Goal: Task Accomplishment & Management: Manage account settings

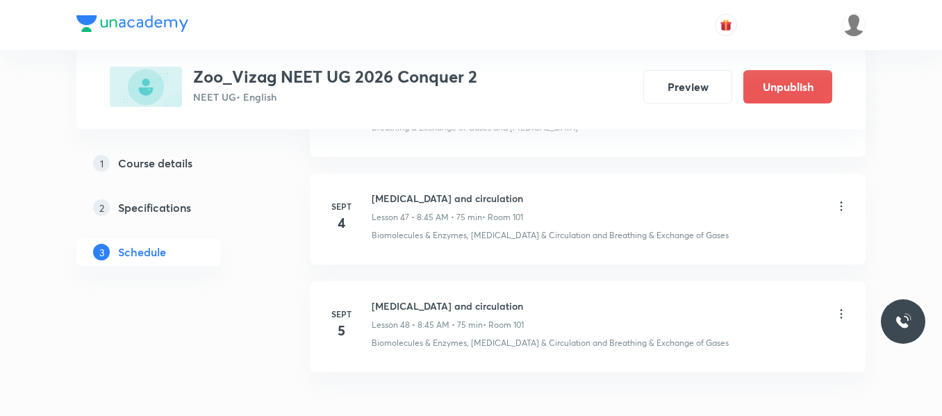
scroll to position [5866, 0]
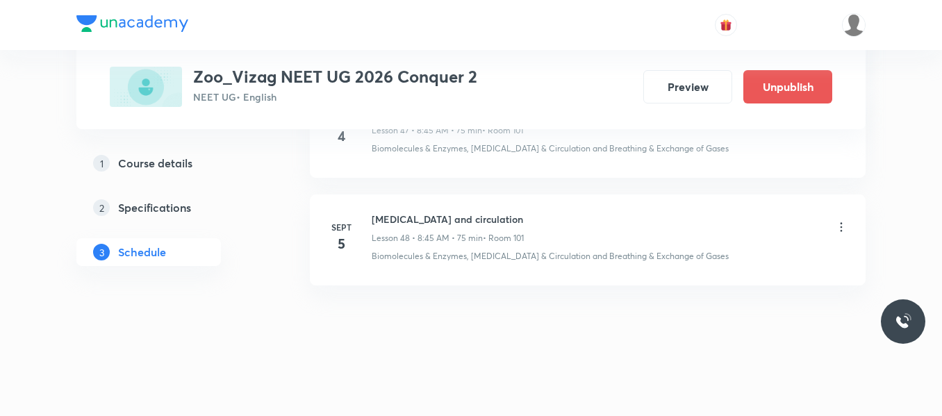
click at [842, 227] on icon at bounding box center [842, 226] width 2 height 9
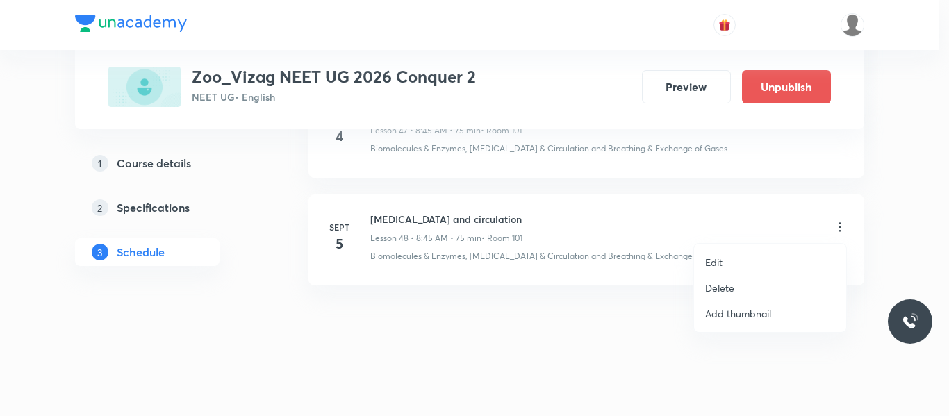
click at [722, 290] on p "Delete" at bounding box center [719, 288] width 29 height 15
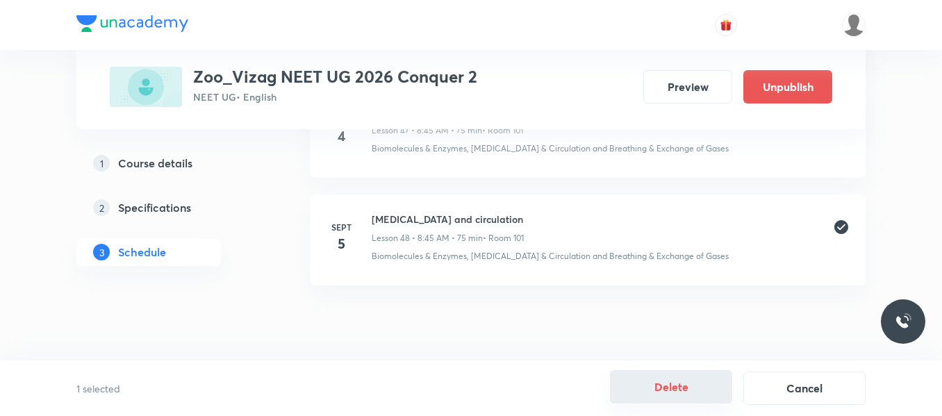
click at [671, 384] on button "Delete" at bounding box center [671, 386] width 122 height 33
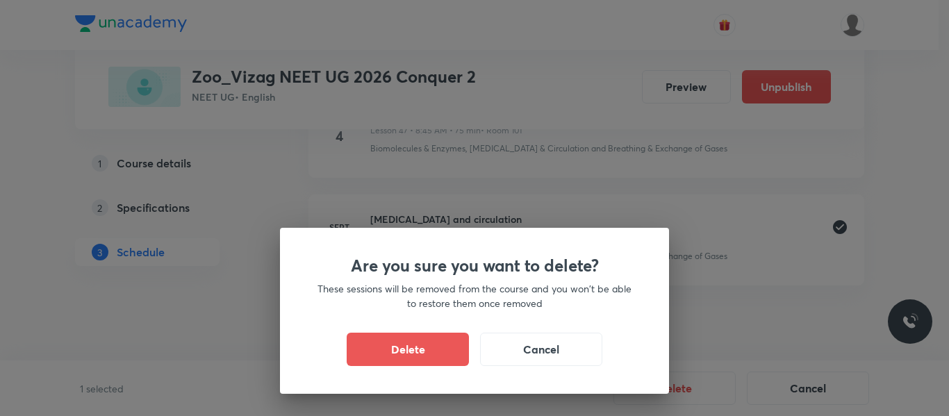
click at [732, 314] on div "Are you sure you want to delete? These sessions will be removed from the course…" at bounding box center [474, 208] width 949 height 416
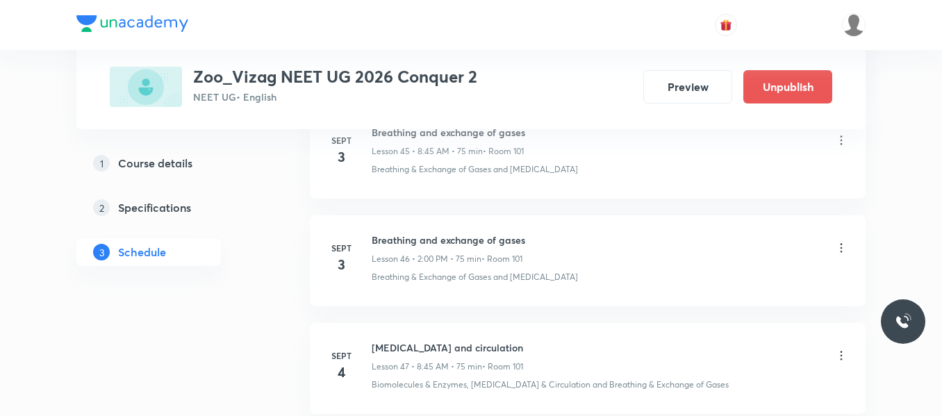
scroll to position [5629, 0]
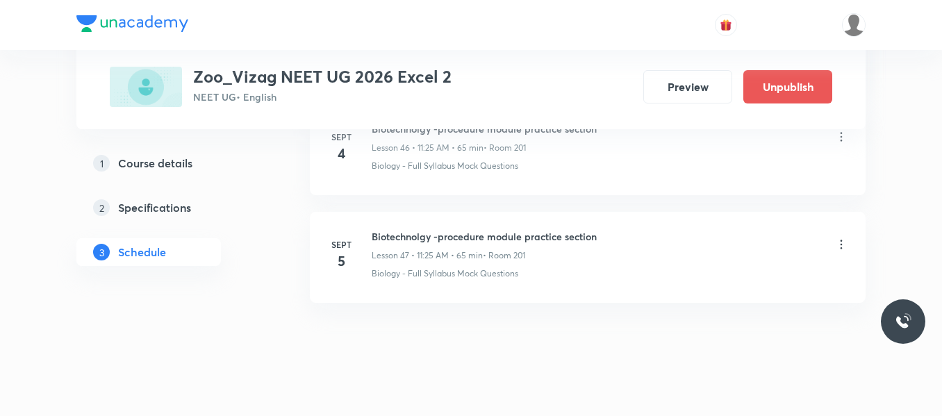
scroll to position [5740, 0]
click at [843, 242] on icon at bounding box center [841, 245] width 14 height 14
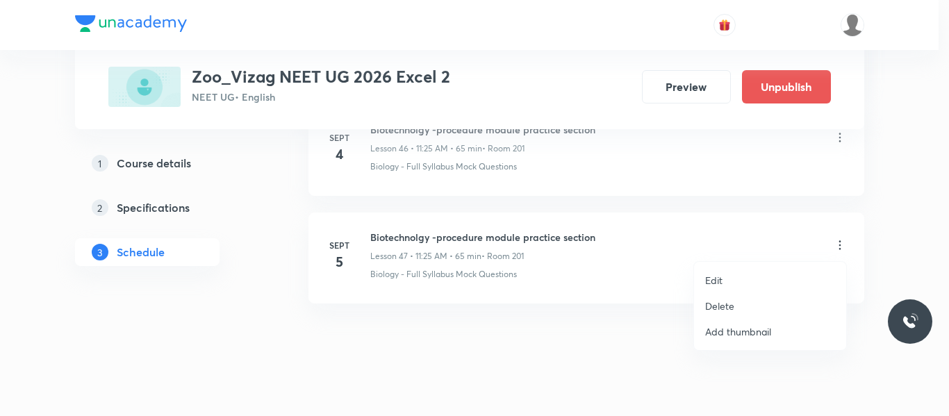
click at [721, 304] on p "Delete" at bounding box center [719, 306] width 29 height 15
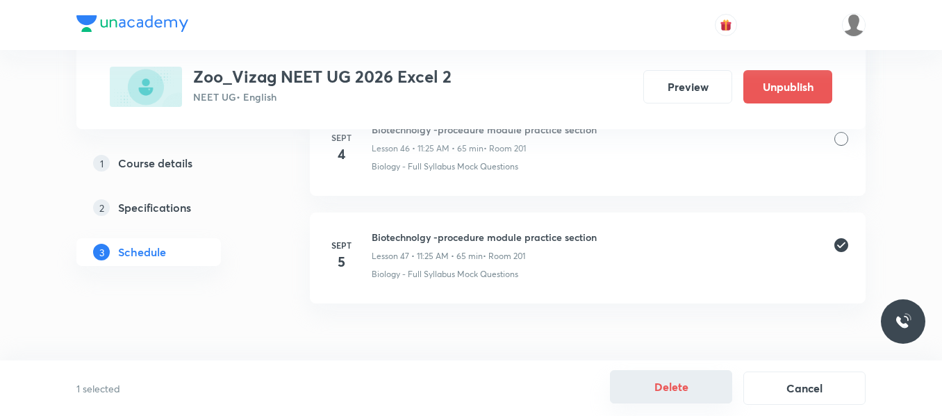
click at [685, 390] on button "Delete" at bounding box center [671, 386] width 122 height 33
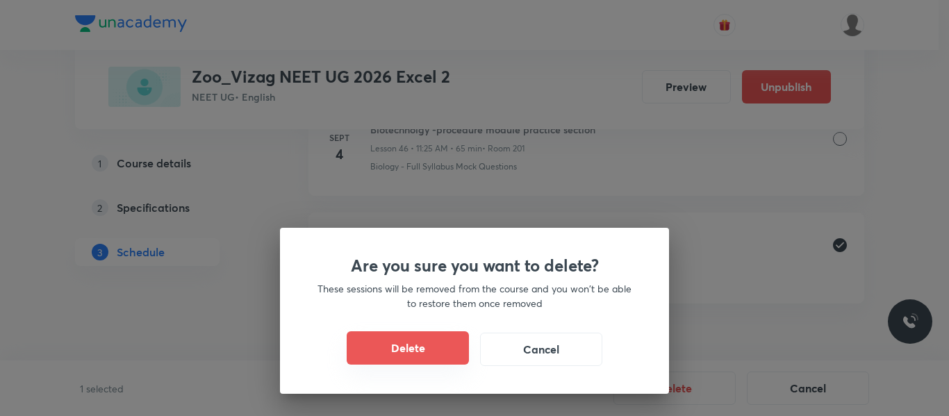
click at [418, 354] on button "Delete" at bounding box center [408, 347] width 122 height 33
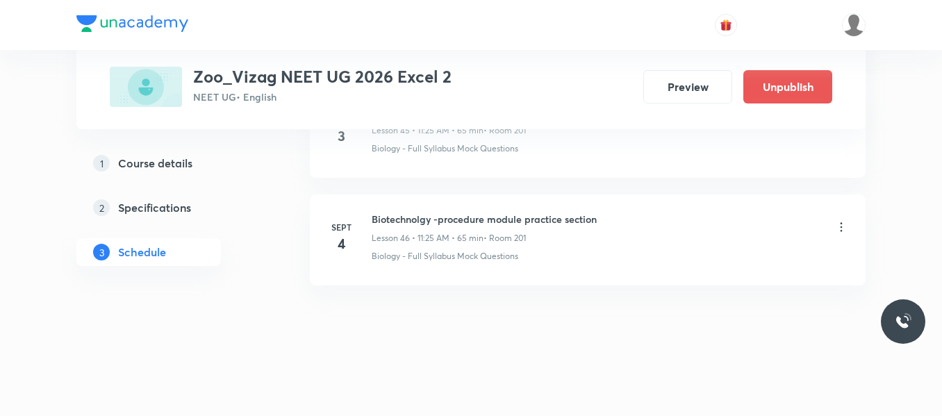
scroll to position [5651, 0]
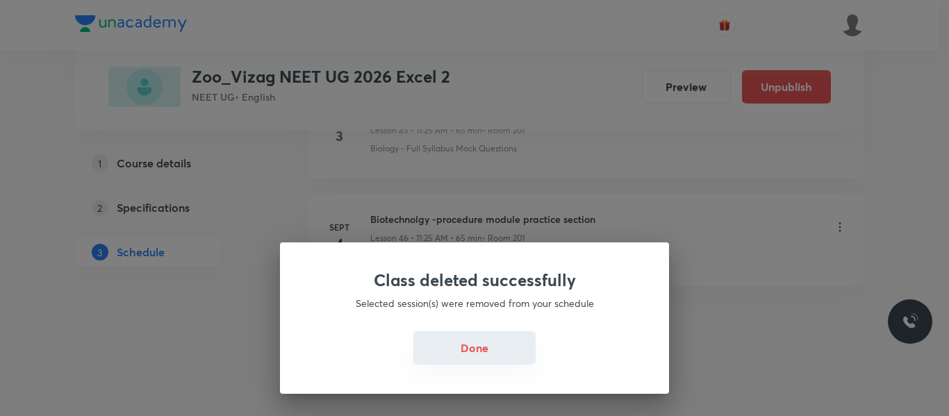
click at [450, 355] on button "Done" at bounding box center [474, 347] width 122 height 33
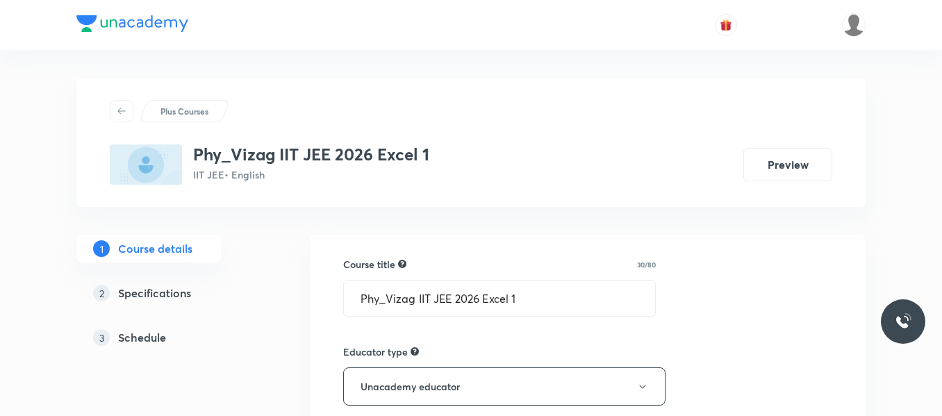
click at [140, 336] on h5 "Schedule" at bounding box center [142, 337] width 48 height 17
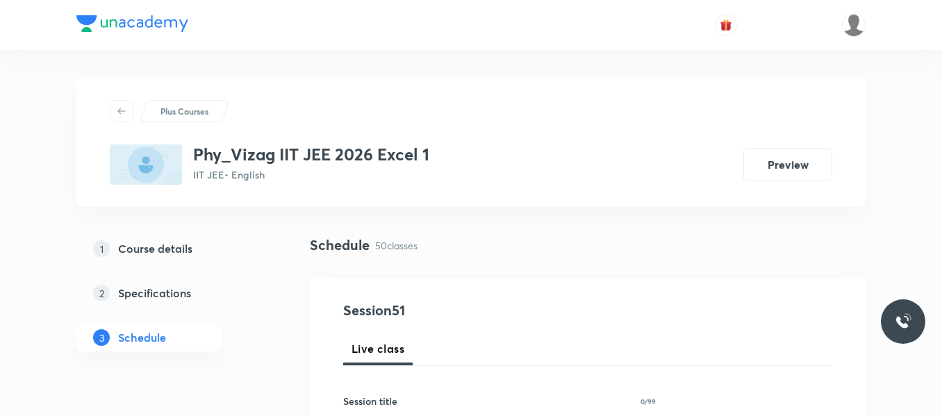
click at [149, 336] on h5 "Schedule" at bounding box center [142, 337] width 48 height 17
click at [260, 365] on div "1 Course details 2 Specifications 3 Schedule" at bounding box center [170, 301] width 189 height 133
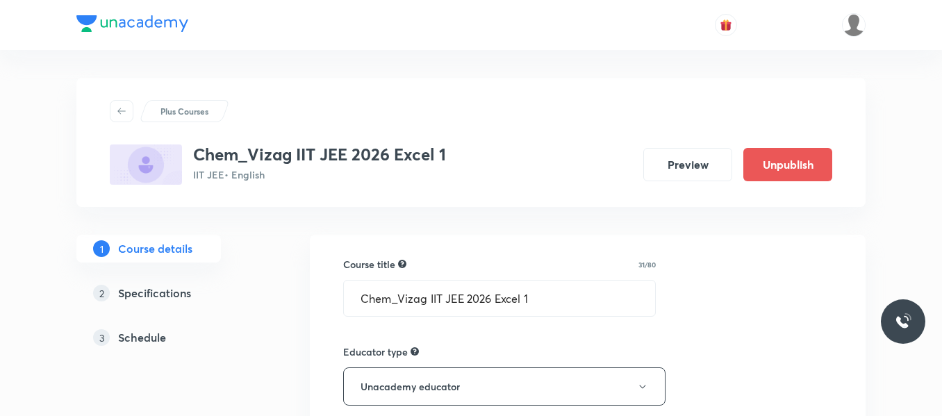
click at [126, 340] on h5 "Schedule" at bounding box center [142, 337] width 48 height 17
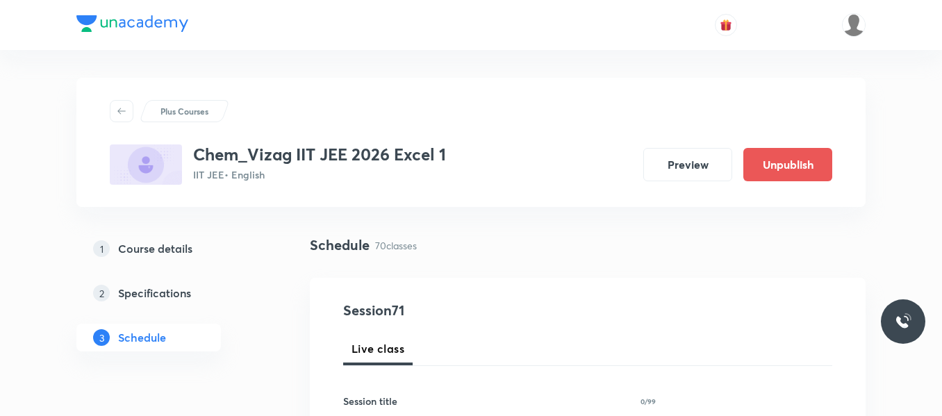
click at [219, 355] on div "1 Course details 2 Specifications 3 Schedule" at bounding box center [170, 301] width 189 height 133
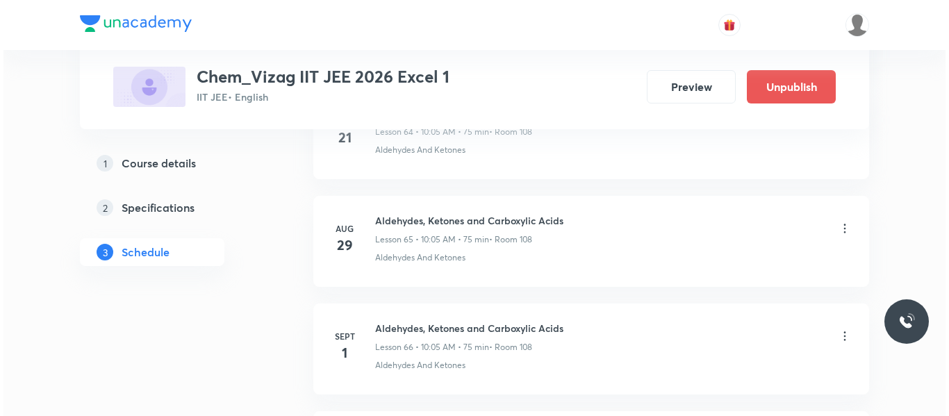
scroll to position [8235, 0]
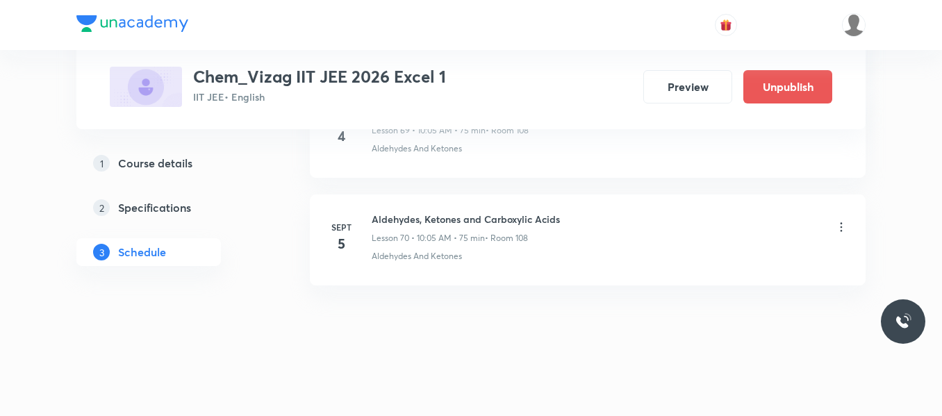
click at [845, 227] on icon at bounding box center [841, 227] width 14 height 14
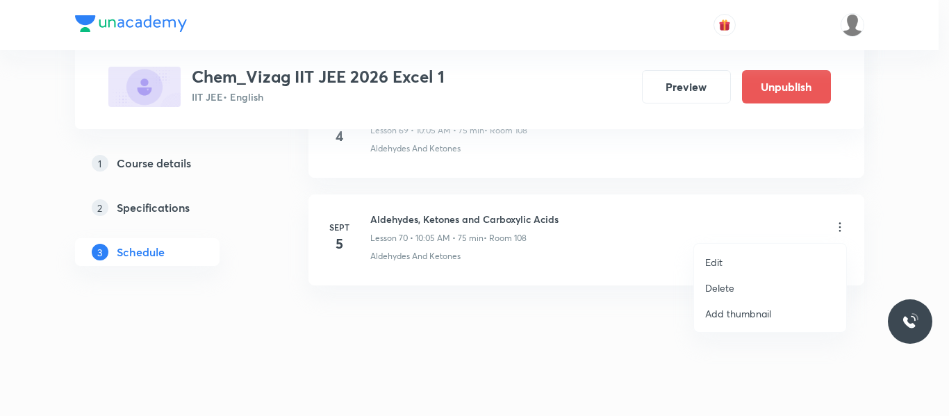
click at [714, 260] on p "Edit" at bounding box center [713, 262] width 17 height 15
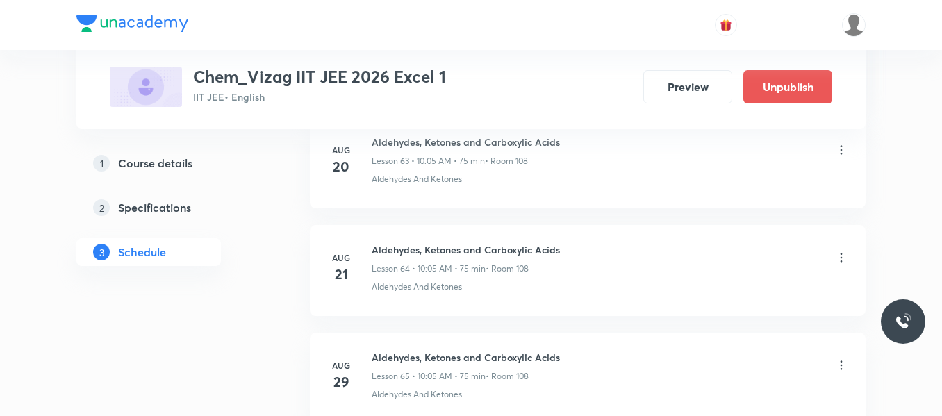
scroll to position [6841, 0]
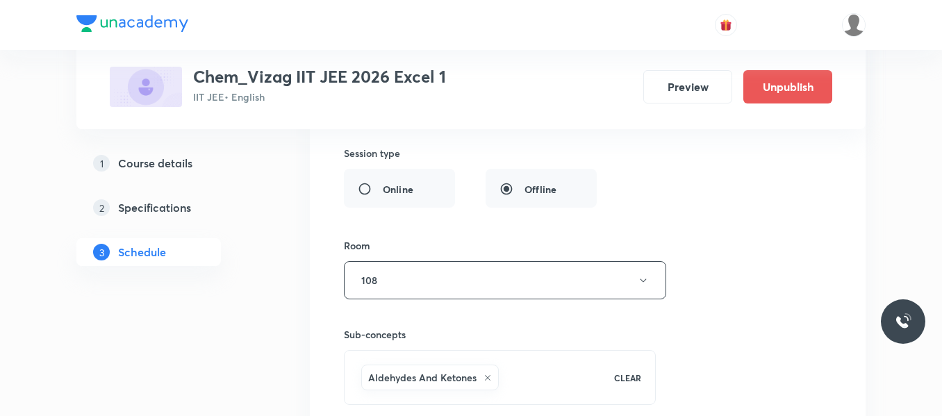
scroll to position [8131, 0]
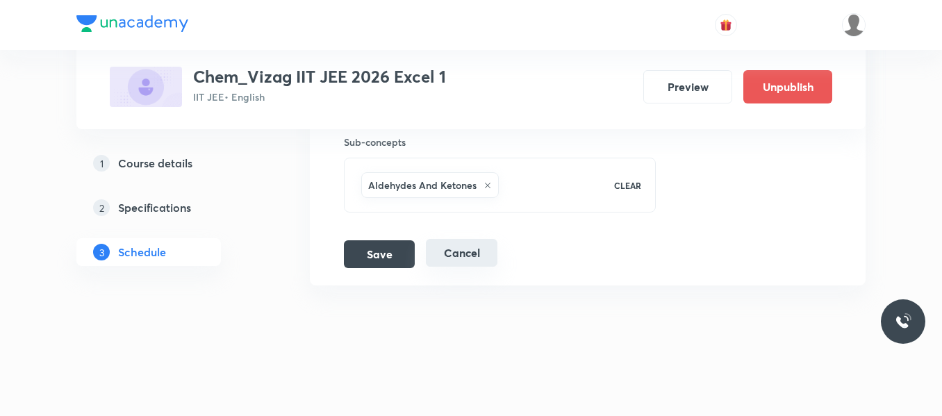
click at [468, 258] on button "Cancel" at bounding box center [462, 253] width 72 height 28
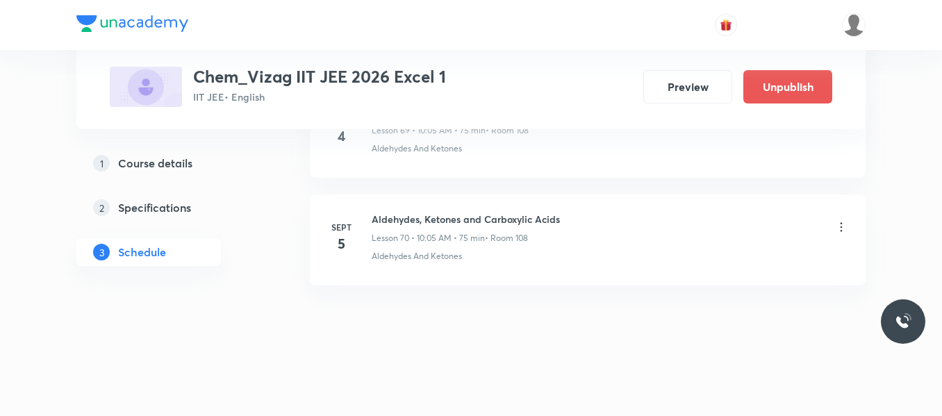
scroll to position [7597, 0]
click at [840, 229] on icon at bounding box center [841, 227] width 14 height 14
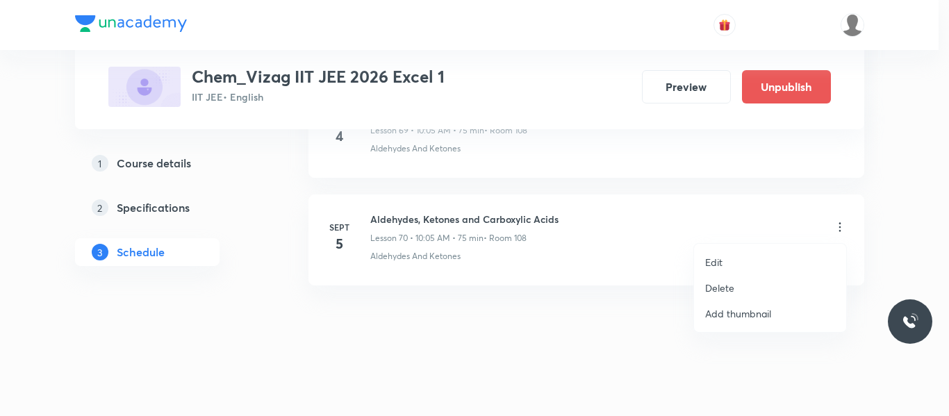
click at [725, 288] on p "Delete" at bounding box center [719, 288] width 29 height 15
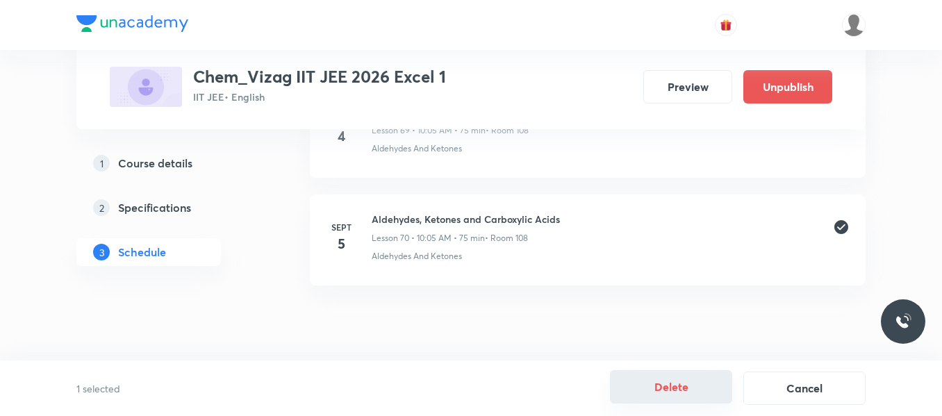
click at [685, 392] on button "Delete" at bounding box center [671, 386] width 122 height 33
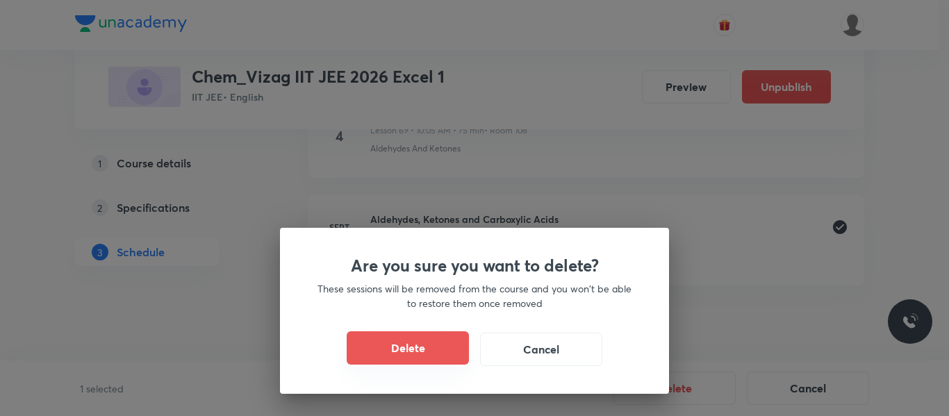
click at [447, 356] on button "Delete" at bounding box center [408, 347] width 122 height 33
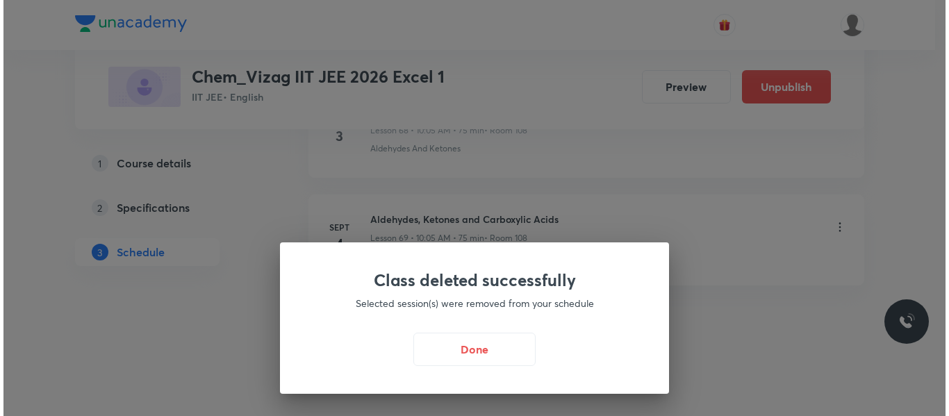
scroll to position [7489, 0]
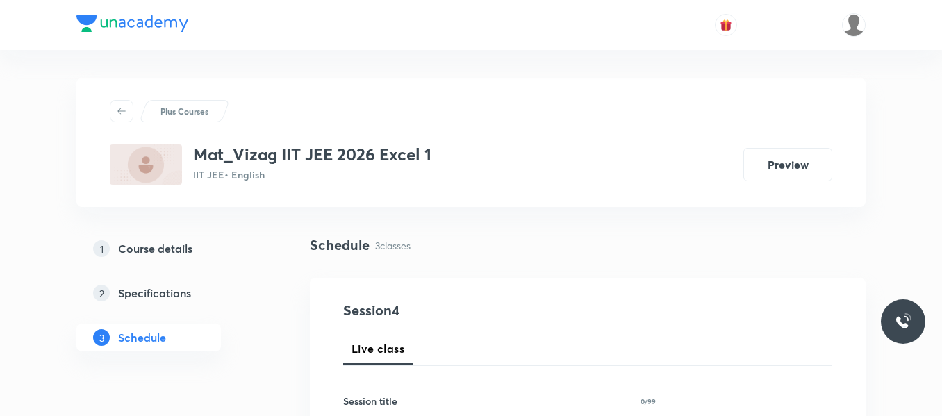
click at [252, 334] on div "1 Course details 2 Specifications 3 Schedule" at bounding box center [170, 301] width 189 height 133
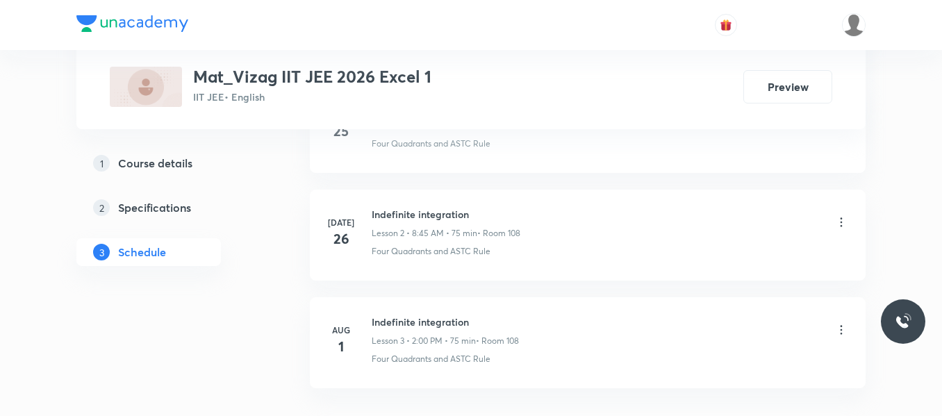
scroll to position [1021, 0]
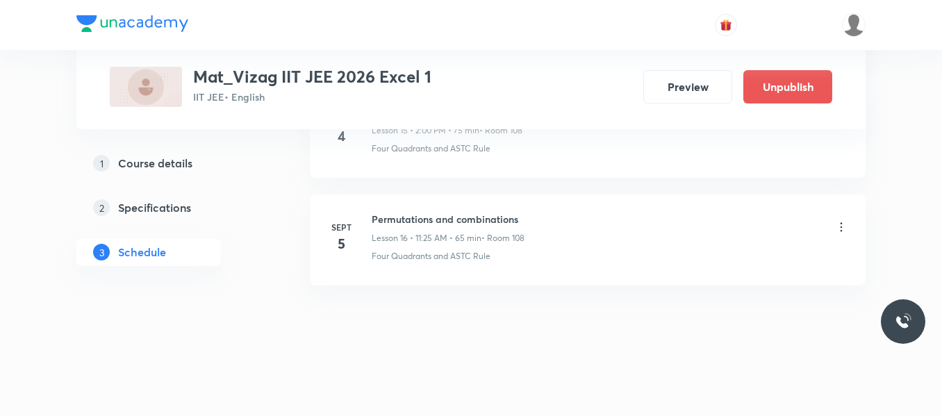
click at [840, 227] on icon at bounding box center [841, 227] width 14 height 14
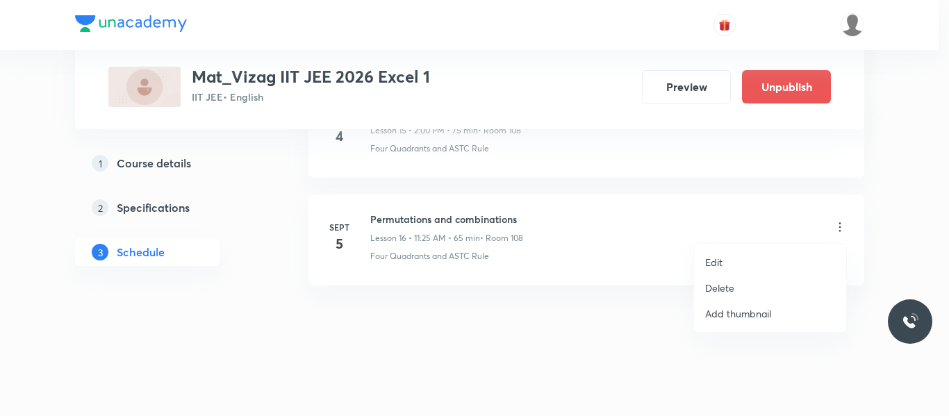
click at [715, 289] on p "Delete" at bounding box center [719, 288] width 29 height 15
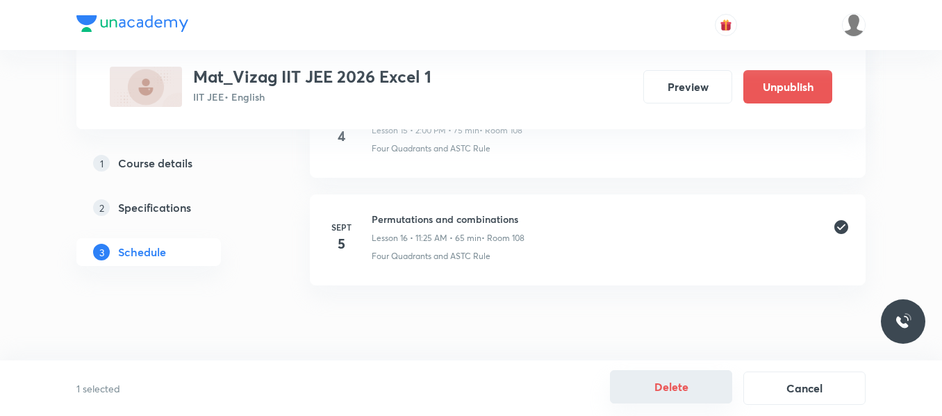
click at [670, 386] on button "Delete" at bounding box center [671, 386] width 122 height 33
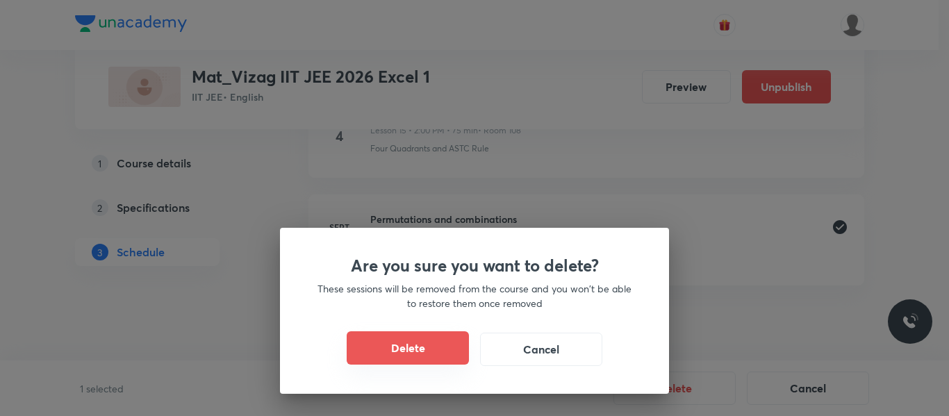
click at [399, 350] on button "Delete" at bounding box center [408, 347] width 122 height 33
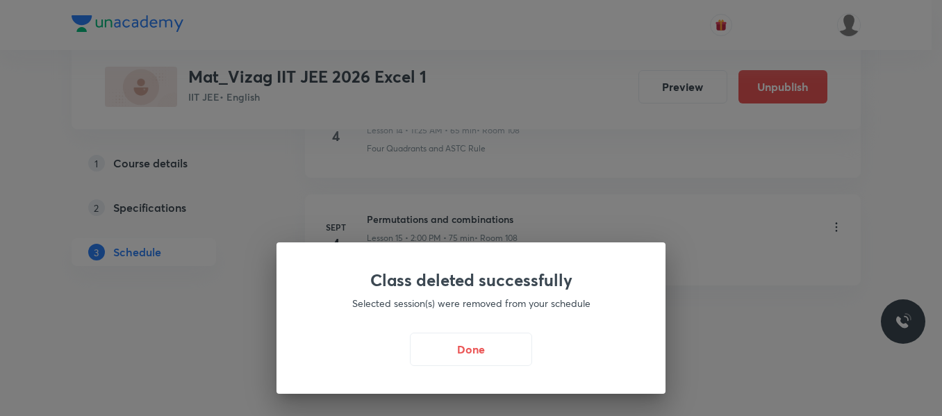
scroll to position [2313, 0]
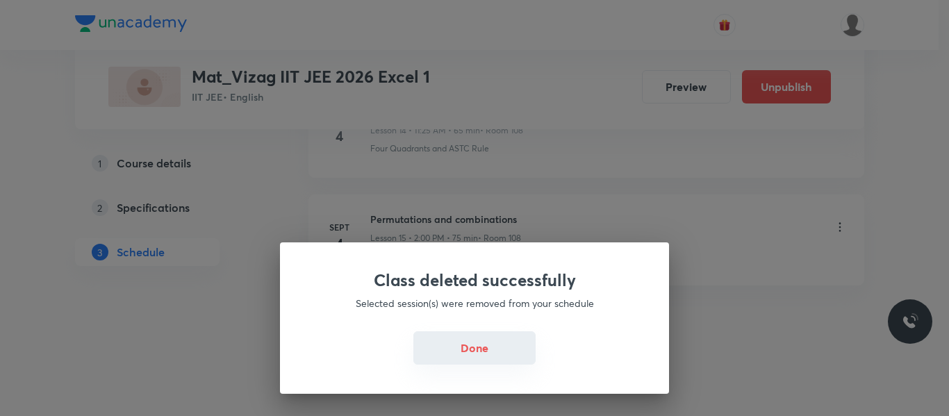
click at [451, 337] on button "Done" at bounding box center [474, 347] width 122 height 33
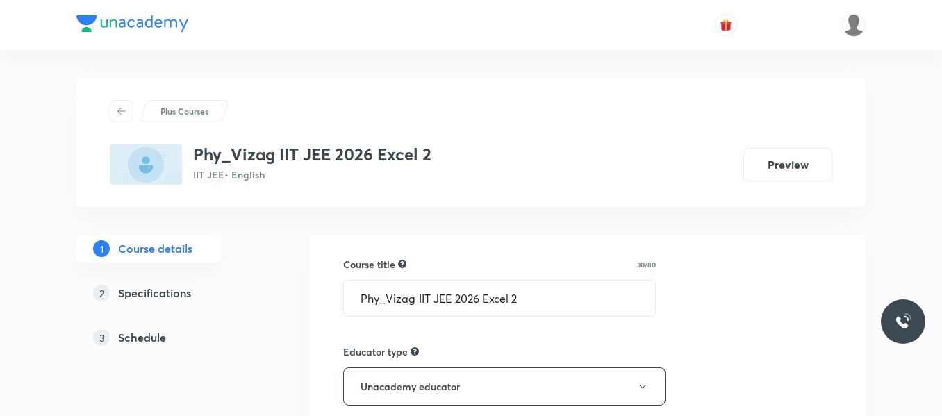
click at [154, 340] on h5 "Schedule" at bounding box center [142, 337] width 48 height 17
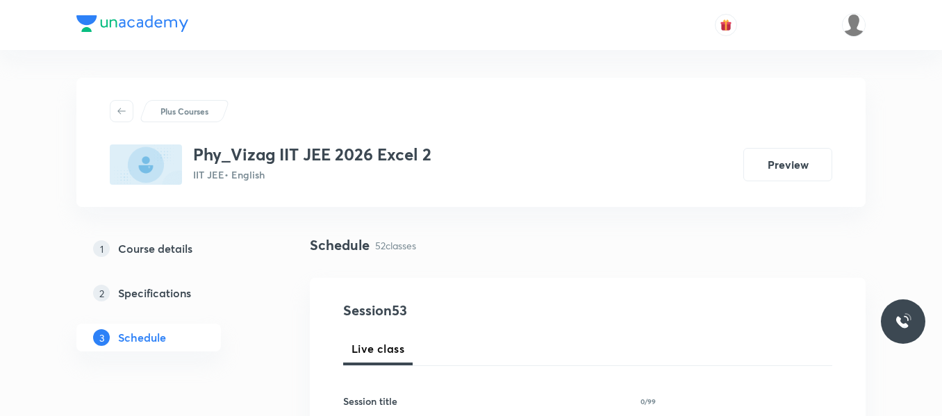
click at [260, 336] on div "1 Course details 2 Specifications 3 Schedule" at bounding box center [170, 301] width 189 height 133
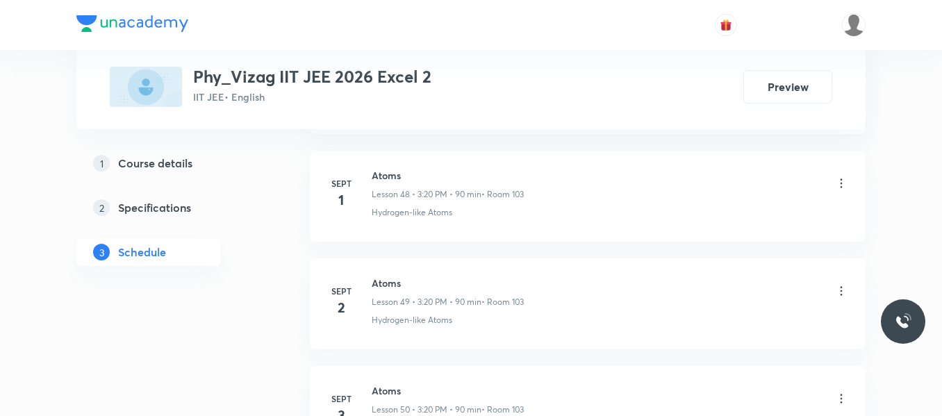
scroll to position [6297, 0]
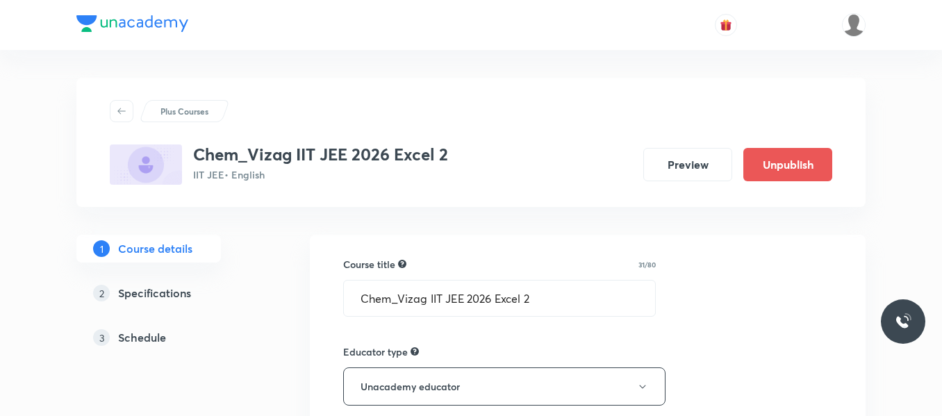
click at [154, 342] on h5 "Schedule" at bounding box center [142, 337] width 48 height 17
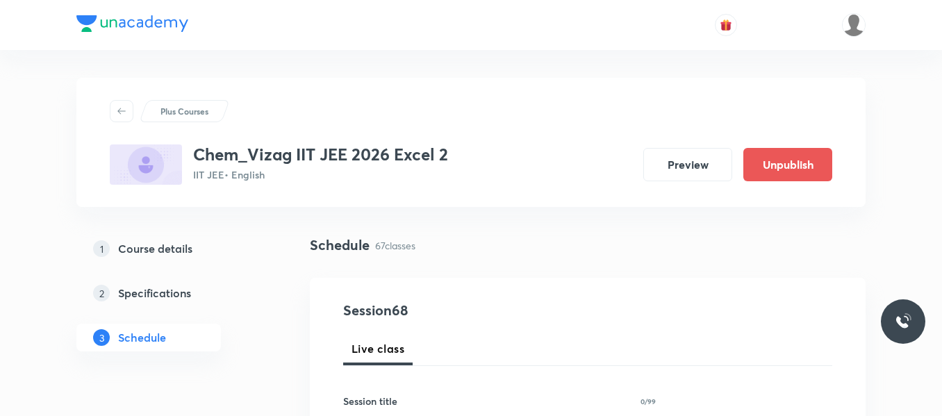
click at [254, 340] on div "1 Course details 2 Specifications 3 Schedule" at bounding box center [170, 301] width 189 height 133
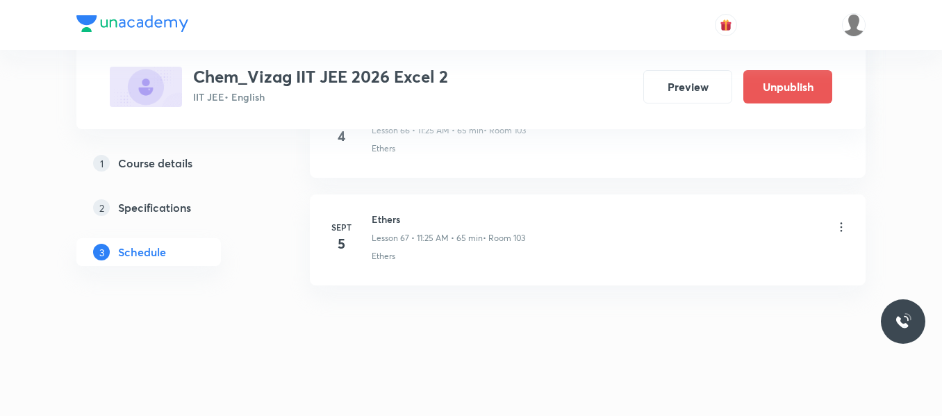
click at [840, 227] on icon at bounding box center [841, 227] width 14 height 14
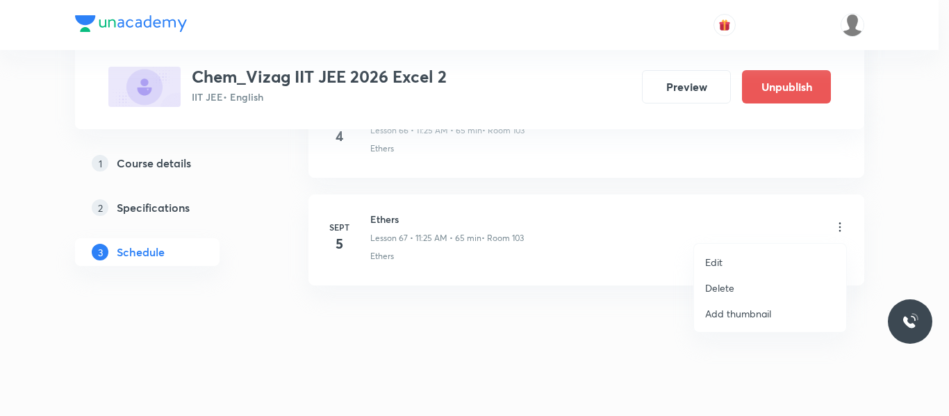
click at [727, 287] on p "Delete" at bounding box center [719, 288] width 29 height 15
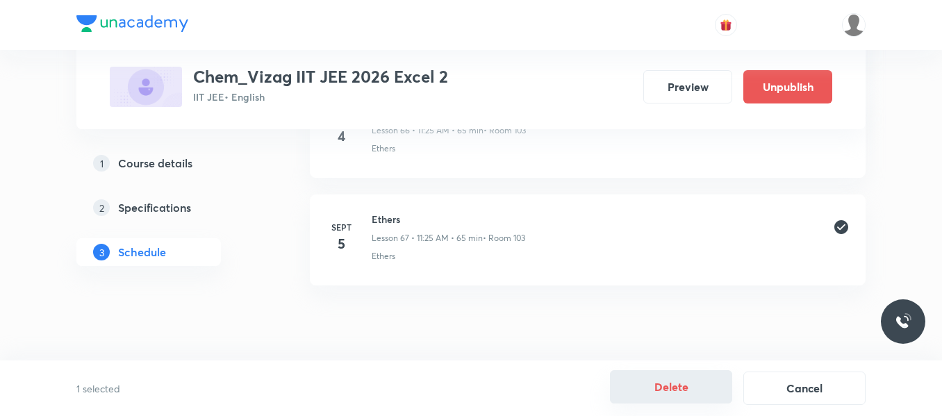
click at [648, 386] on button "Delete" at bounding box center [671, 386] width 122 height 33
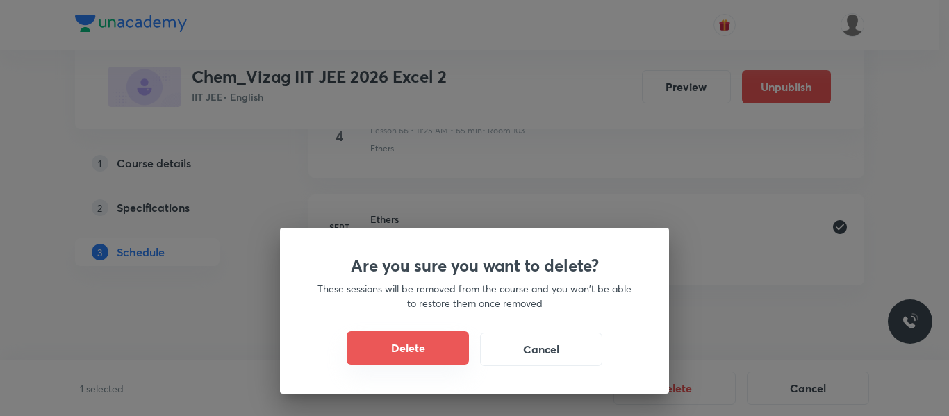
click at [454, 349] on button "Delete" at bounding box center [408, 347] width 122 height 33
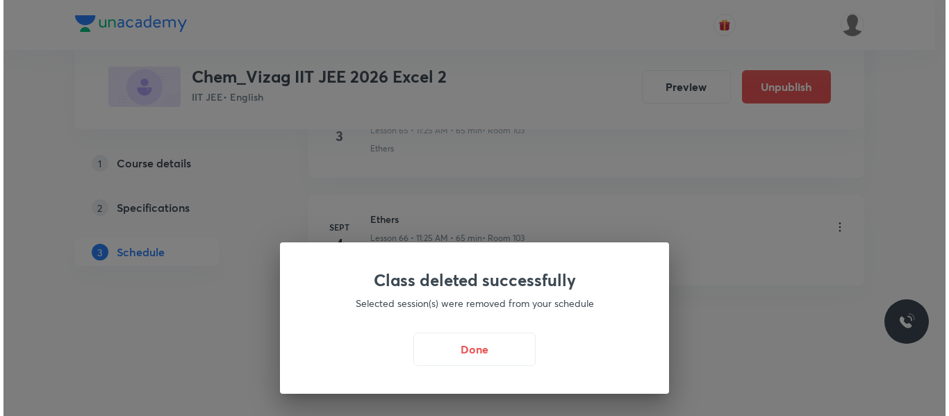
scroll to position [7804, 0]
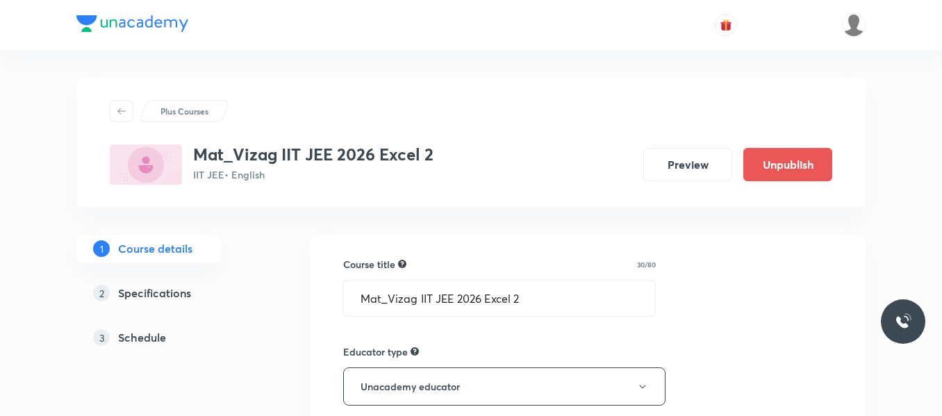
click at [156, 340] on h5 "Schedule" at bounding box center [142, 337] width 48 height 17
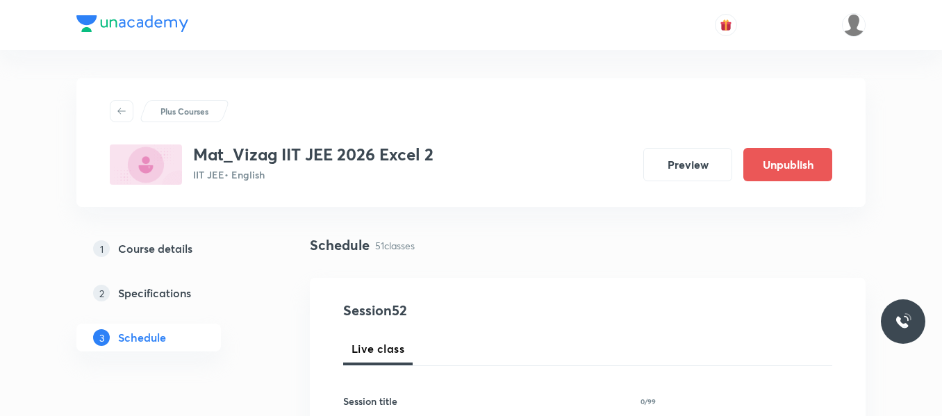
click at [263, 352] on div "1 Course details 2 Specifications 3 Schedule" at bounding box center [170, 301] width 189 height 133
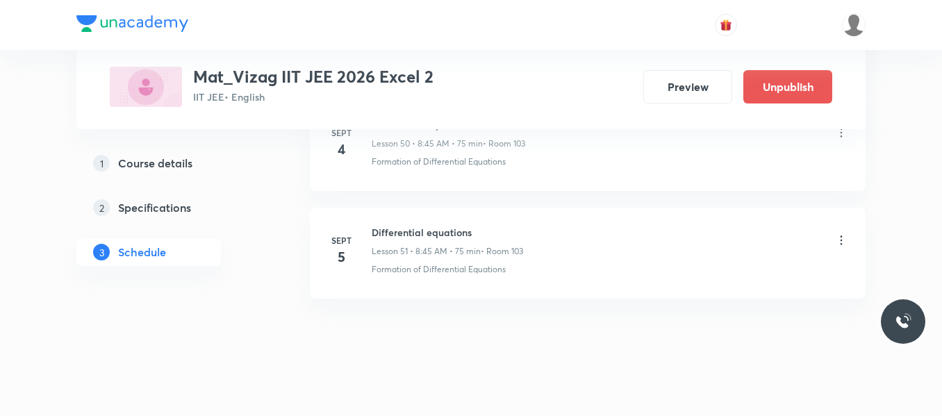
scroll to position [6189, 0]
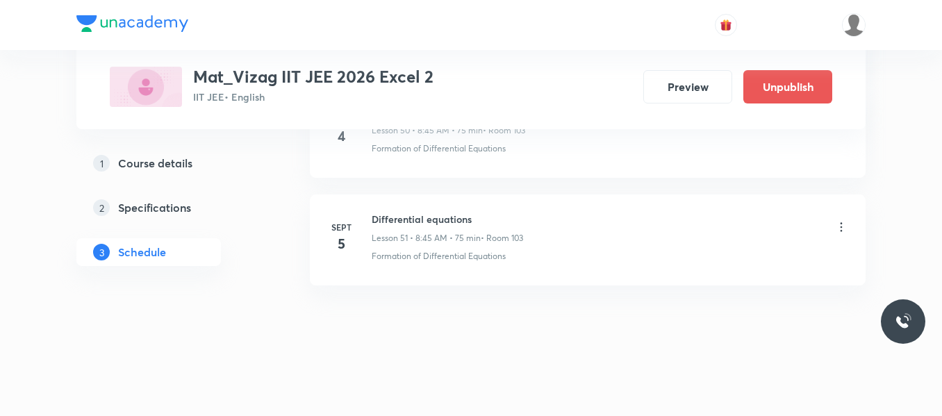
click at [842, 226] on icon at bounding box center [842, 226] width 2 height 9
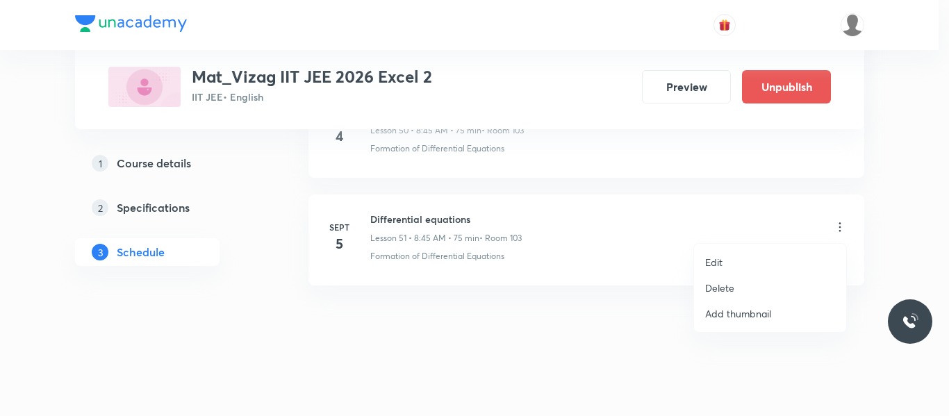
click at [725, 288] on p "Delete" at bounding box center [719, 288] width 29 height 15
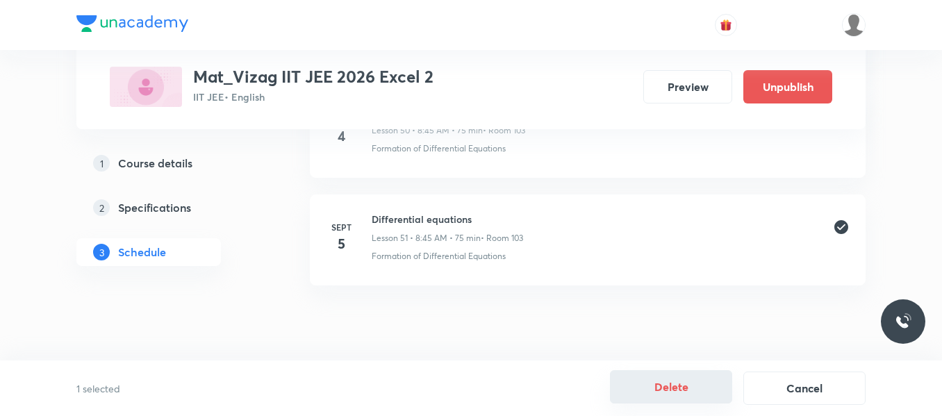
click at [643, 384] on button "Delete" at bounding box center [671, 386] width 122 height 33
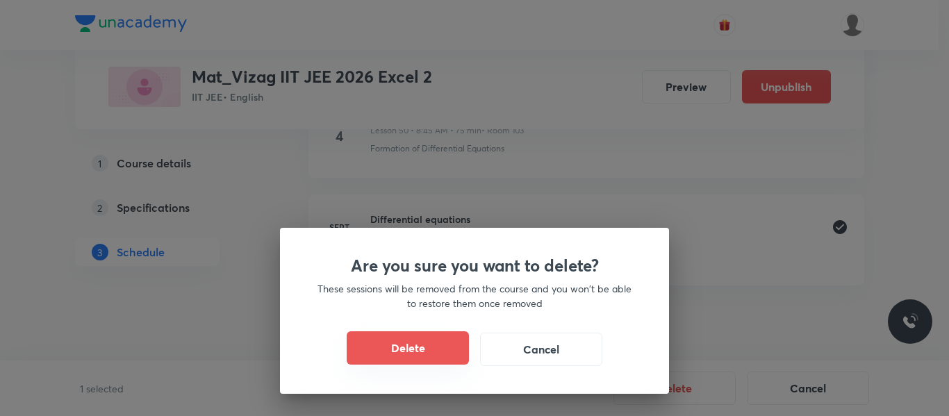
click at [443, 356] on button "Delete" at bounding box center [408, 347] width 122 height 33
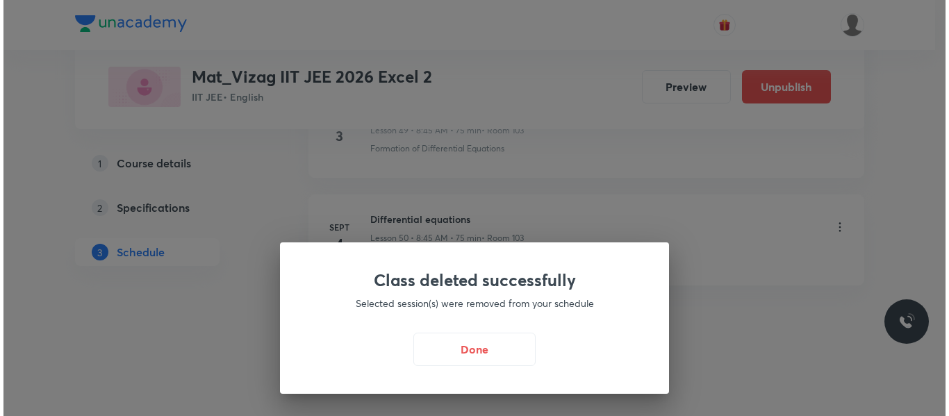
scroll to position [6081, 0]
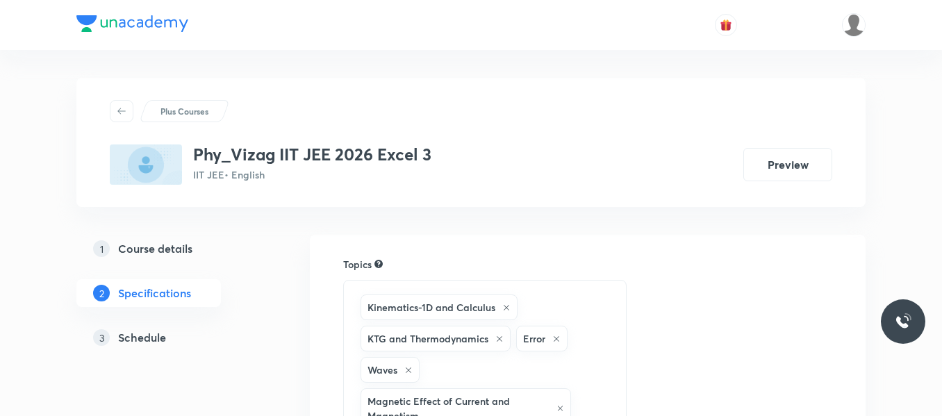
click at [140, 337] on h5 "Schedule" at bounding box center [142, 337] width 48 height 17
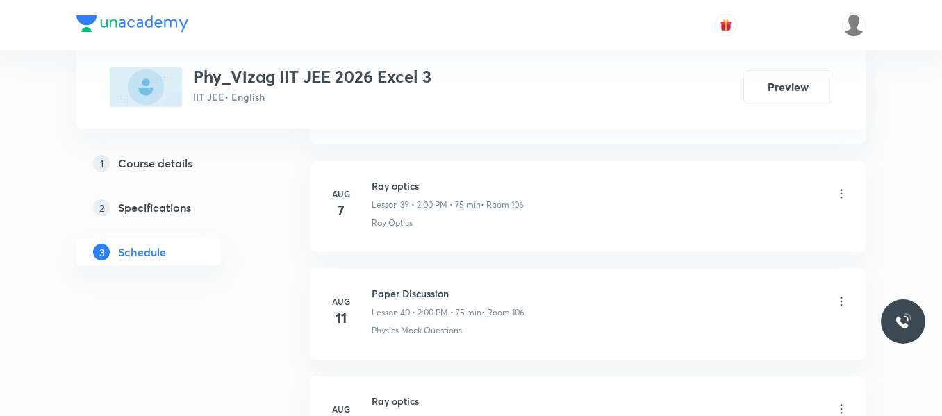
scroll to position [5974, 0]
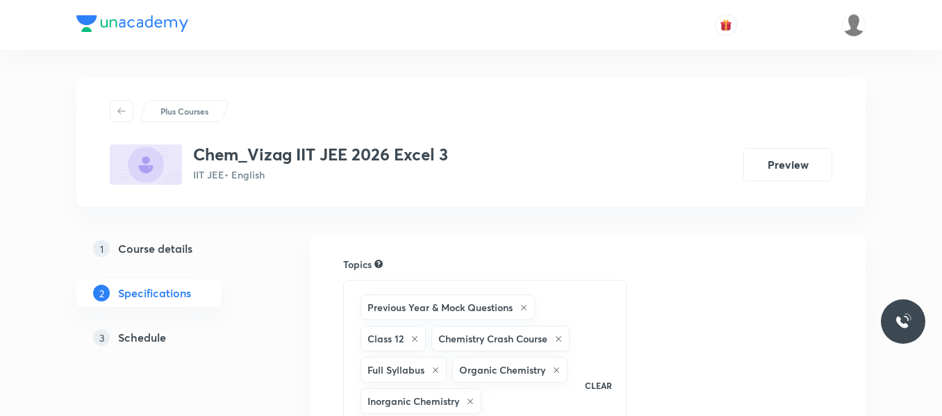
click at [131, 343] on h5 "Schedule" at bounding box center [142, 337] width 48 height 17
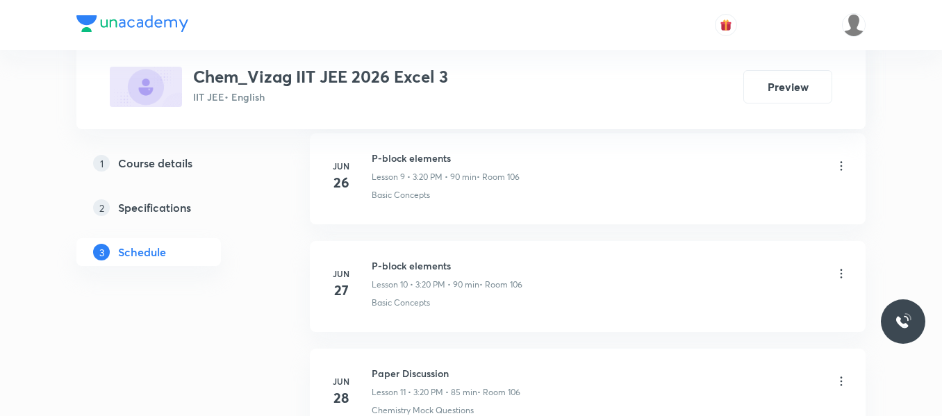
scroll to position [6189, 0]
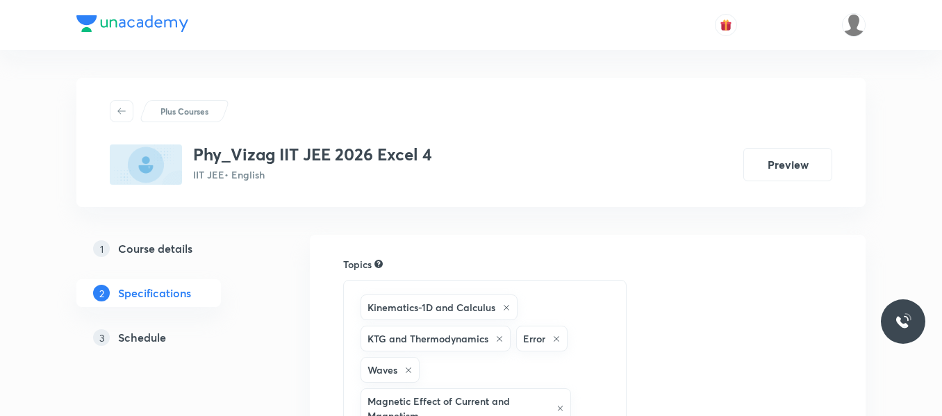
click at [145, 338] on h5 "Schedule" at bounding box center [142, 337] width 48 height 17
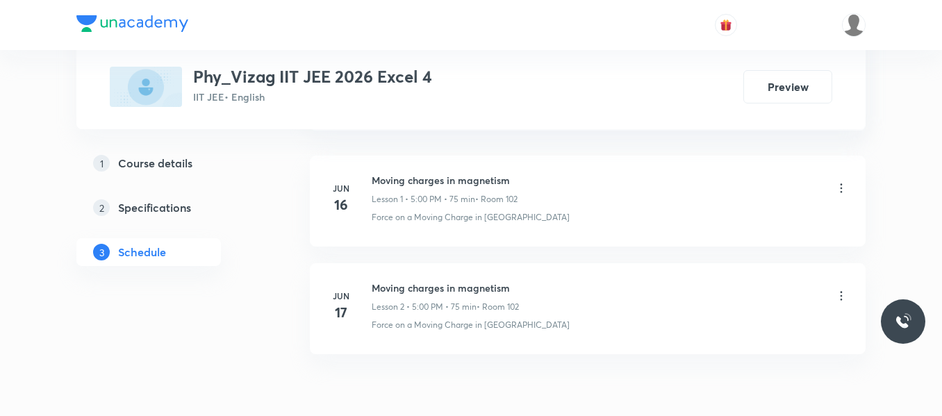
scroll to position [1002, 0]
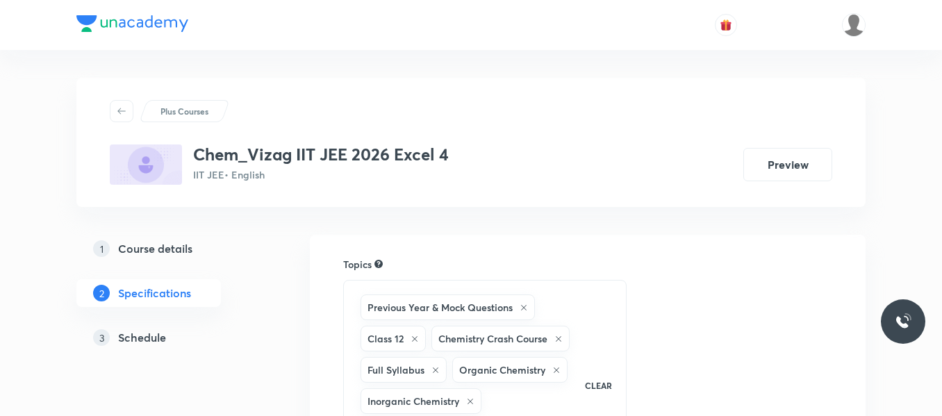
click at [148, 339] on h5 "Schedule" at bounding box center [142, 337] width 48 height 17
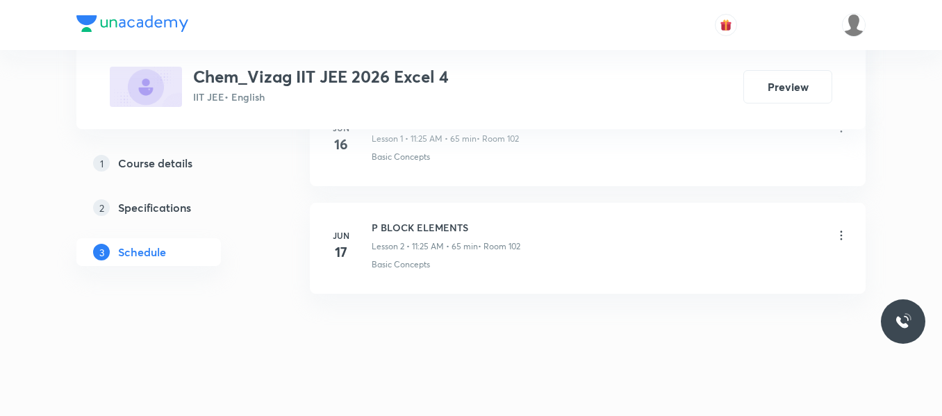
scroll to position [1002, 0]
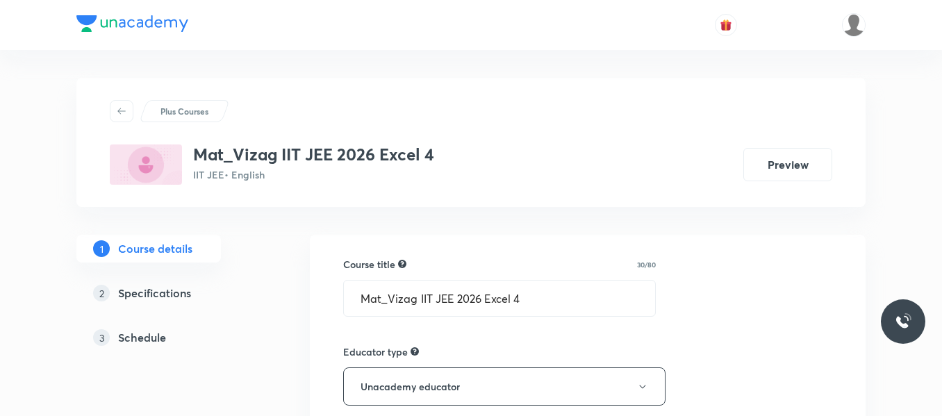
click at [148, 336] on h5 "Schedule" at bounding box center [142, 337] width 48 height 17
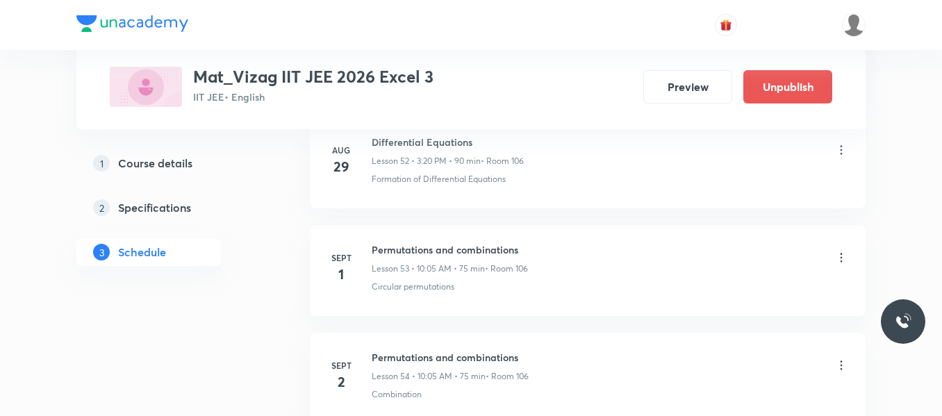
scroll to position [6835, 0]
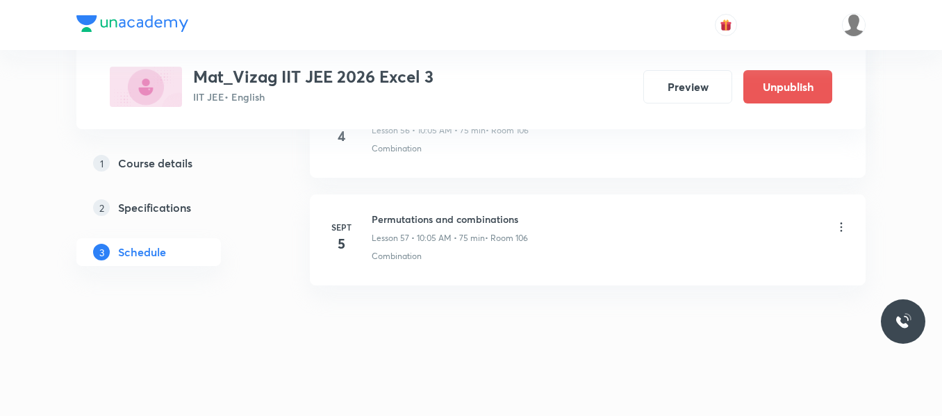
click at [841, 229] on icon at bounding box center [841, 227] width 14 height 14
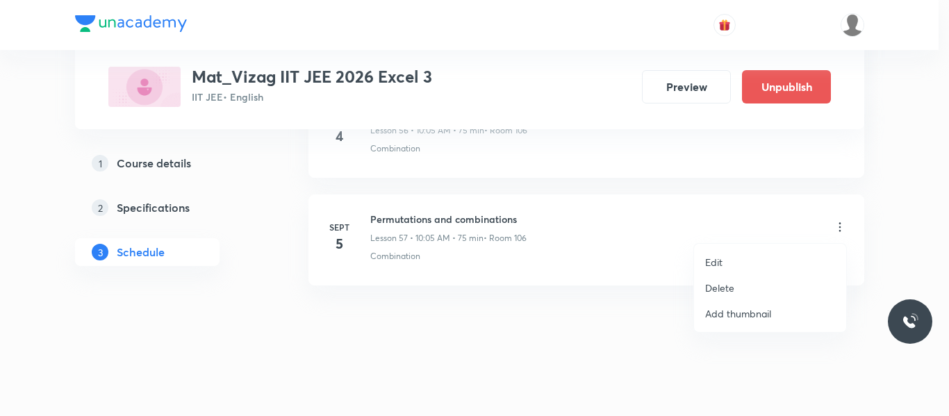
click at [724, 290] on p "Delete" at bounding box center [719, 288] width 29 height 15
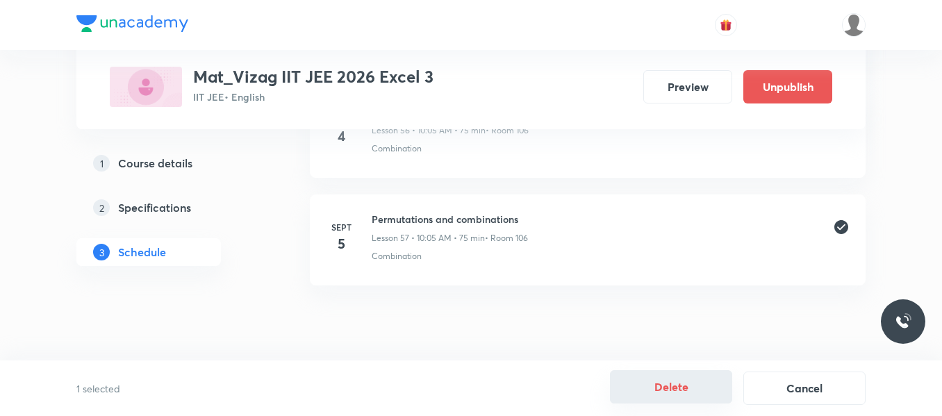
click at [678, 382] on button "Delete" at bounding box center [671, 386] width 122 height 33
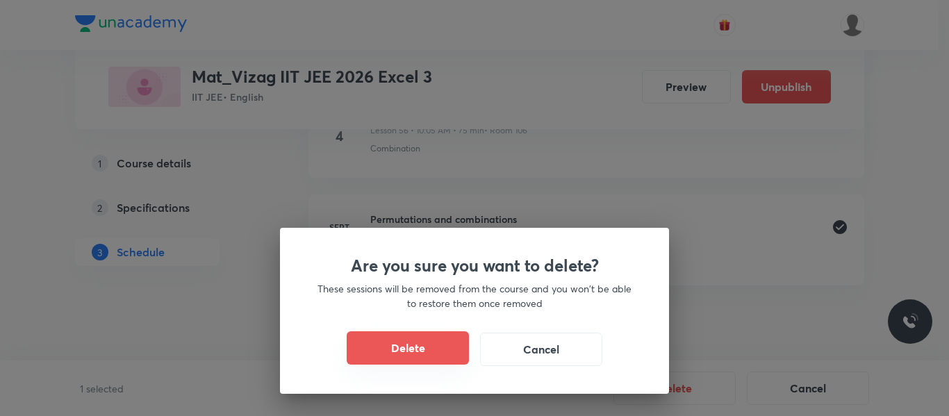
click at [447, 349] on button "Delete" at bounding box center [408, 347] width 122 height 33
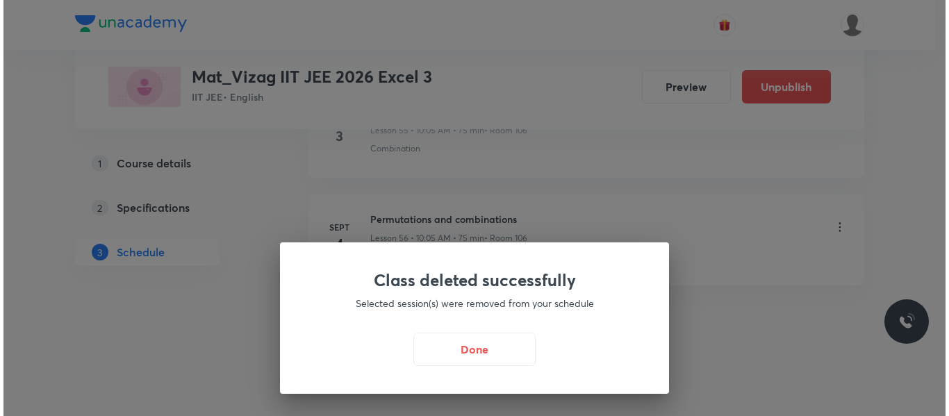
scroll to position [6728, 0]
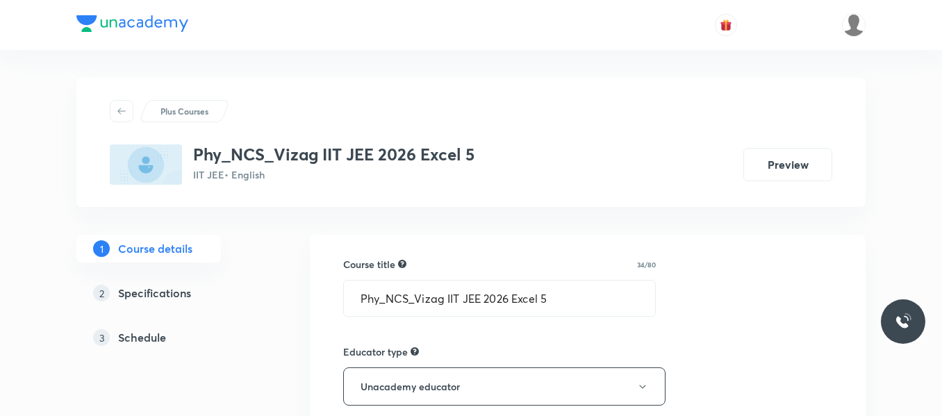
click at [147, 338] on h5 "Schedule" at bounding box center [142, 337] width 48 height 17
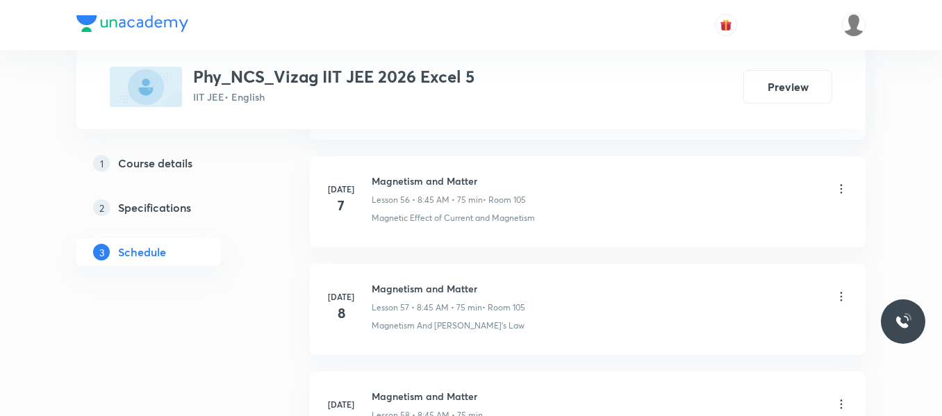
scroll to position [7182, 0]
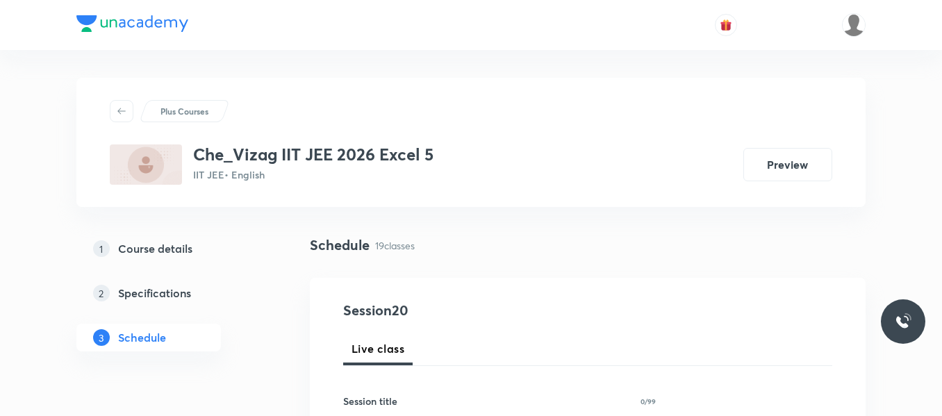
click at [213, 342] on div "3 Schedule" at bounding box center [148, 338] width 144 height 28
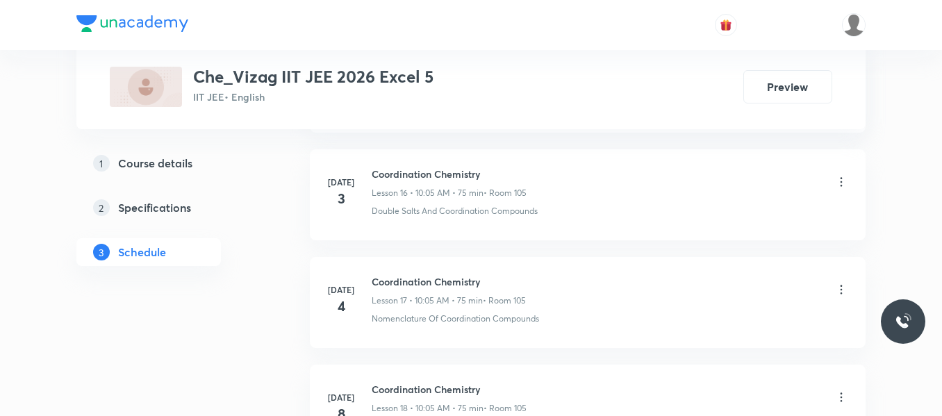
scroll to position [2743, 0]
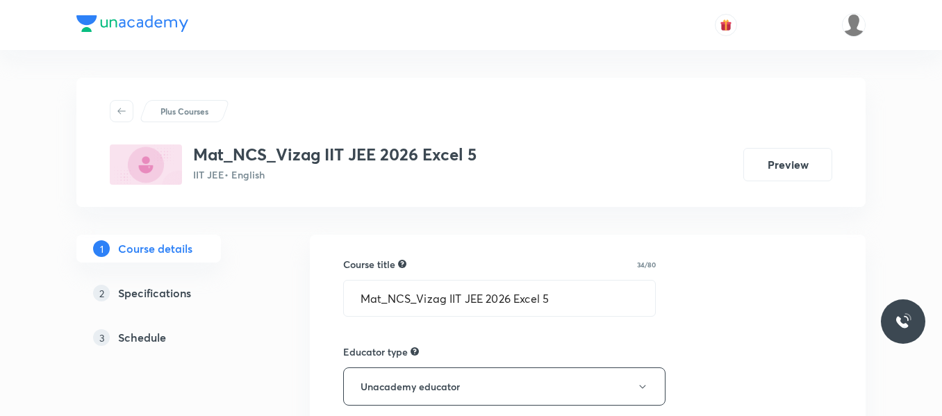
click at [248, 361] on div "1 Course details 2 Specifications 3 Schedule" at bounding box center [170, 301] width 189 height 133
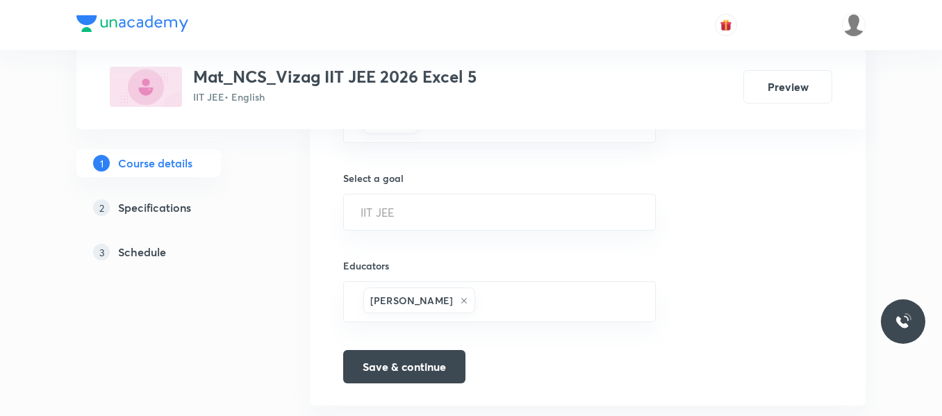
scroll to position [959, 0]
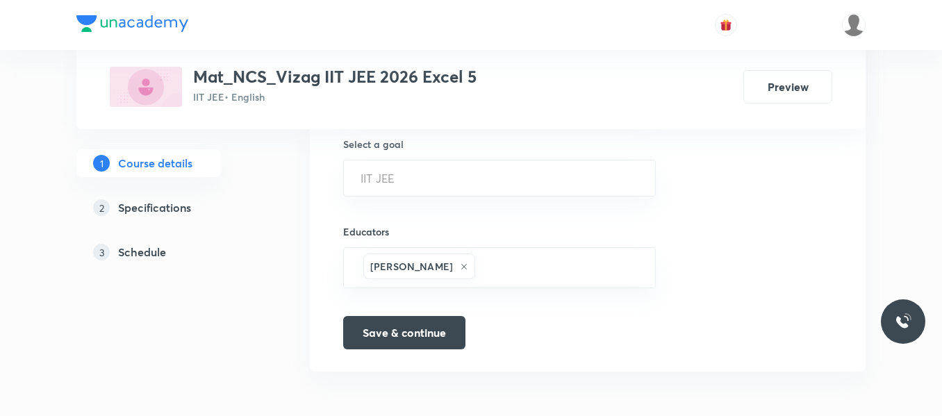
click at [160, 247] on h5 "Schedule" at bounding box center [142, 252] width 48 height 17
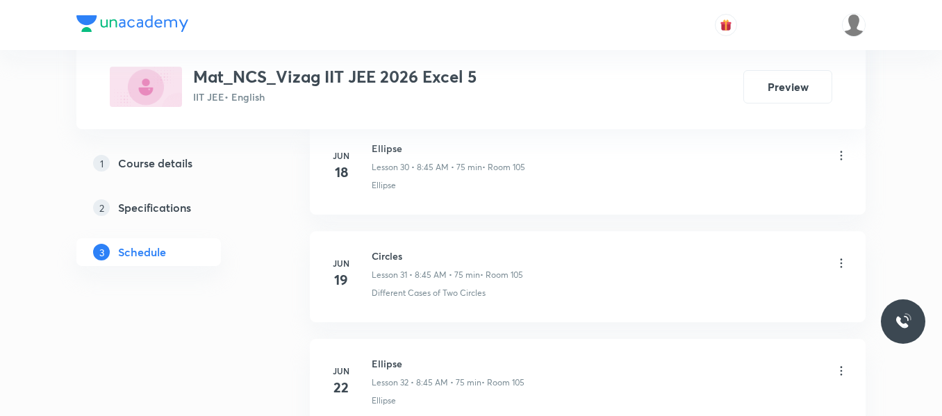
scroll to position [4399, 0]
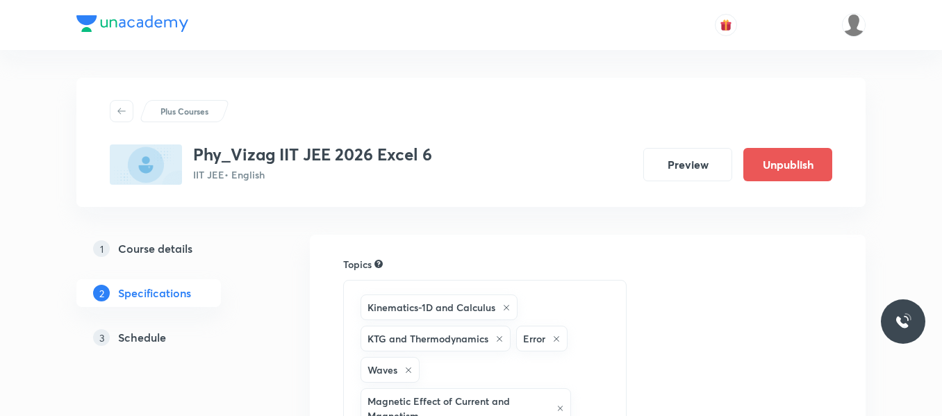
click at [145, 340] on h5 "Schedule" at bounding box center [142, 337] width 48 height 17
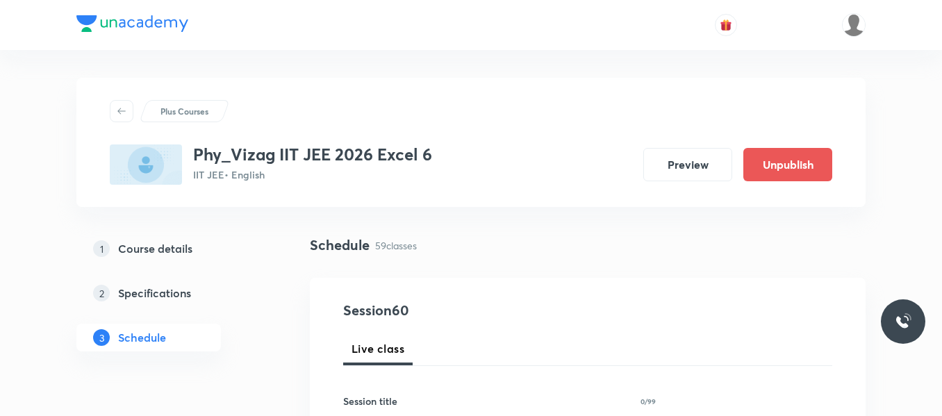
click at [261, 356] on div "1 Course details 2 Specifications 3 Schedule" at bounding box center [170, 301] width 189 height 133
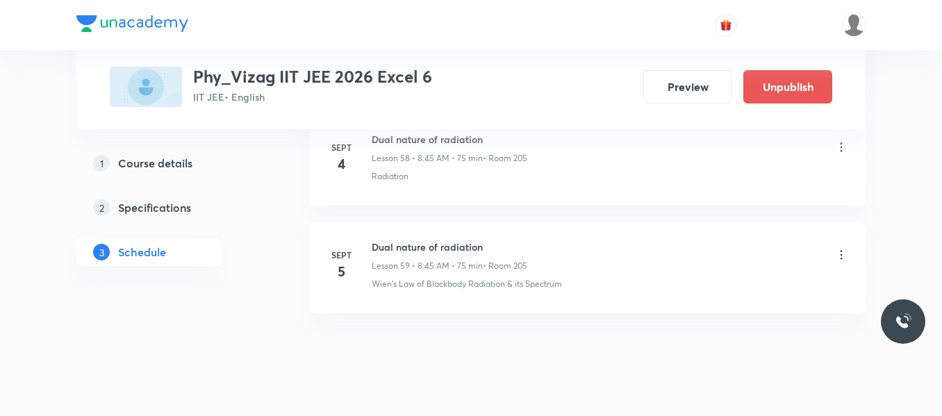
scroll to position [7139, 0]
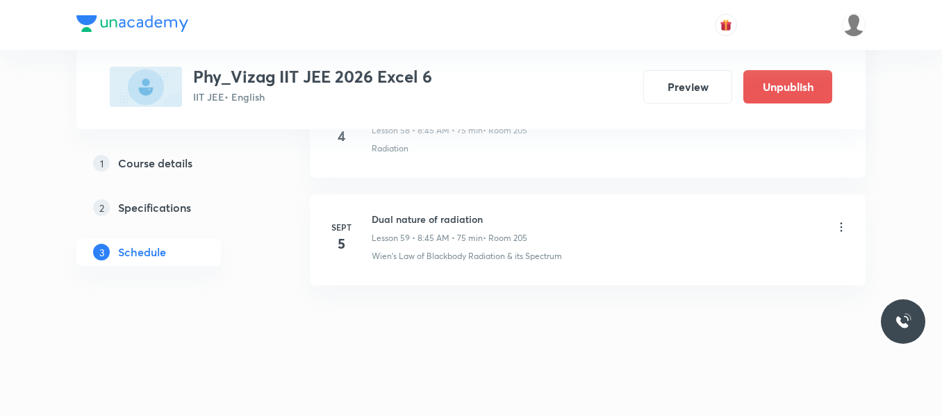
click at [834, 224] on div "Dual nature of radiation Lesson 59 • 8:45 AM • 75 min • Room 205" at bounding box center [610, 228] width 477 height 33
click at [842, 224] on icon at bounding box center [841, 227] width 14 height 14
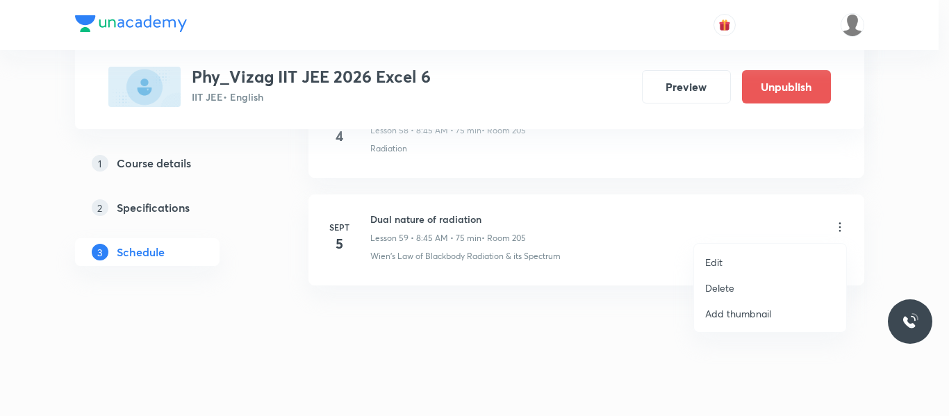
click at [721, 292] on p "Delete" at bounding box center [719, 288] width 29 height 15
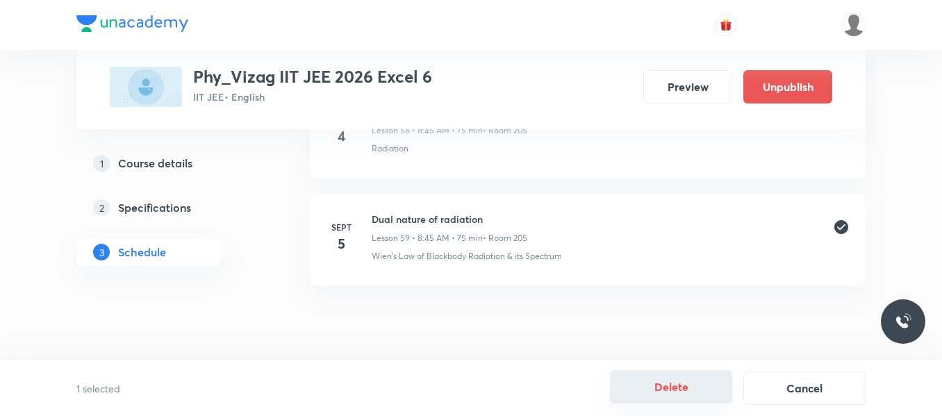
click at [632, 386] on button "Delete" at bounding box center [671, 386] width 122 height 33
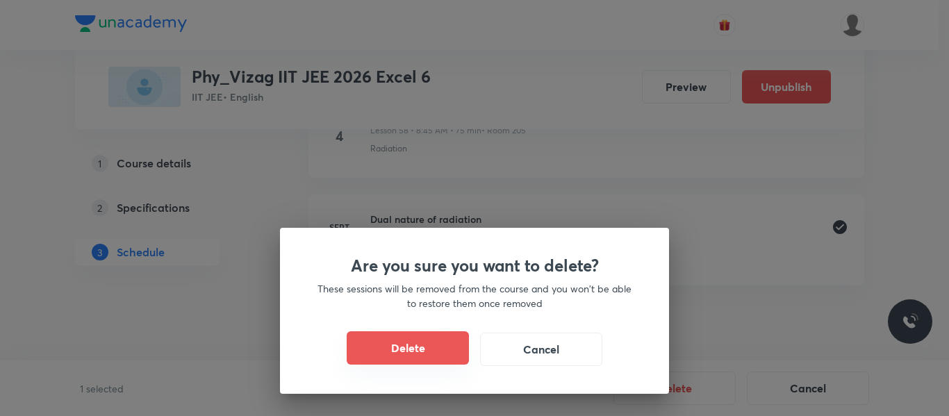
click at [438, 352] on button "Delete" at bounding box center [408, 347] width 122 height 33
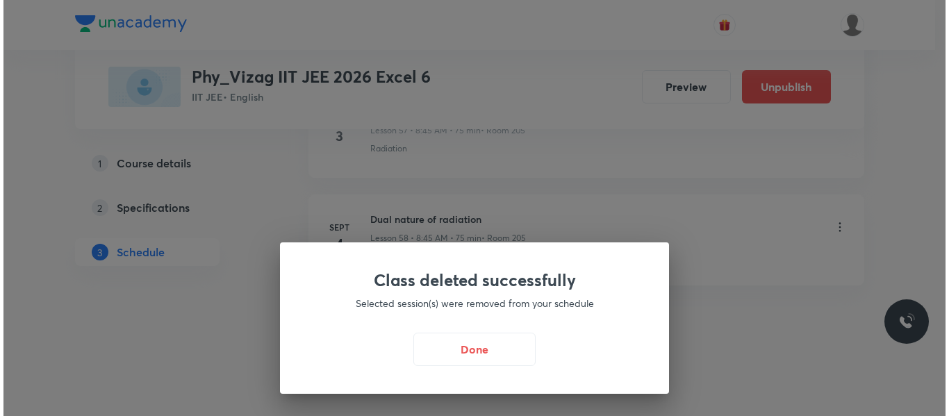
scroll to position [7032, 0]
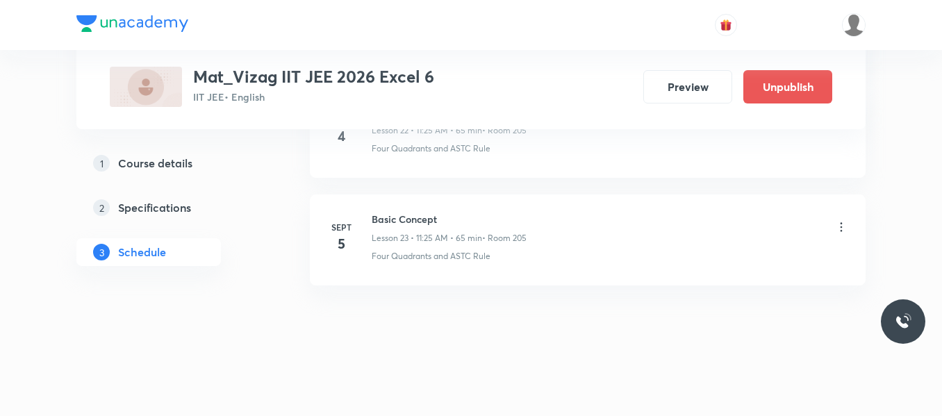
click at [836, 226] on icon at bounding box center [841, 227] width 14 height 14
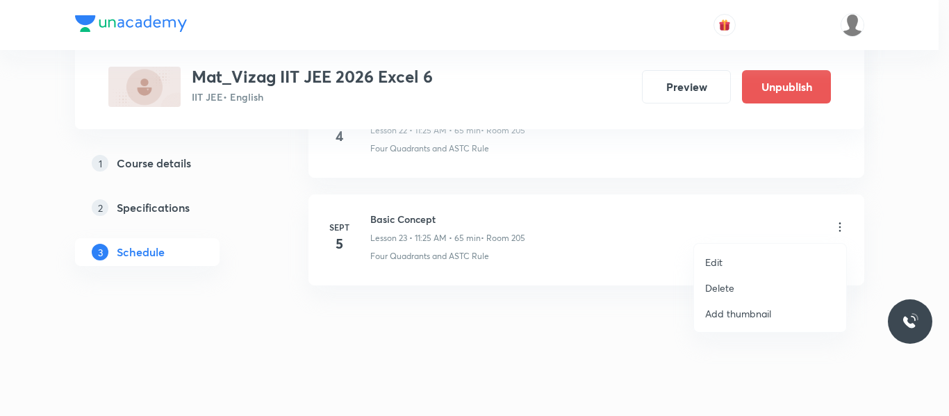
click at [727, 292] on p "Delete" at bounding box center [719, 288] width 29 height 15
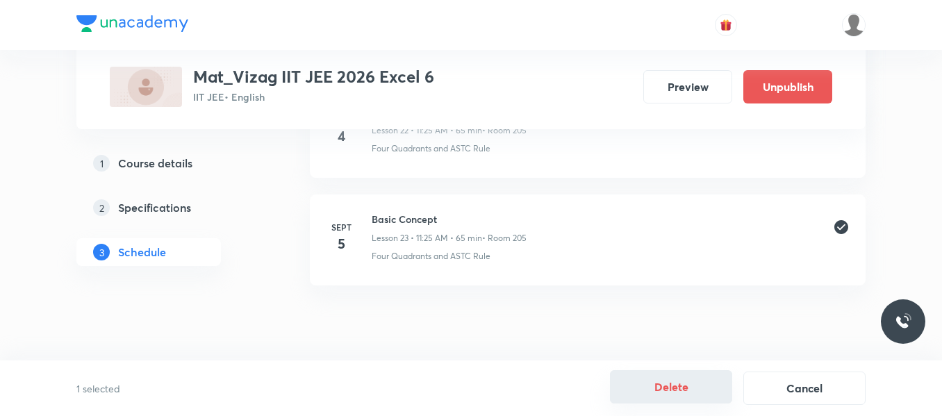
click at [647, 383] on button "Delete" at bounding box center [671, 386] width 122 height 33
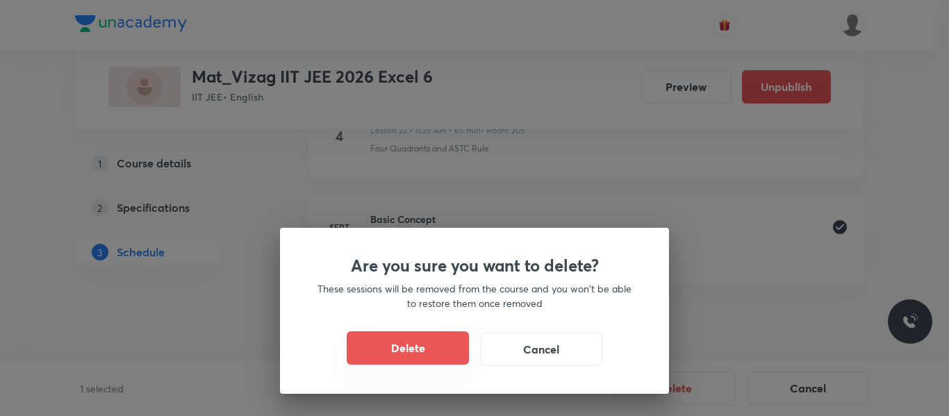
click at [415, 348] on button "Delete" at bounding box center [408, 347] width 122 height 33
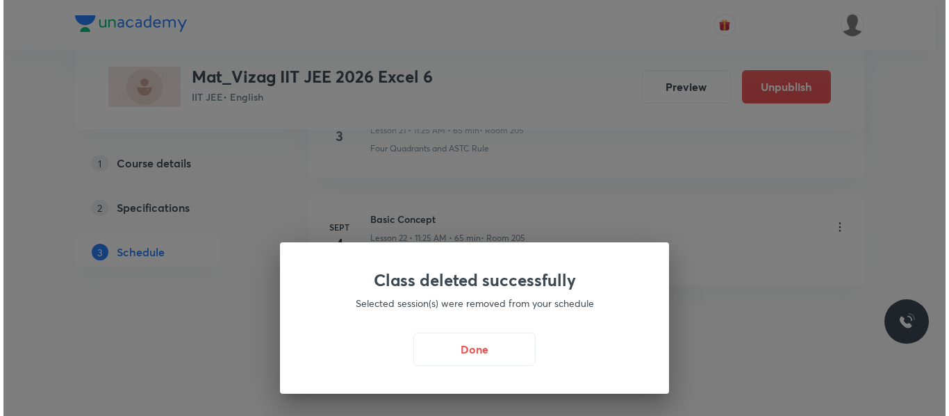
scroll to position [3066, 0]
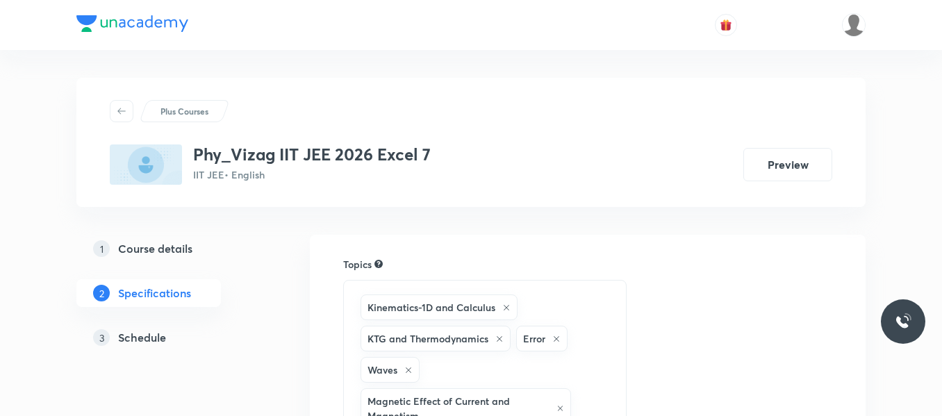
click at [149, 343] on h5 "Schedule" at bounding box center [142, 337] width 48 height 17
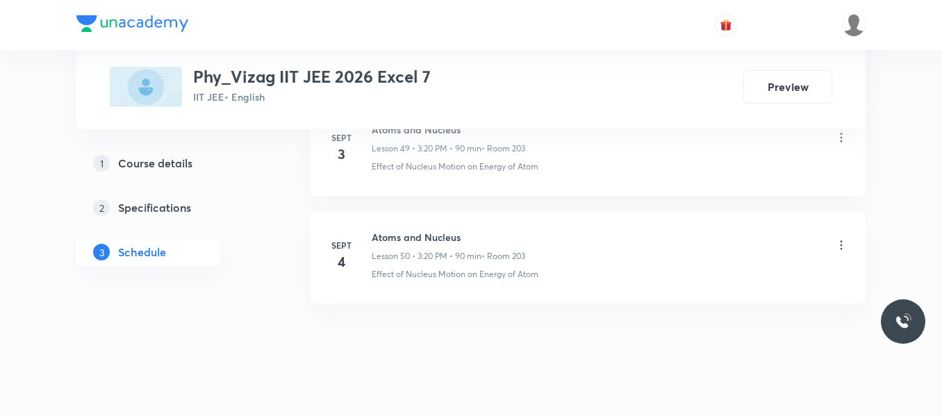
scroll to position [6170, 0]
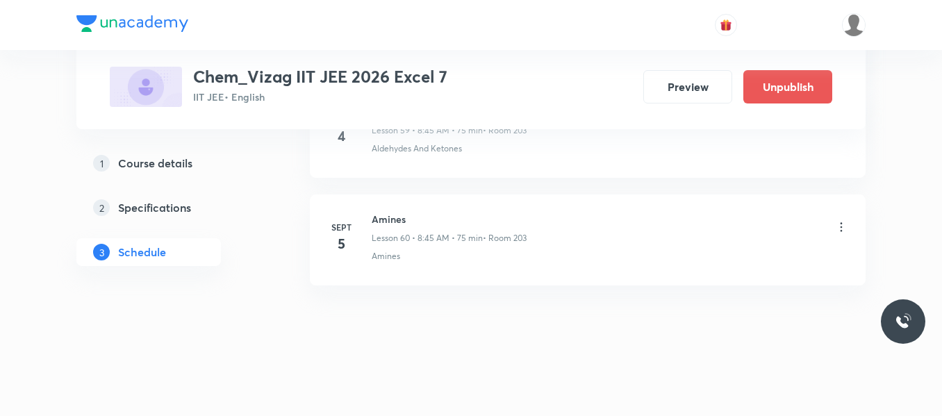
click at [841, 223] on icon at bounding box center [842, 227] width 2 height 9
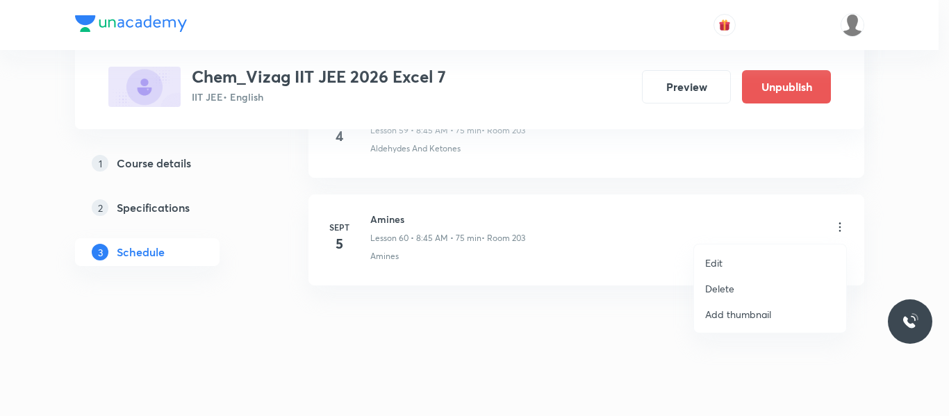
click at [727, 287] on p "Delete" at bounding box center [719, 288] width 29 height 15
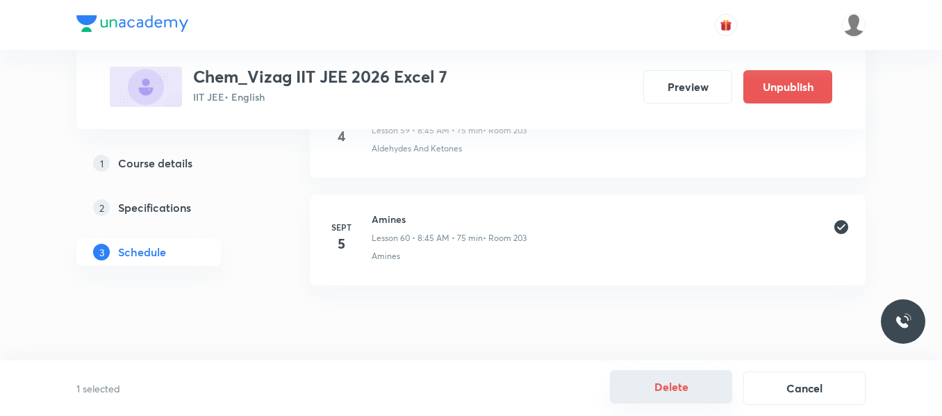
click at [681, 392] on button "Delete" at bounding box center [671, 386] width 122 height 33
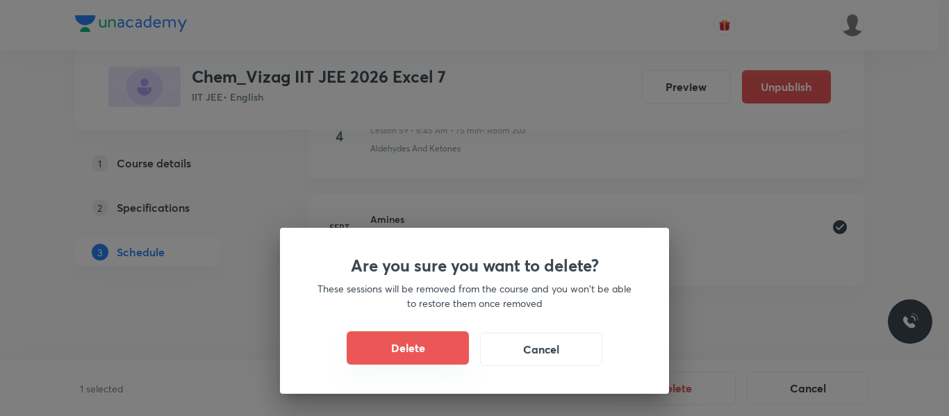
click at [429, 357] on button "Delete" at bounding box center [408, 347] width 122 height 33
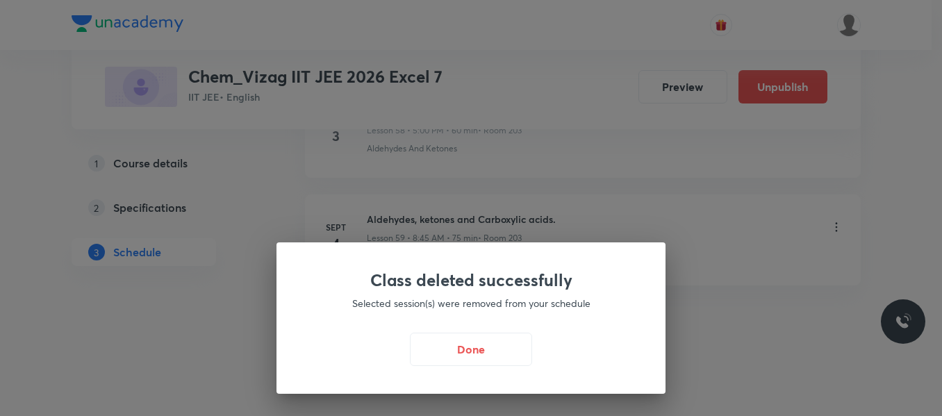
scroll to position [7051, 0]
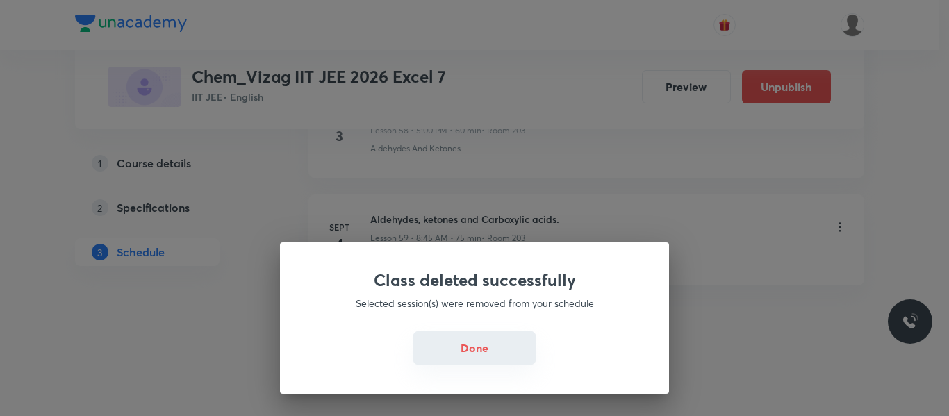
click at [471, 347] on button "Done" at bounding box center [474, 347] width 122 height 33
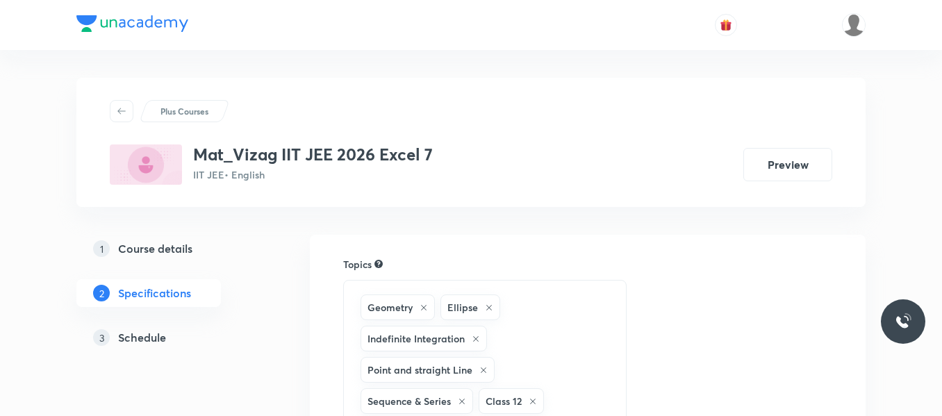
click at [156, 337] on h5 "Schedule" at bounding box center [142, 337] width 48 height 17
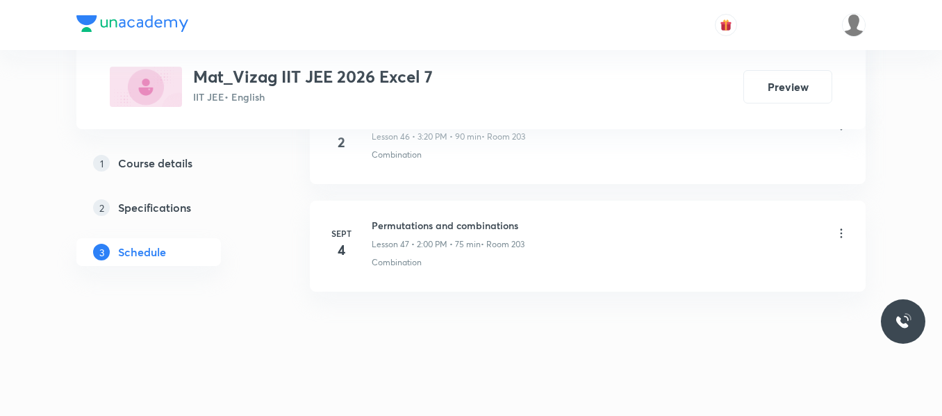
scroll to position [5758, 0]
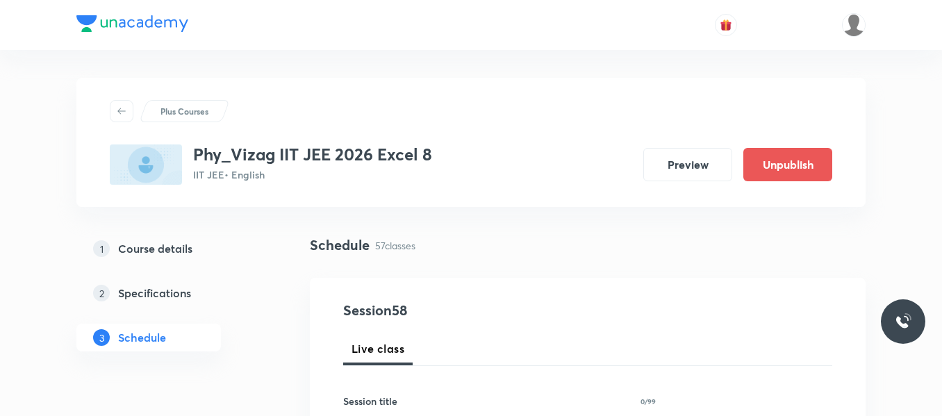
scroll to position [6835, 0]
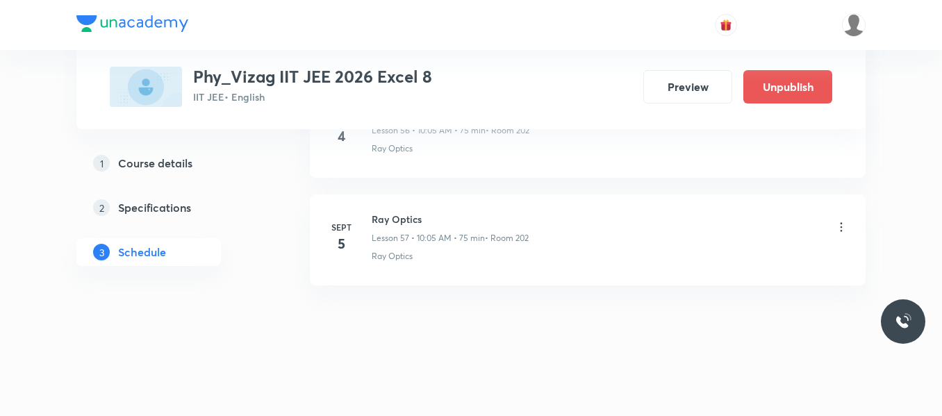
click at [837, 224] on icon at bounding box center [841, 227] width 14 height 14
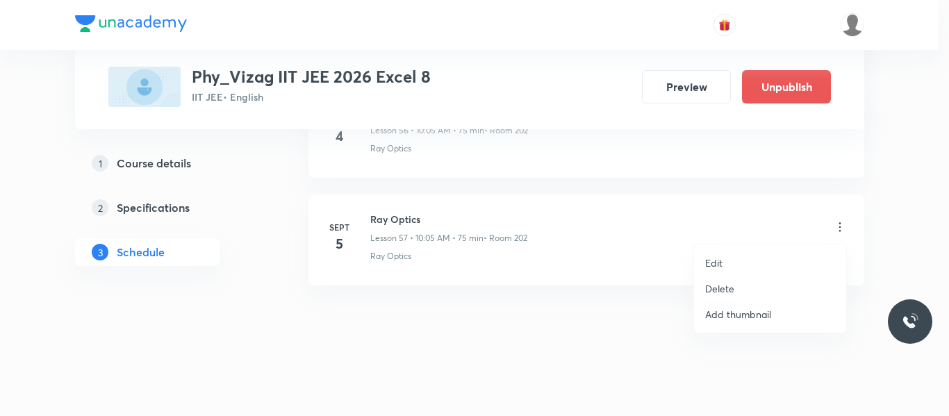
click at [722, 290] on p "Delete" at bounding box center [719, 288] width 29 height 15
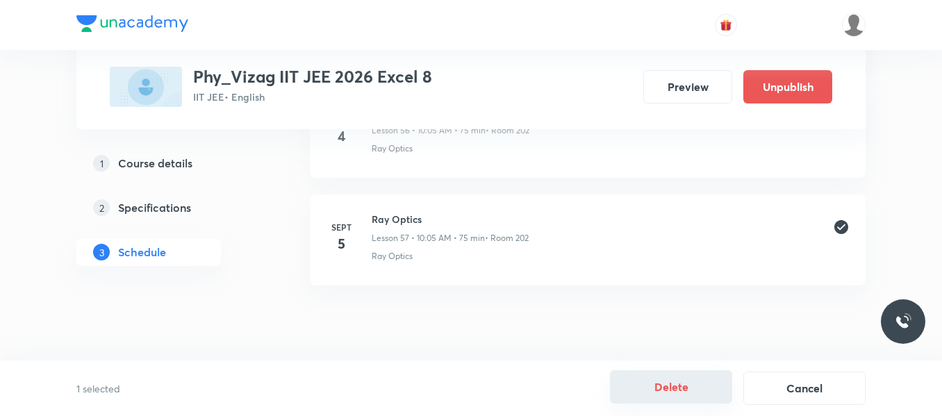
click at [629, 382] on button "Delete" at bounding box center [671, 386] width 122 height 33
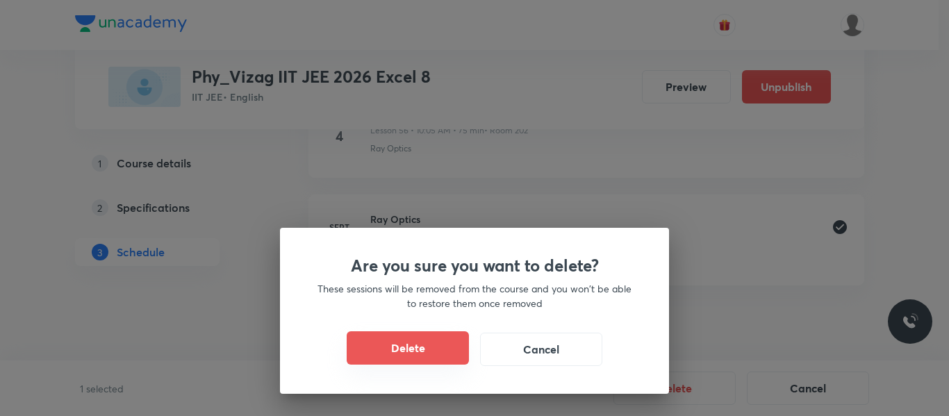
click at [425, 353] on button "Delete" at bounding box center [408, 347] width 122 height 33
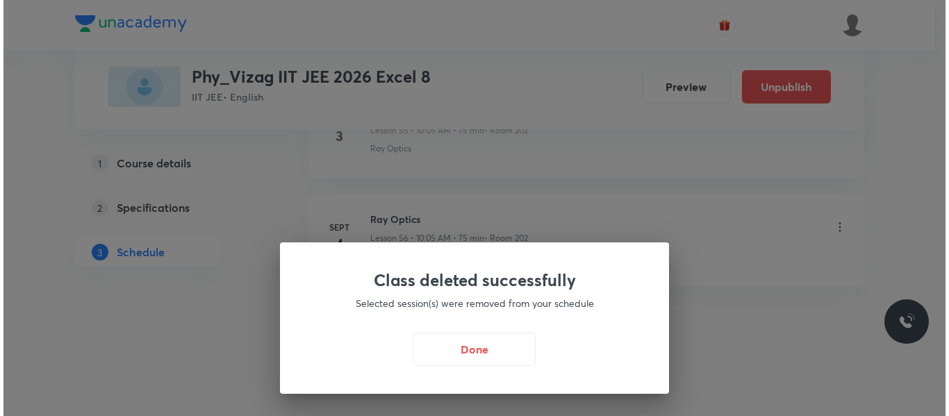
scroll to position [6728, 0]
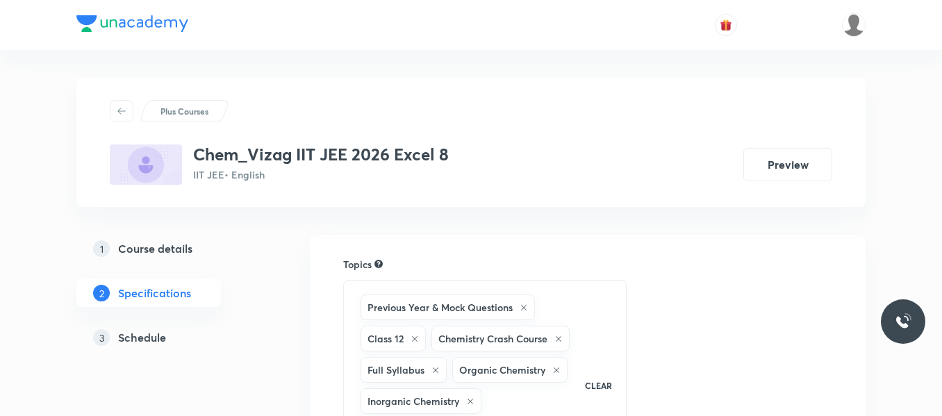
click at [125, 338] on h5 "Schedule" at bounding box center [142, 337] width 48 height 17
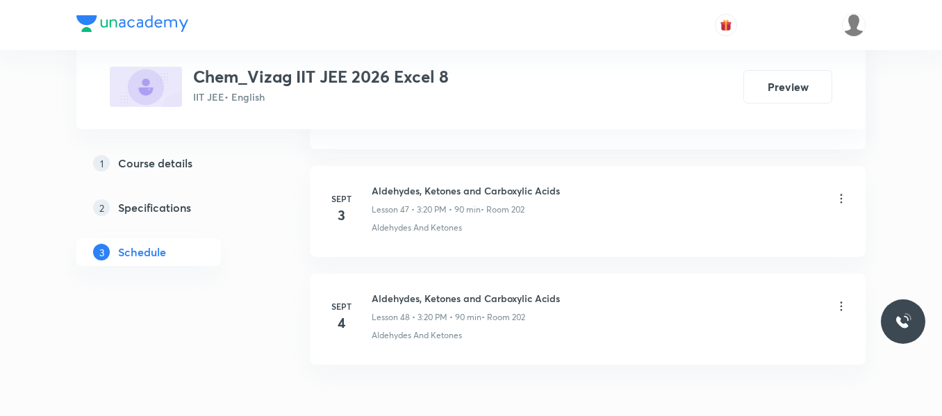
scroll to position [5866, 0]
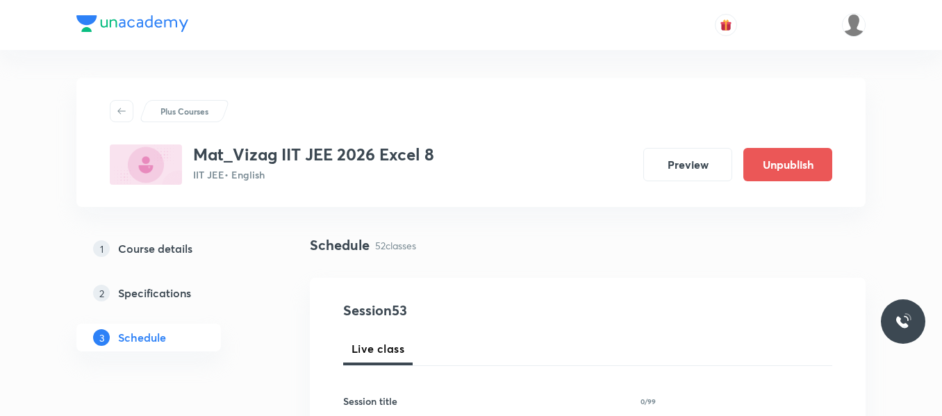
scroll to position [6297, 0]
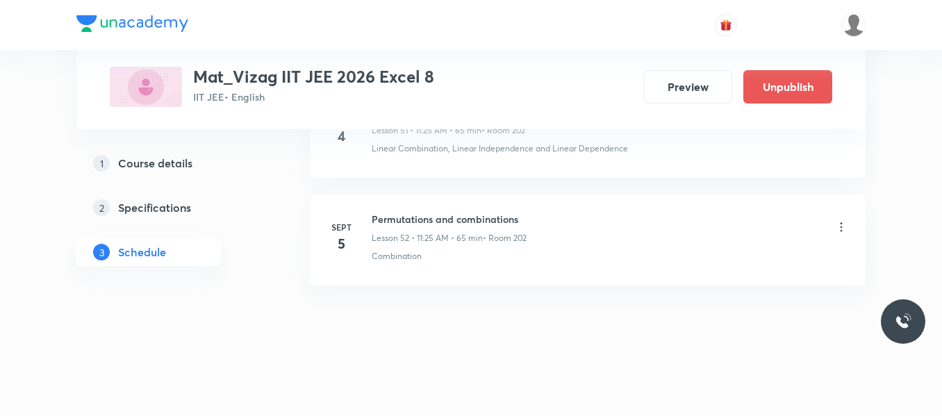
click at [841, 227] on icon at bounding box center [842, 226] width 2 height 9
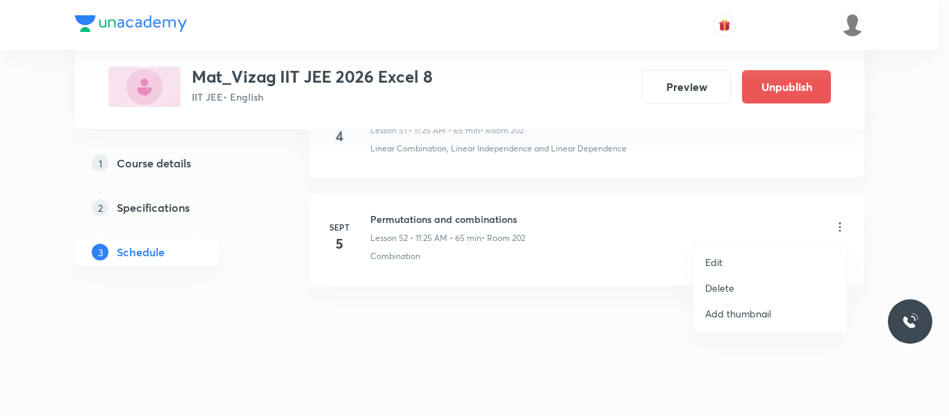
click at [722, 289] on p "Delete" at bounding box center [719, 288] width 29 height 15
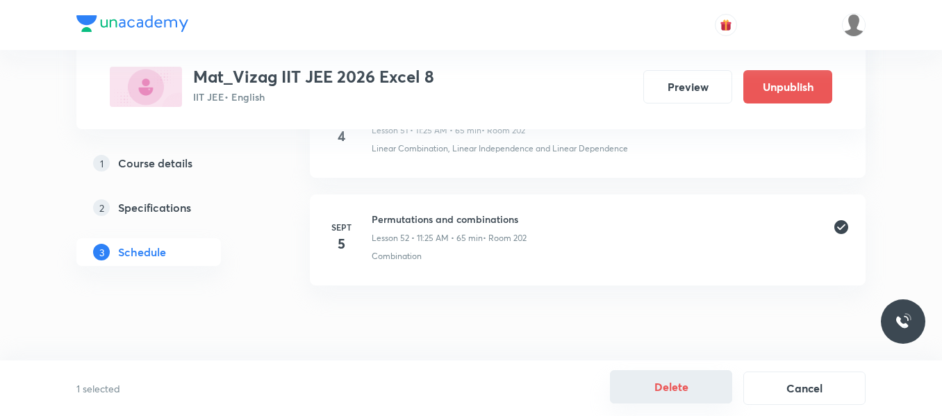
click at [660, 381] on button "Delete" at bounding box center [671, 386] width 122 height 33
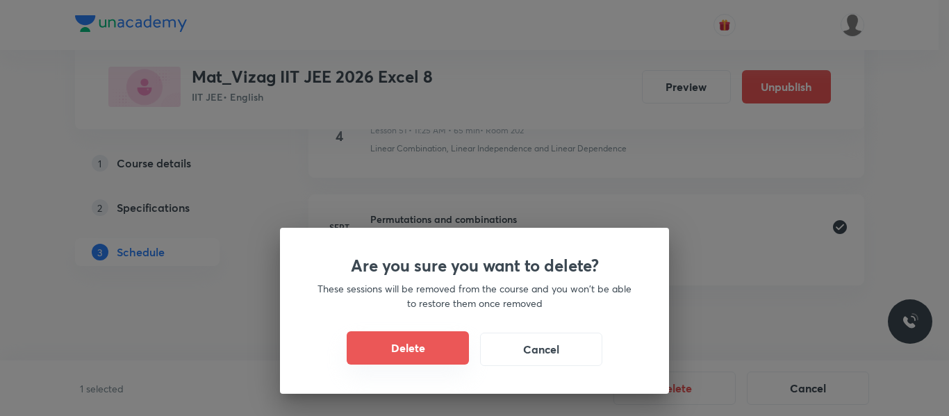
click at [439, 353] on button "Delete" at bounding box center [408, 347] width 122 height 33
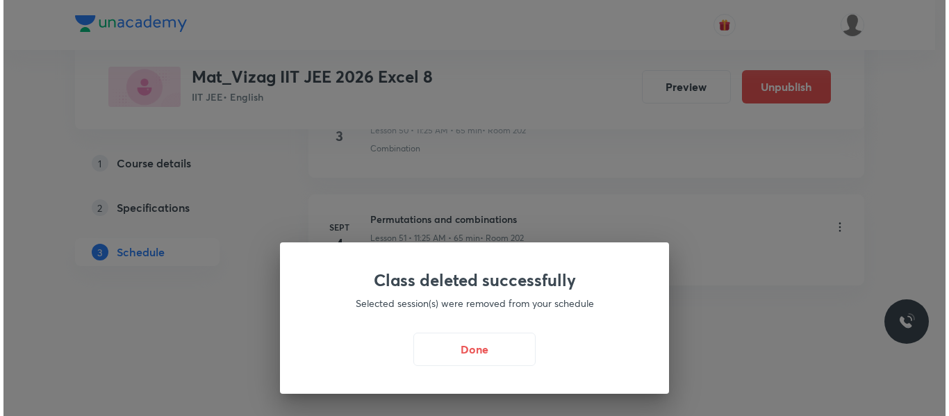
scroll to position [6189, 0]
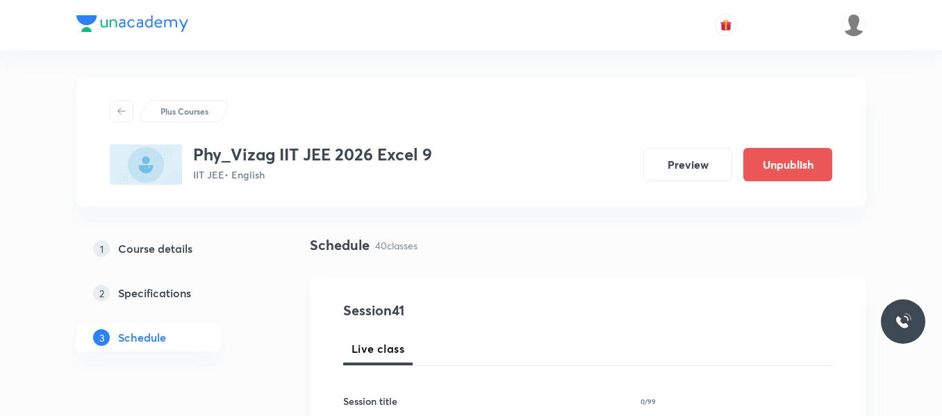
scroll to position [5094, 0]
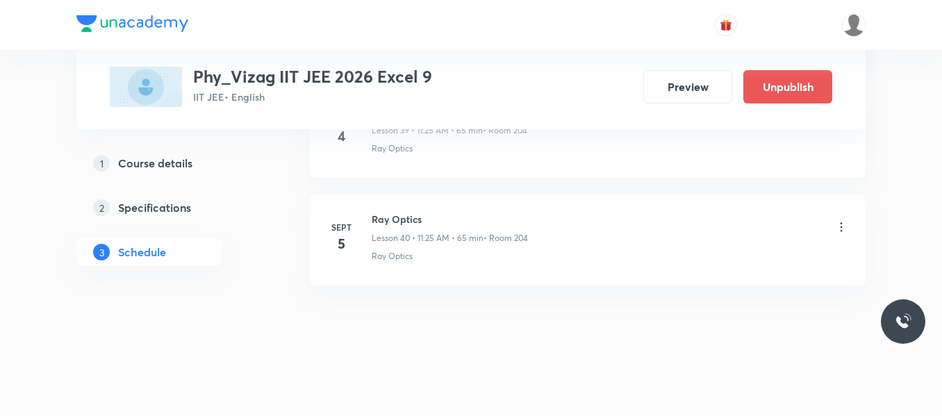
click at [839, 224] on icon at bounding box center [841, 227] width 14 height 14
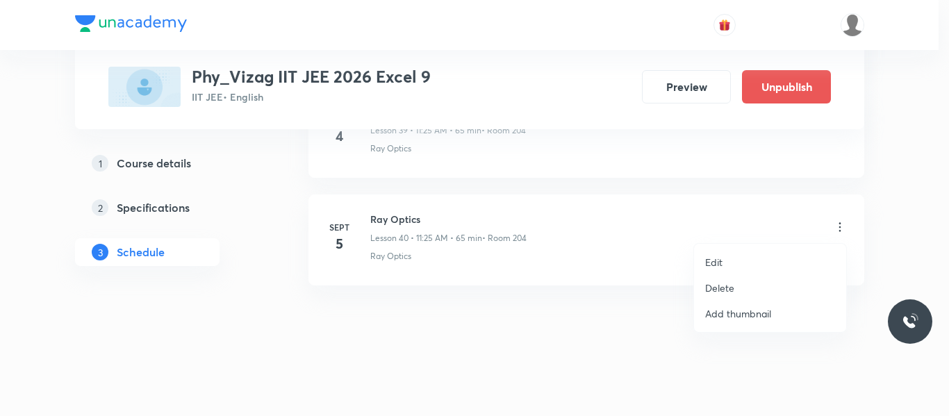
click at [721, 292] on p "Delete" at bounding box center [719, 288] width 29 height 15
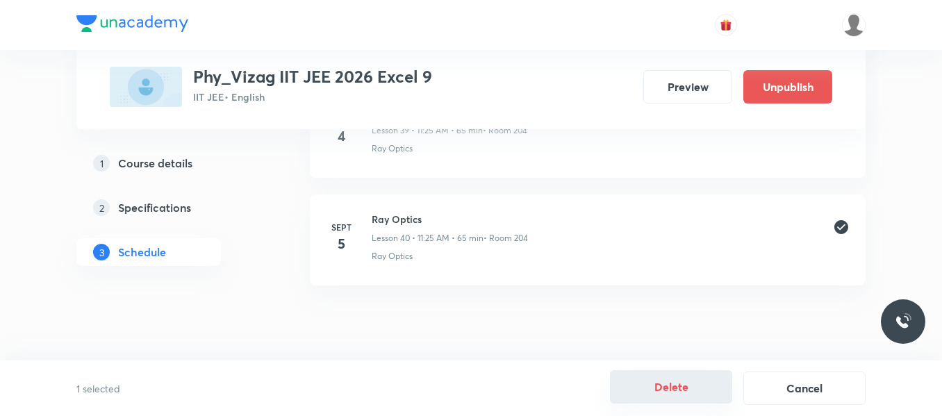
click at [660, 395] on button "Delete" at bounding box center [671, 386] width 122 height 33
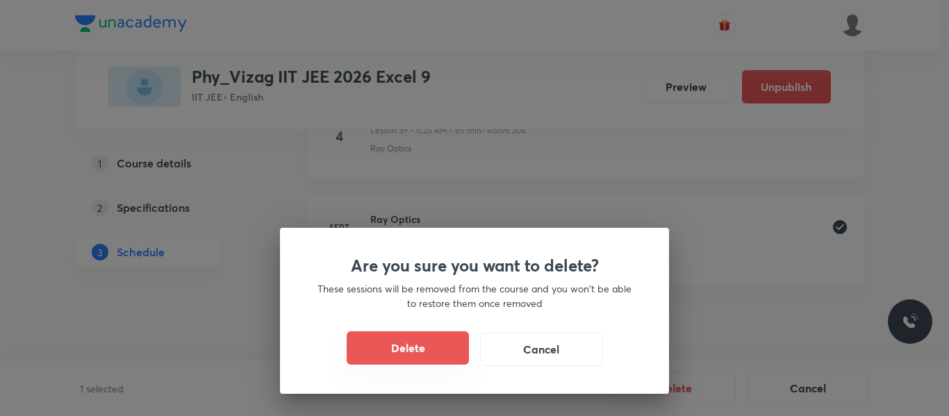
click at [445, 356] on button "Delete" at bounding box center [408, 347] width 122 height 33
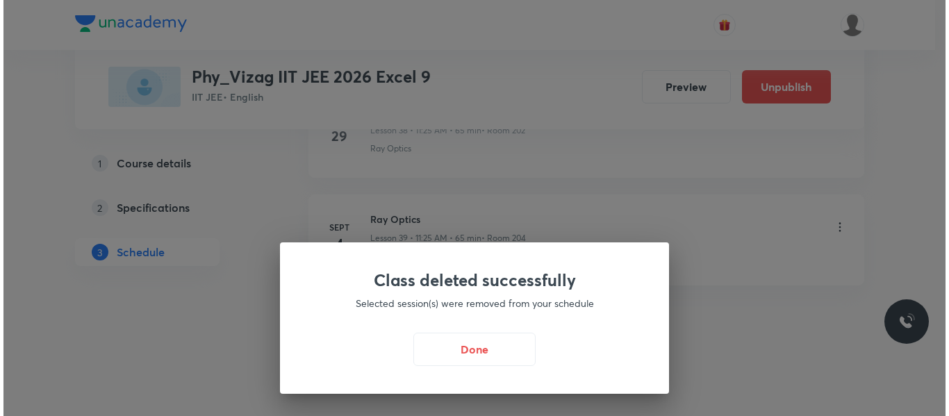
scroll to position [4986, 0]
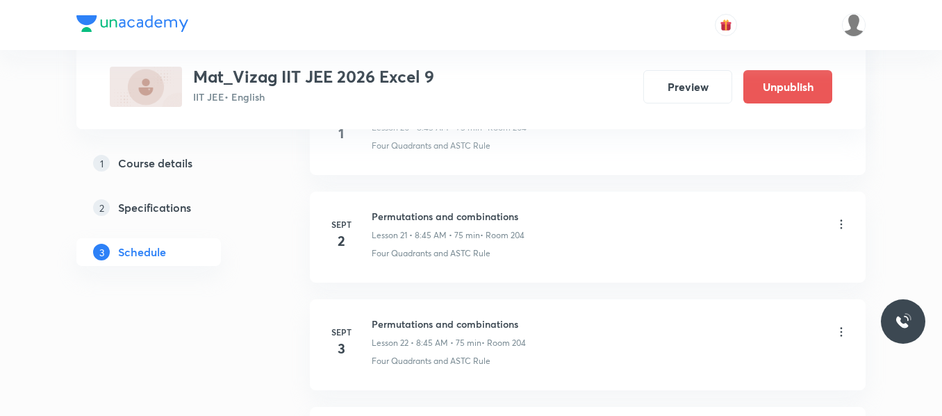
scroll to position [3282, 0]
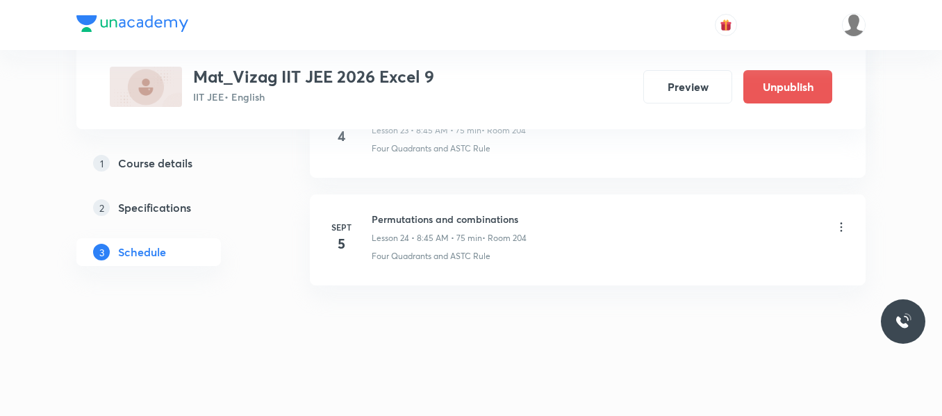
click at [838, 223] on icon at bounding box center [841, 227] width 14 height 14
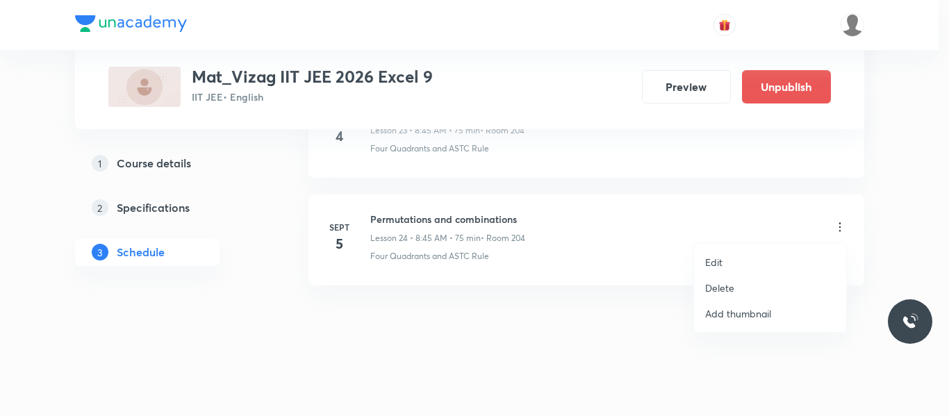
click at [725, 290] on p "Delete" at bounding box center [719, 288] width 29 height 15
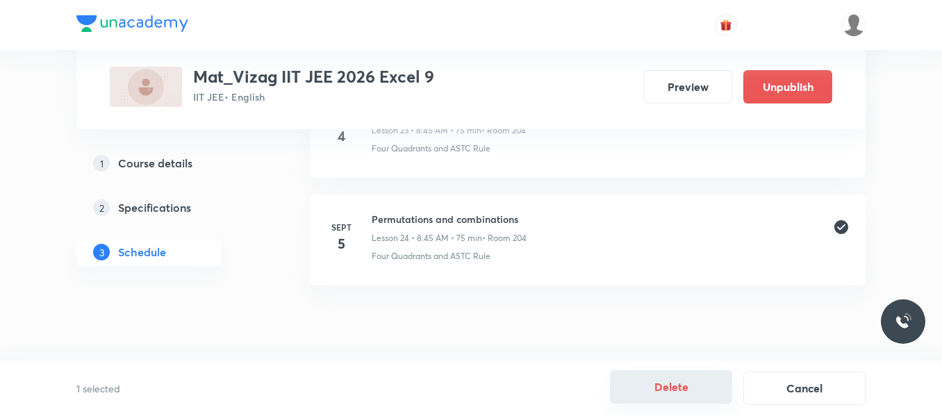
click at [650, 376] on button "Delete" at bounding box center [671, 386] width 122 height 33
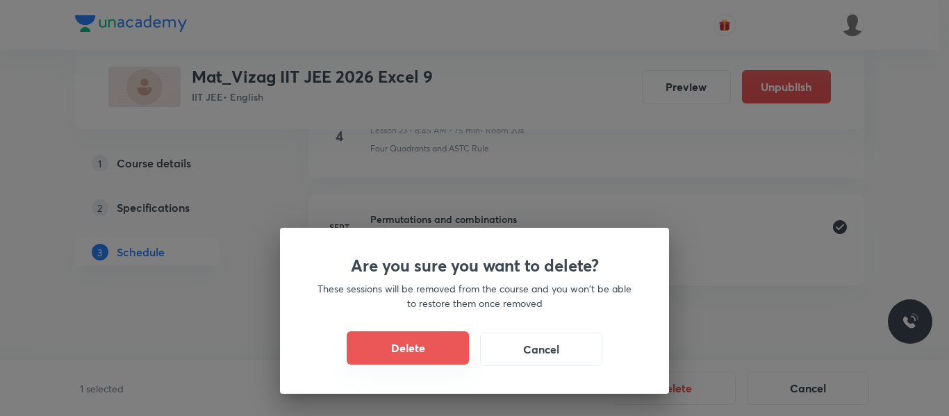
click at [444, 348] on button "Delete" at bounding box center [408, 347] width 122 height 33
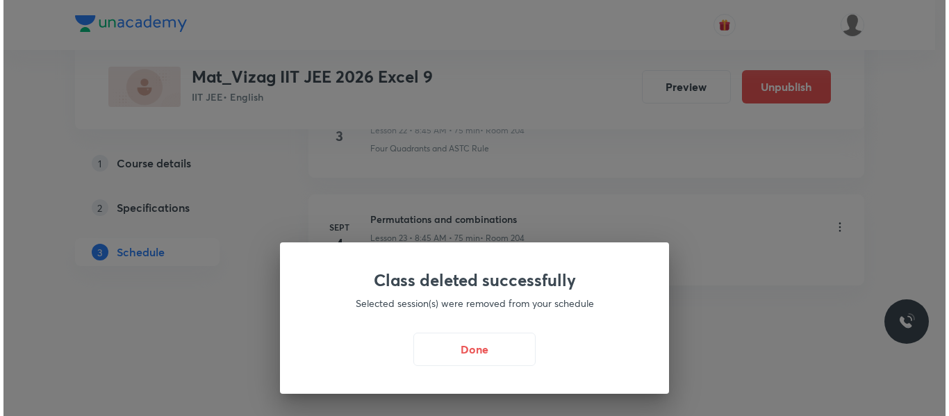
scroll to position [3174, 0]
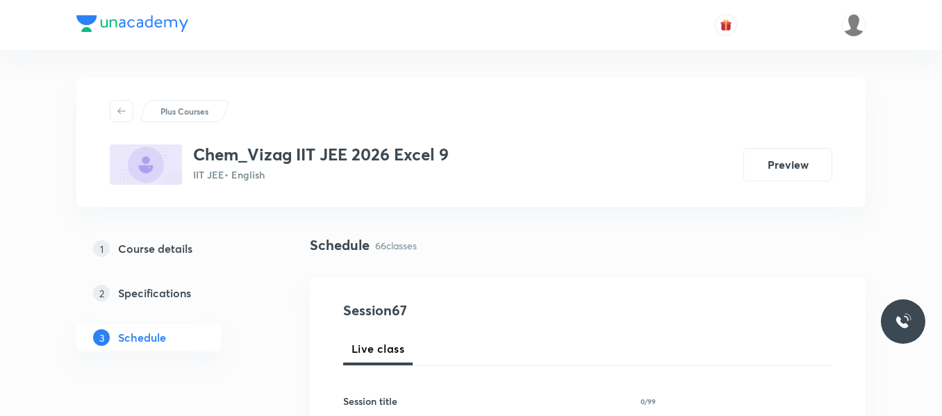
click at [256, 332] on div "1 Course details 2 Specifications 3 Schedule" at bounding box center [170, 301] width 189 height 133
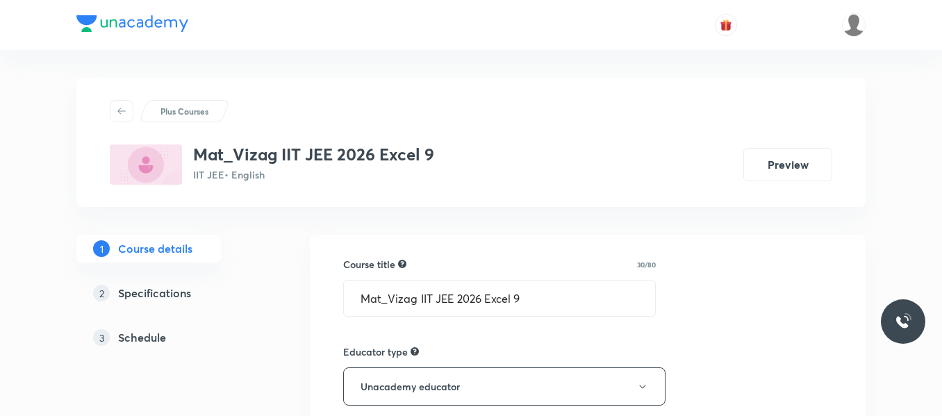
click at [134, 332] on h5 "Schedule" at bounding box center [142, 337] width 48 height 17
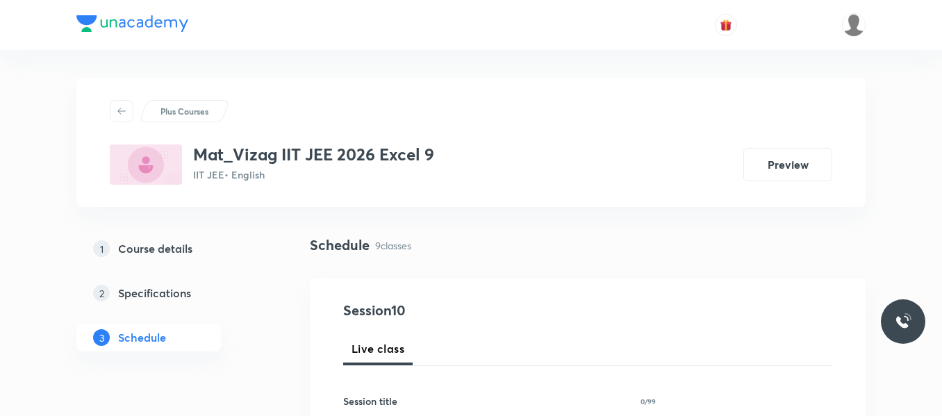
scroll to position [1756, 0]
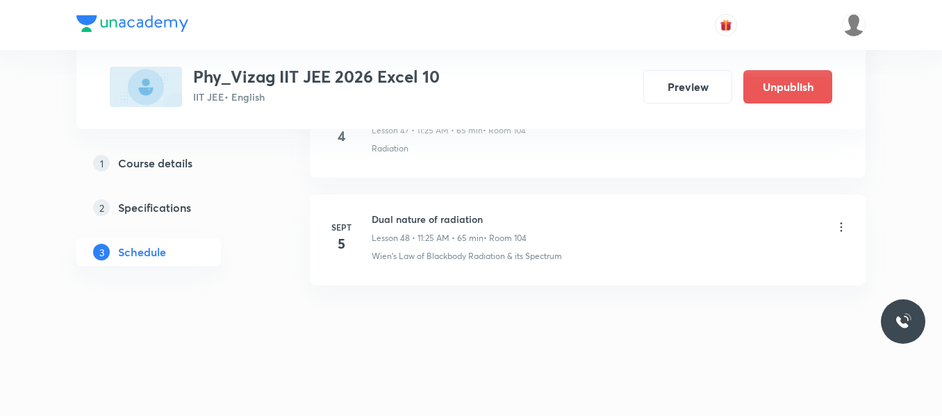
click at [837, 226] on icon at bounding box center [841, 227] width 14 height 14
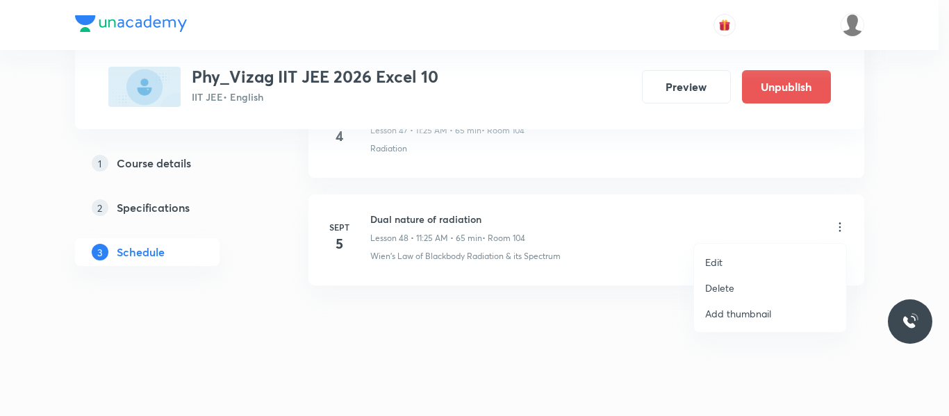
click at [718, 288] on p "Delete" at bounding box center [719, 288] width 29 height 15
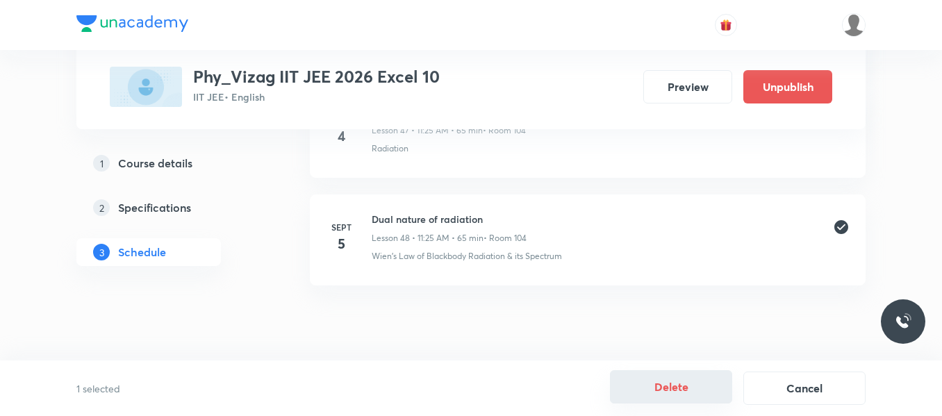
click at [673, 381] on button "Delete" at bounding box center [671, 386] width 122 height 33
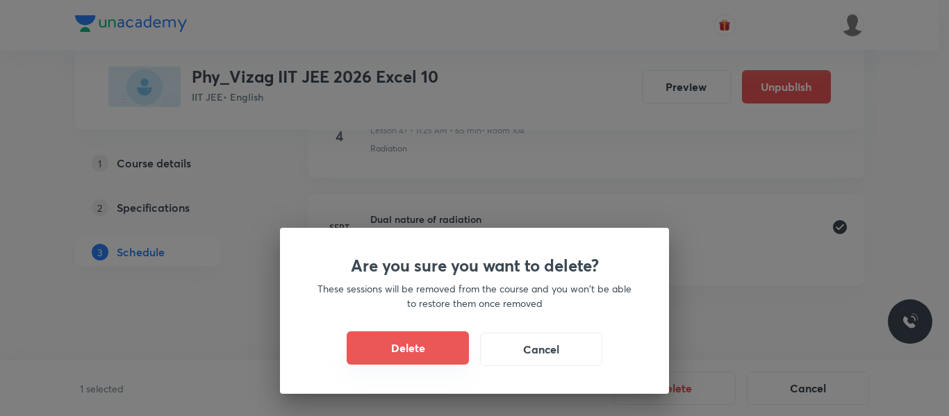
click at [420, 345] on button "Delete" at bounding box center [408, 347] width 122 height 33
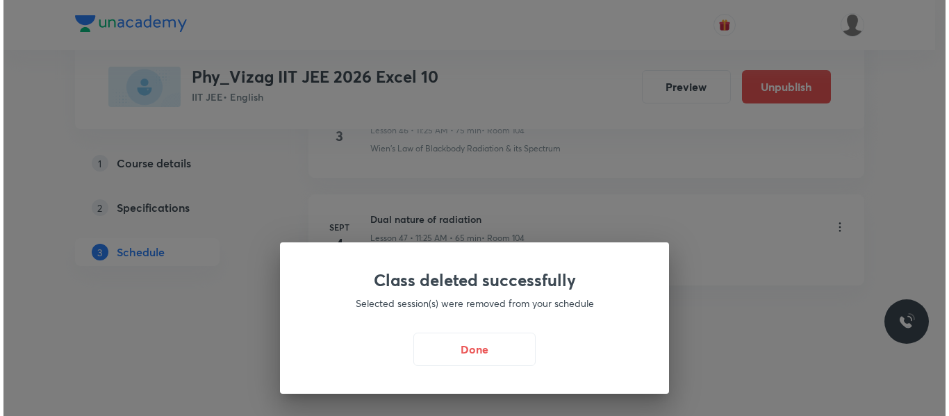
scroll to position [5758, 0]
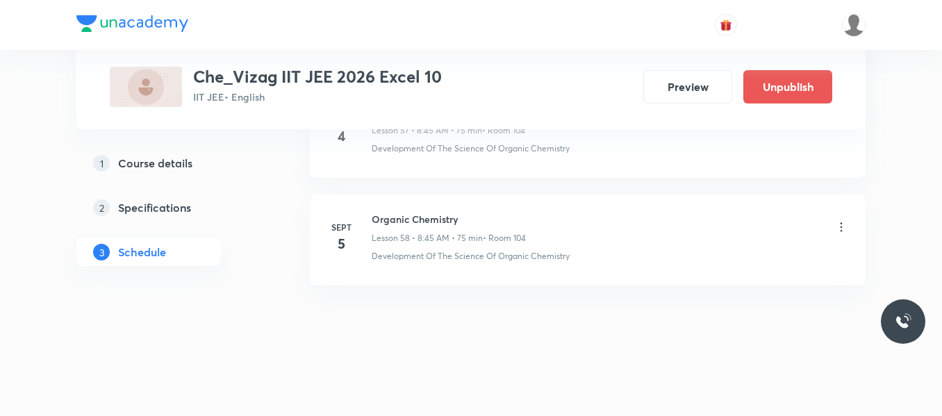
click at [844, 229] on icon at bounding box center [841, 227] width 14 height 14
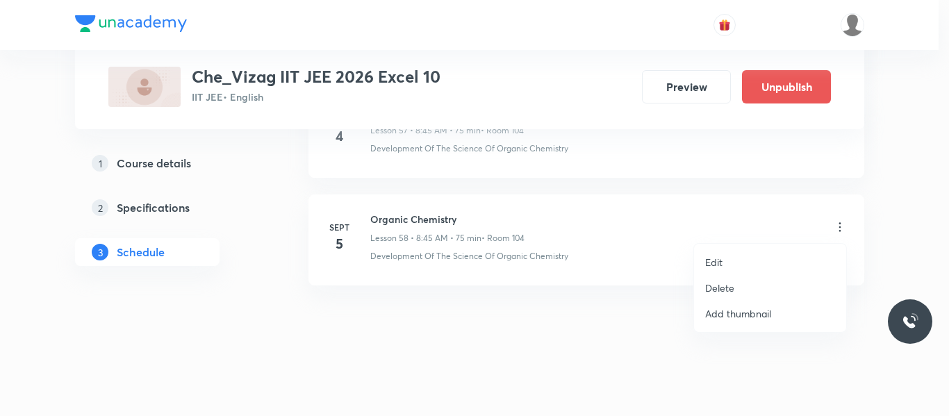
click at [718, 286] on p "Delete" at bounding box center [719, 288] width 29 height 15
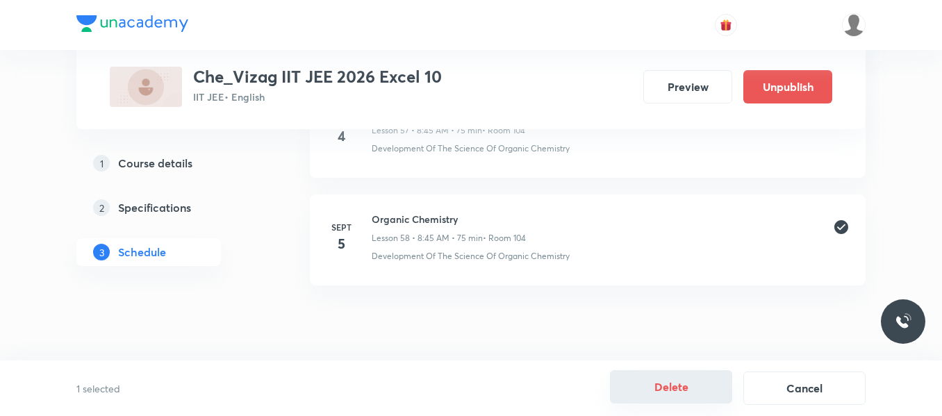
click at [650, 379] on button "Delete" at bounding box center [671, 386] width 122 height 33
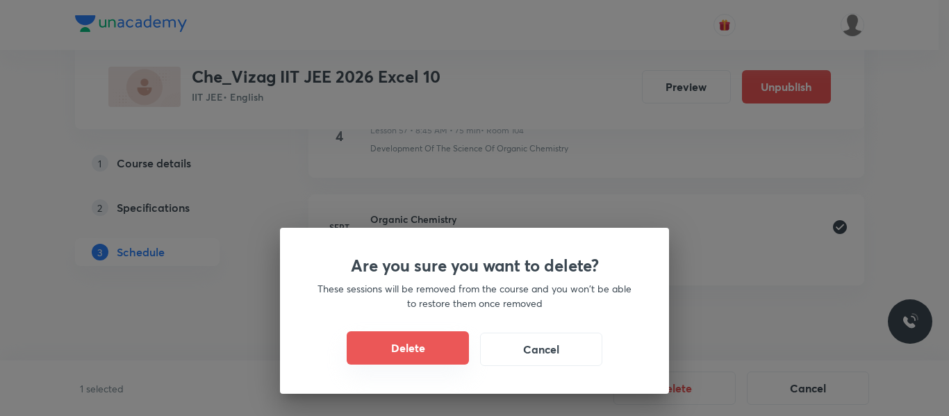
click at [460, 348] on button "Delete" at bounding box center [408, 347] width 122 height 33
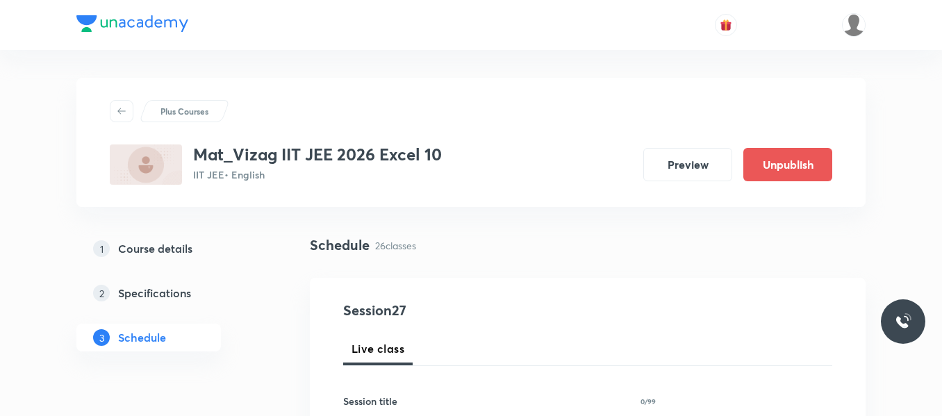
click at [263, 329] on div "1 Course details 2 Specifications 3 Schedule" at bounding box center [170, 301] width 189 height 133
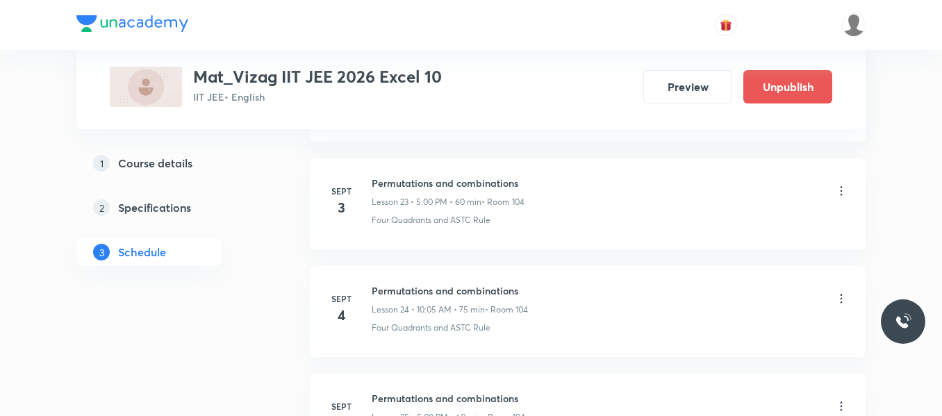
scroll to position [3497, 0]
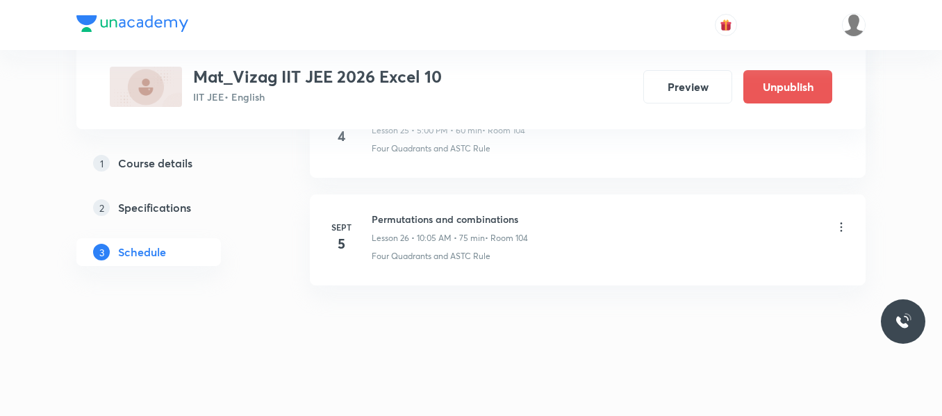
click at [839, 228] on icon at bounding box center [841, 227] width 14 height 14
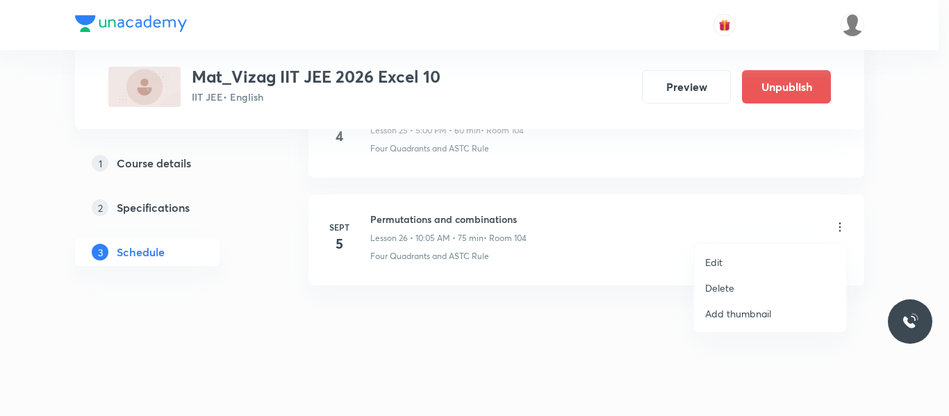
click at [727, 288] on p "Delete" at bounding box center [719, 288] width 29 height 15
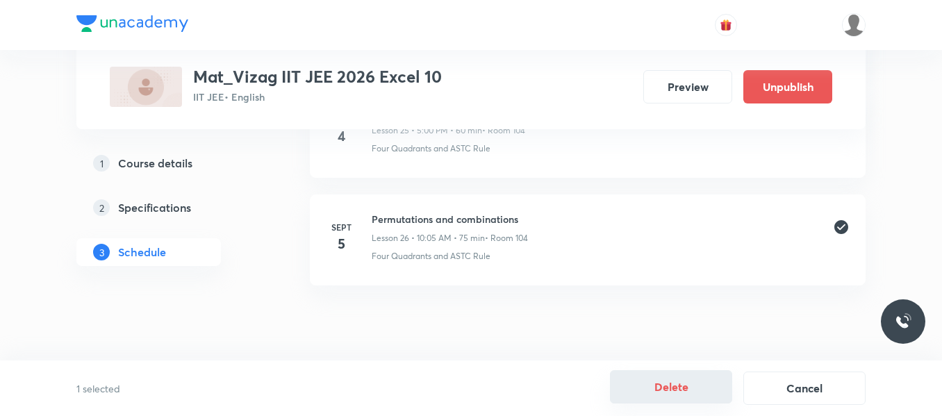
click at [672, 384] on button "Delete" at bounding box center [671, 386] width 122 height 33
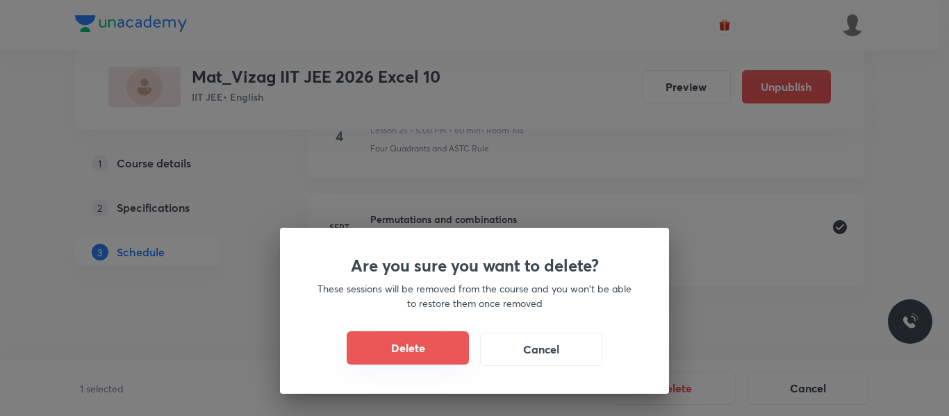
click at [453, 346] on button "Delete" at bounding box center [408, 347] width 122 height 33
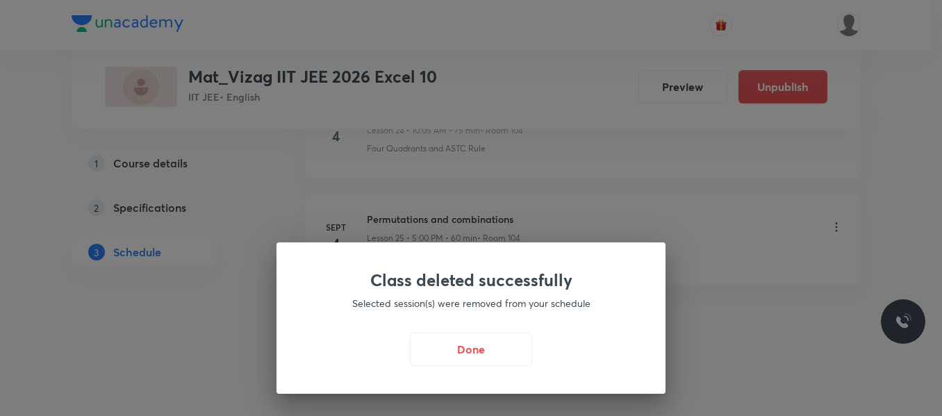
scroll to position [3389, 0]
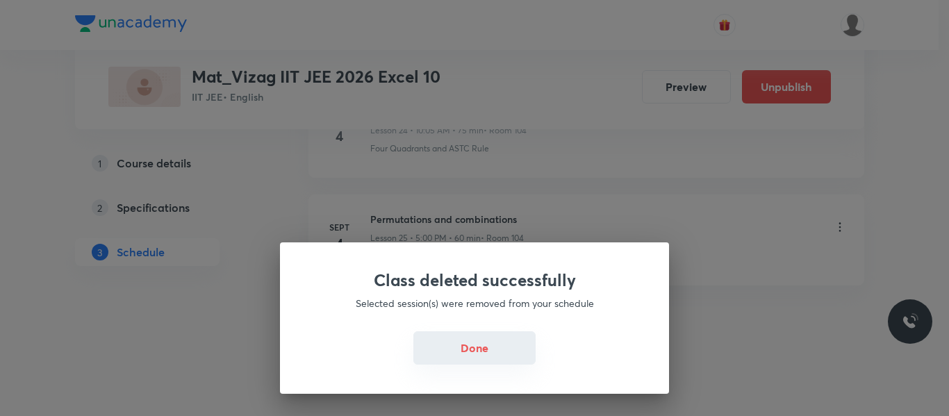
click at [456, 350] on button "Done" at bounding box center [474, 347] width 122 height 33
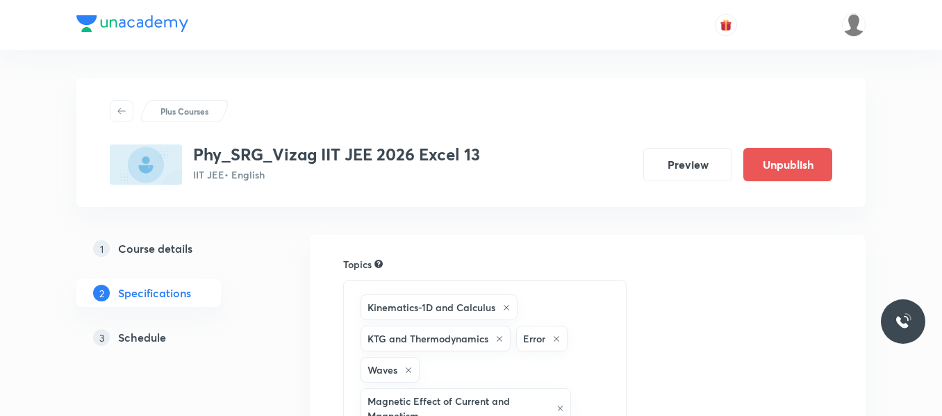
click at [147, 337] on h5 "Schedule" at bounding box center [142, 337] width 48 height 17
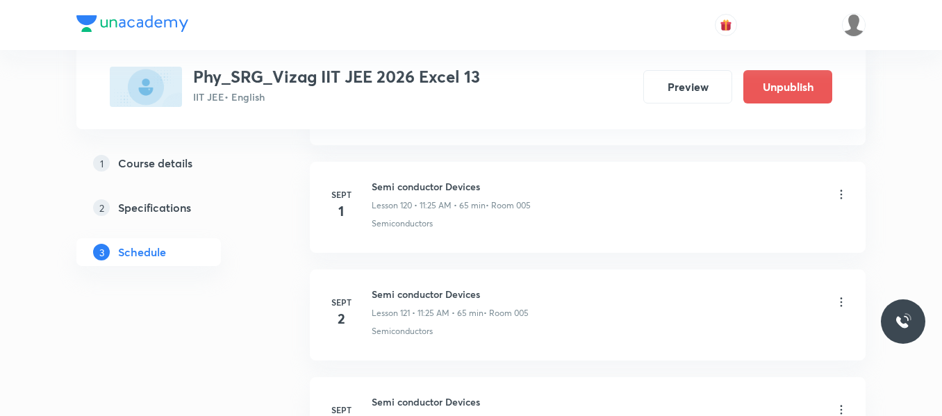
scroll to position [14117, 0]
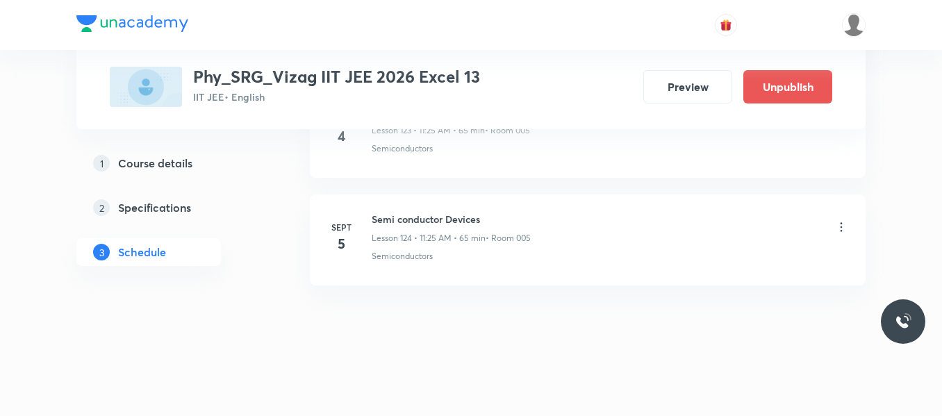
click at [840, 224] on icon at bounding box center [841, 227] width 14 height 14
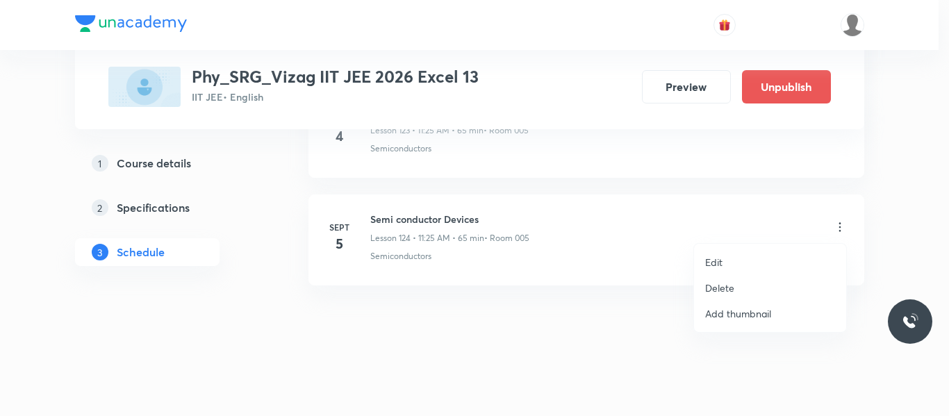
click at [715, 293] on p "Delete" at bounding box center [719, 288] width 29 height 15
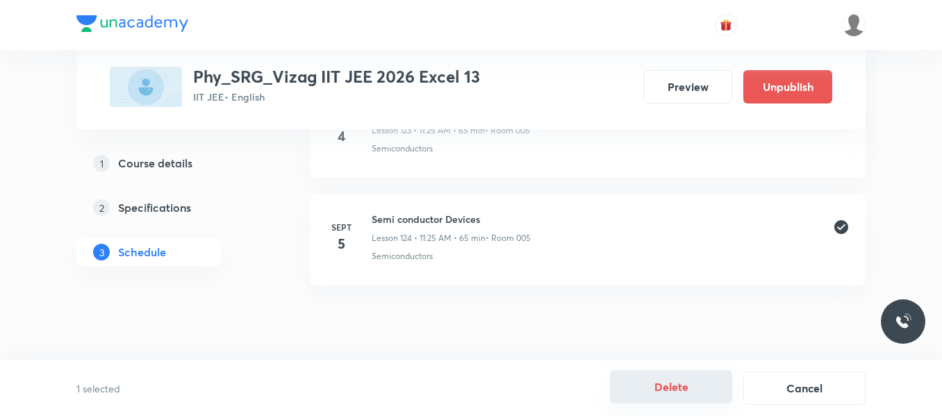
click at [659, 381] on button "Delete" at bounding box center [671, 386] width 122 height 33
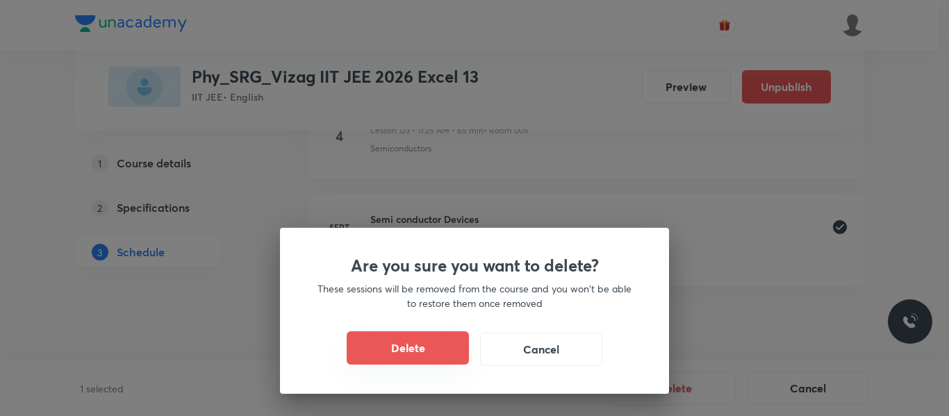
click at [441, 352] on button "Delete" at bounding box center [408, 347] width 122 height 33
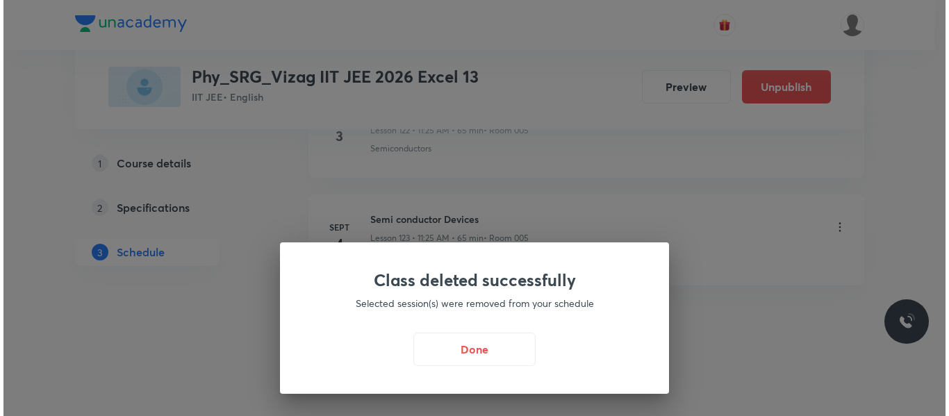
scroll to position [14009, 0]
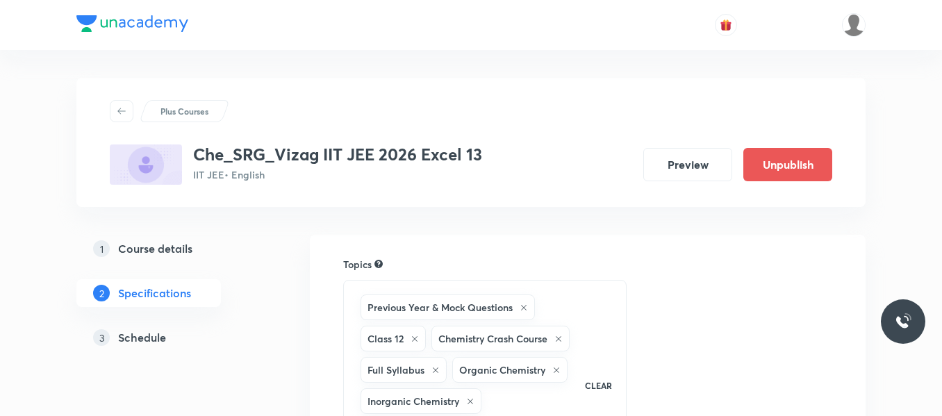
click at [151, 333] on h5 "Schedule" at bounding box center [142, 337] width 48 height 17
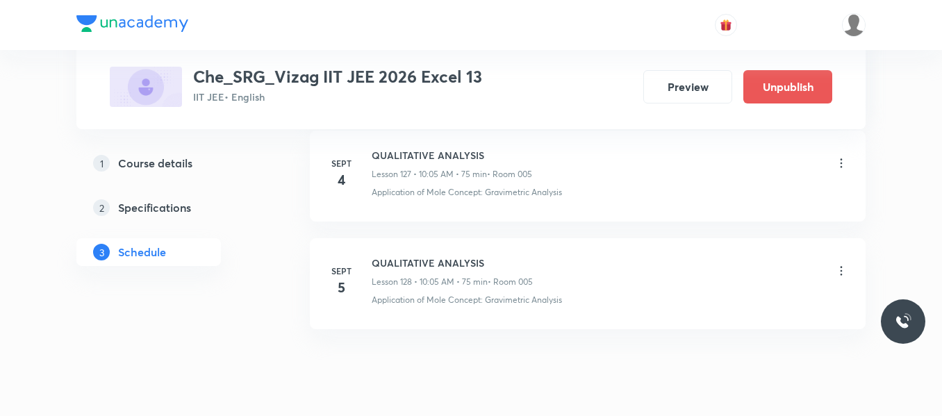
scroll to position [14572, 0]
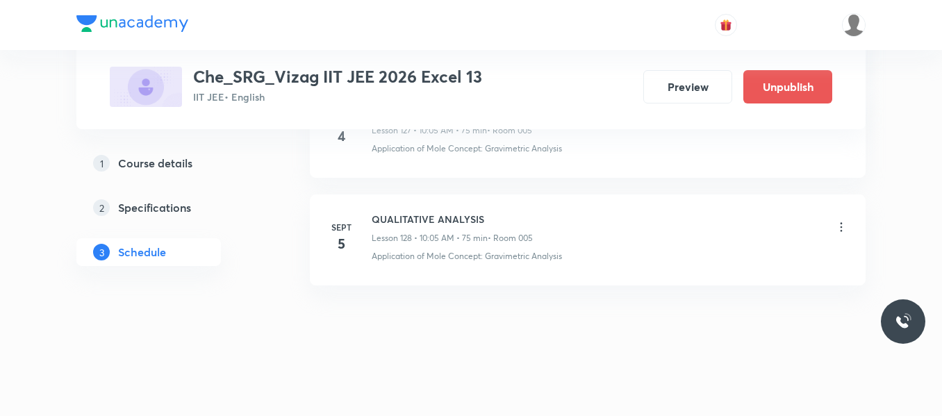
click at [836, 229] on icon at bounding box center [841, 227] width 14 height 14
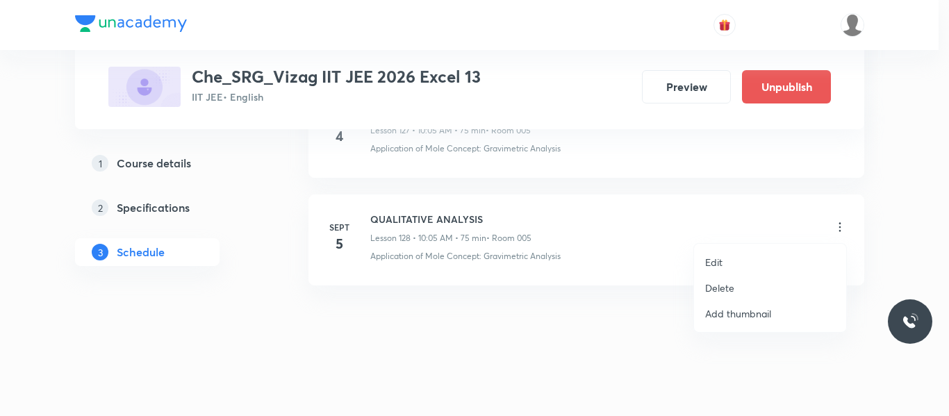
click at [715, 285] on p "Delete" at bounding box center [719, 288] width 29 height 15
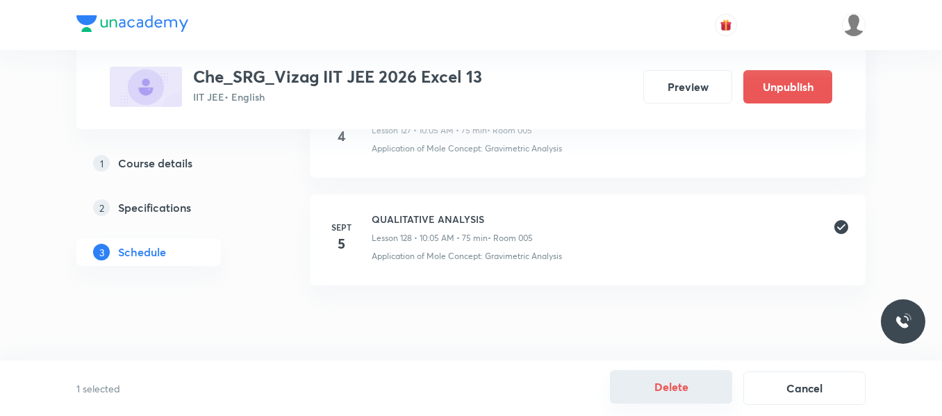
drag, startPoint x: 645, startPoint y: 370, endPoint x: 652, endPoint y: 388, distance: 20.3
click at [652, 388] on div "1 selected Delete Cancel" at bounding box center [471, 389] width 942 height 56
click at [652, 388] on button "Delete" at bounding box center [671, 386] width 122 height 33
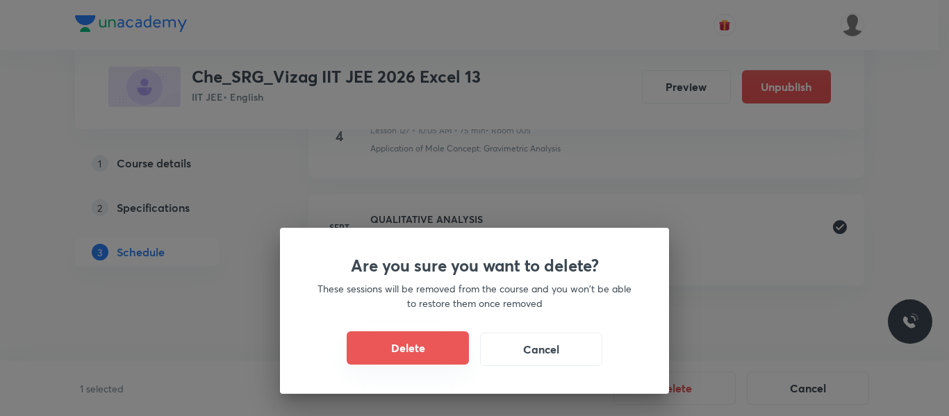
click at [450, 349] on button "Delete" at bounding box center [408, 347] width 122 height 33
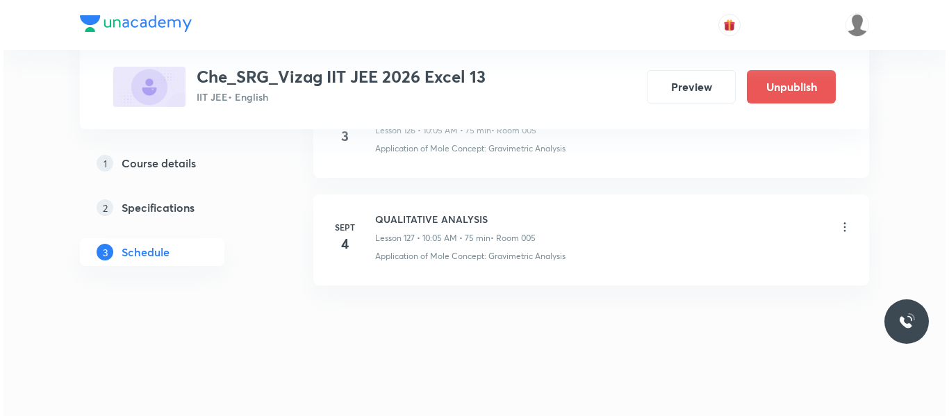
scroll to position [14464, 0]
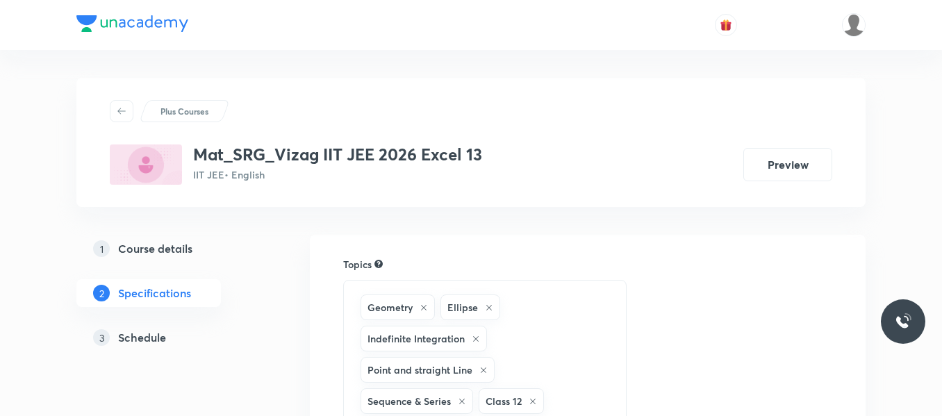
click at [160, 336] on h5 "Schedule" at bounding box center [142, 337] width 48 height 17
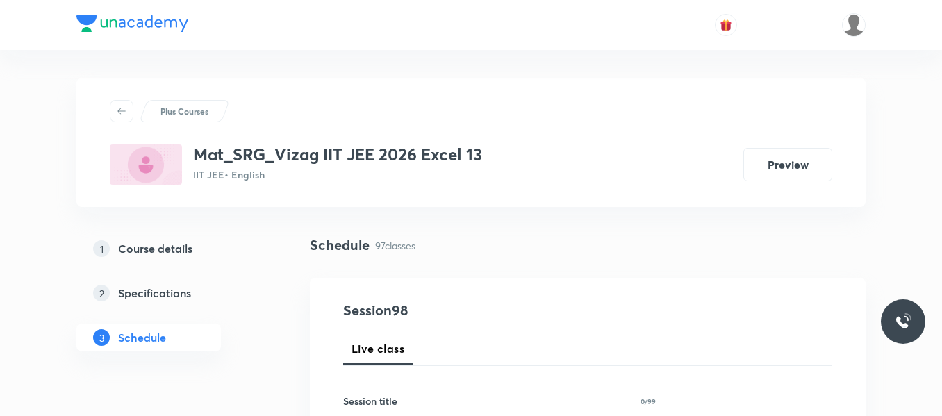
scroll to position [11208, 0]
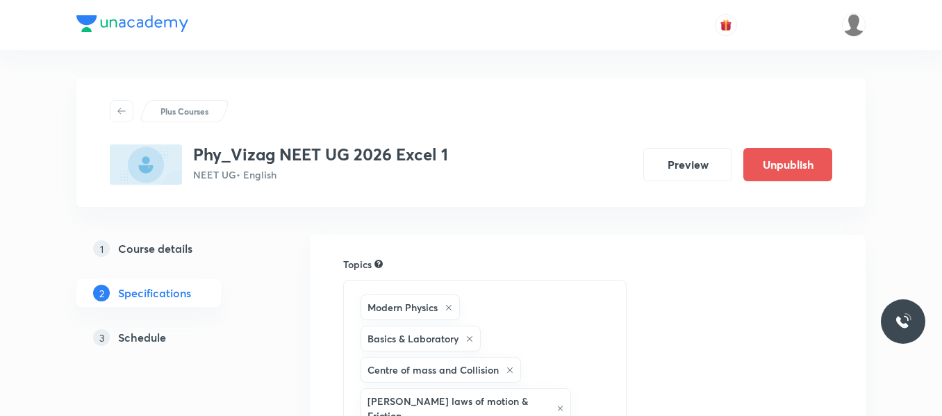
click at [158, 342] on h5 "Schedule" at bounding box center [142, 337] width 48 height 17
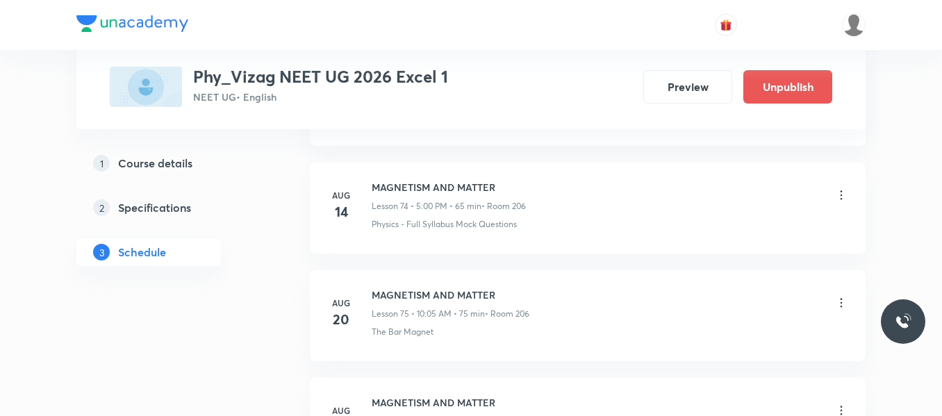
scroll to position [9743, 0]
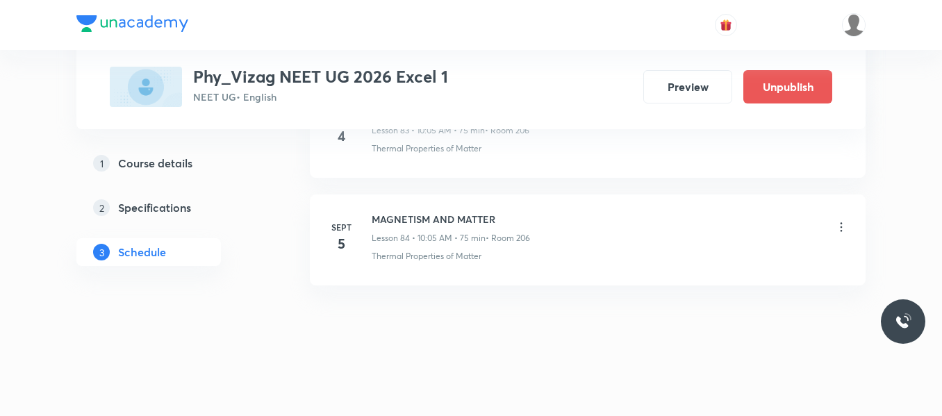
click at [836, 225] on icon at bounding box center [841, 227] width 14 height 14
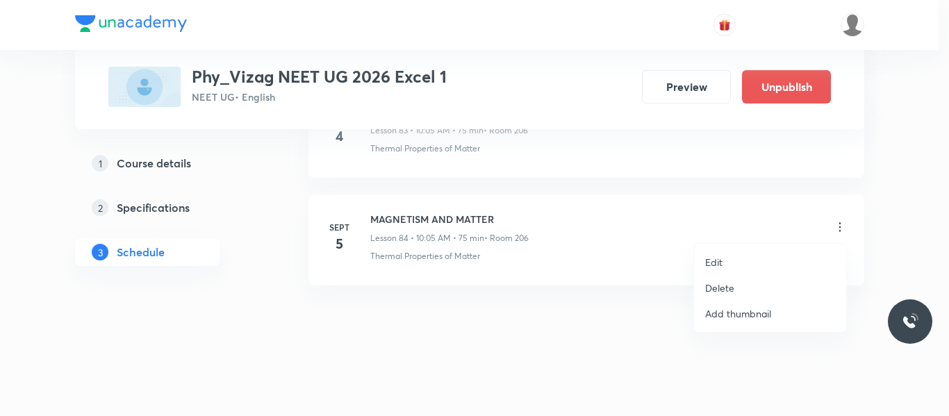
click at [722, 290] on p "Delete" at bounding box center [719, 288] width 29 height 15
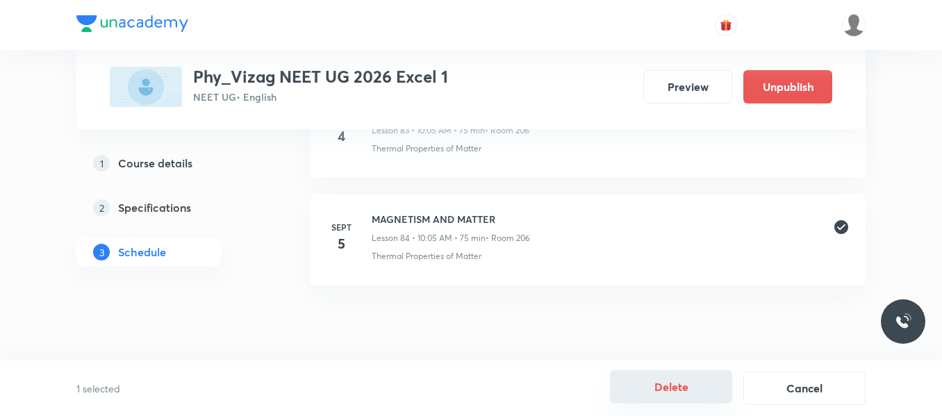
click at [660, 393] on button "Delete" at bounding box center [671, 386] width 122 height 33
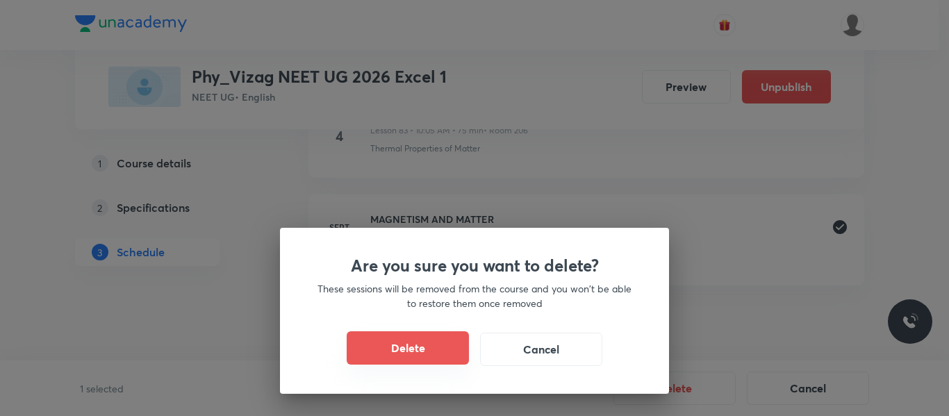
click at [443, 352] on button "Delete" at bounding box center [408, 347] width 122 height 33
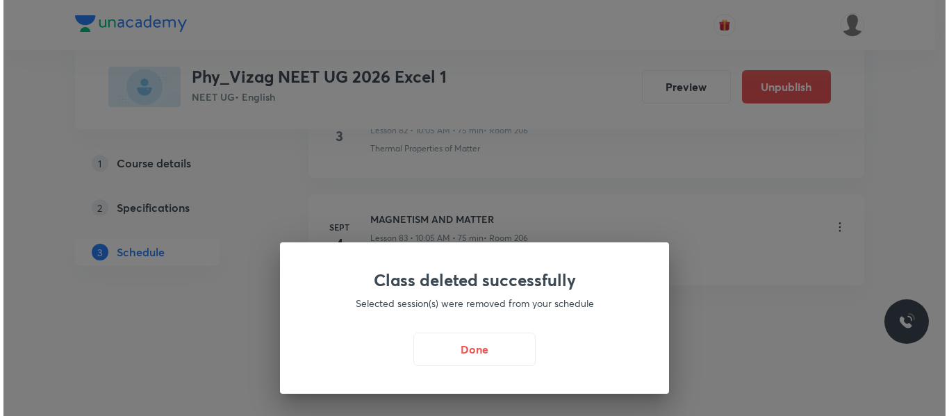
scroll to position [9636, 0]
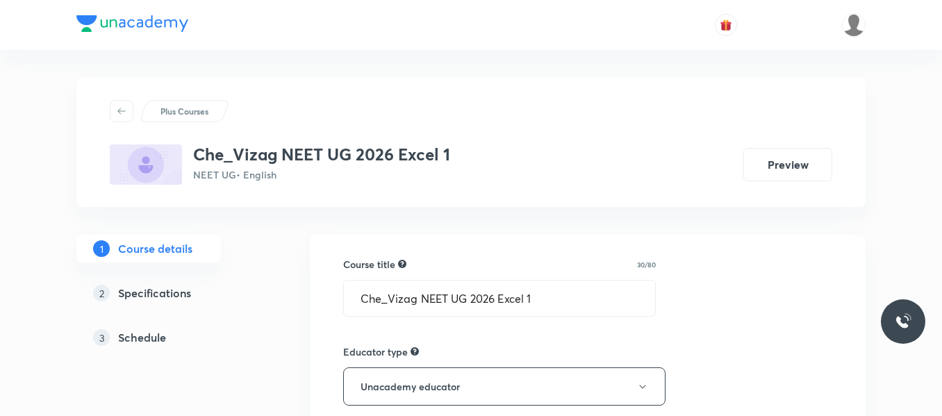
click at [145, 341] on h5 "Schedule" at bounding box center [142, 337] width 48 height 17
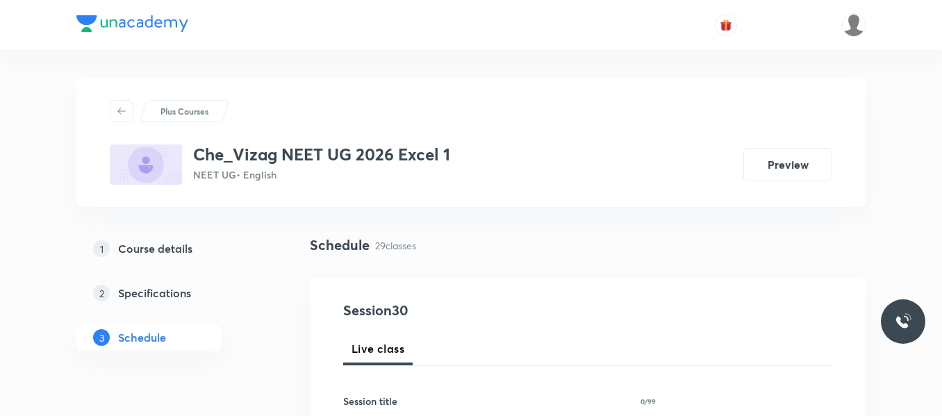
drag, startPoint x: 272, startPoint y: 354, endPoint x: 250, endPoint y: 334, distance: 29.5
click at [250, 334] on div "1 Course details 2 Specifications 3 Schedule" at bounding box center [170, 301] width 189 height 133
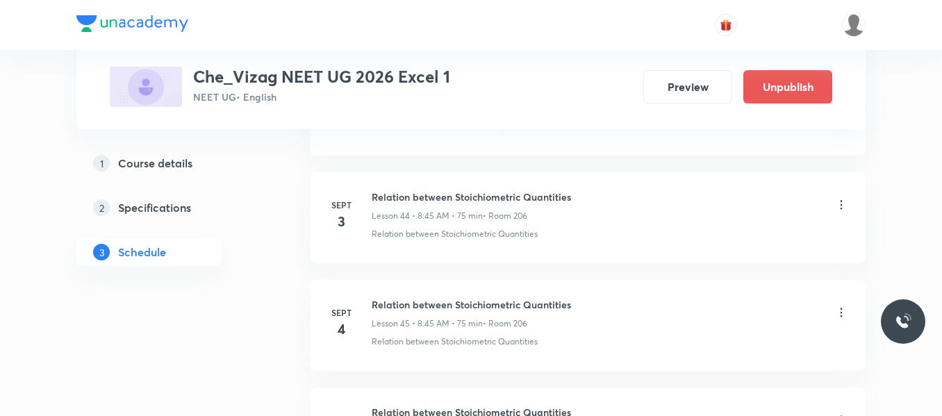
scroll to position [5651, 0]
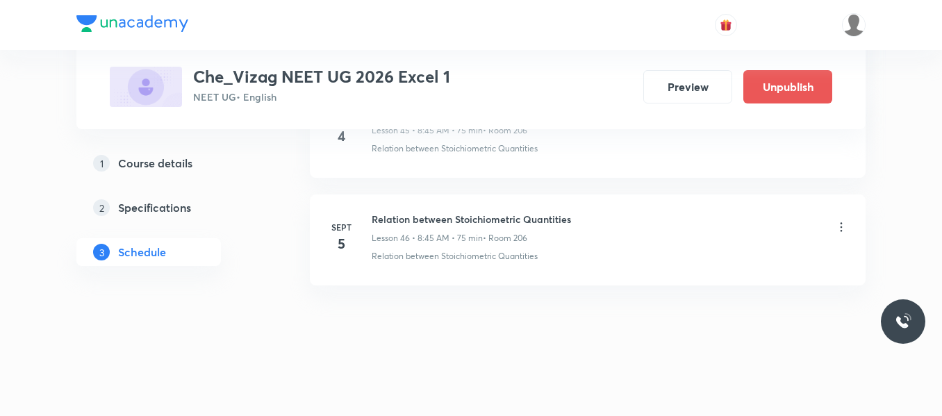
click at [840, 224] on icon at bounding box center [841, 227] width 14 height 14
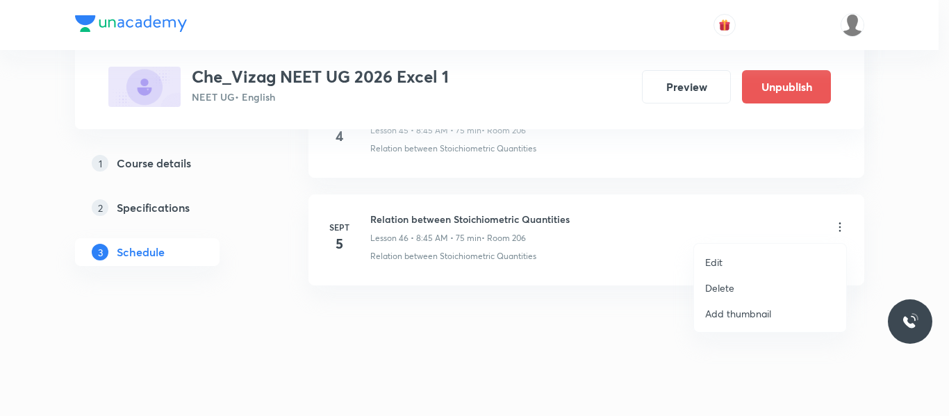
click at [724, 290] on p "Delete" at bounding box center [719, 288] width 29 height 15
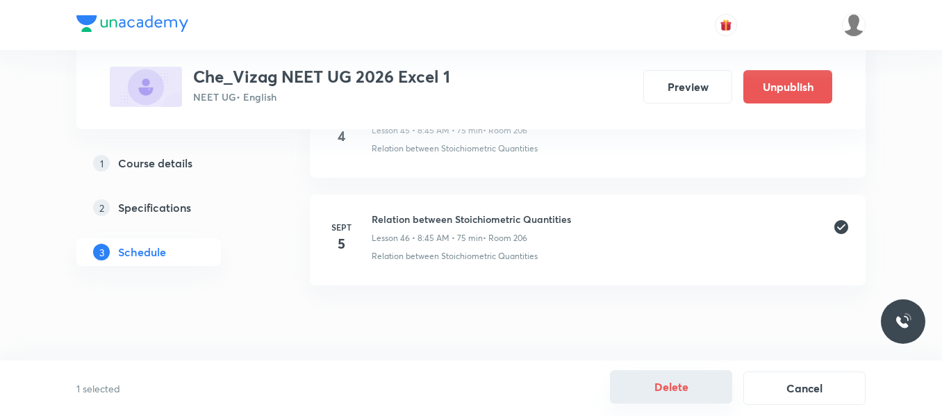
click at [681, 388] on button "Delete" at bounding box center [671, 386] width 122 height 33
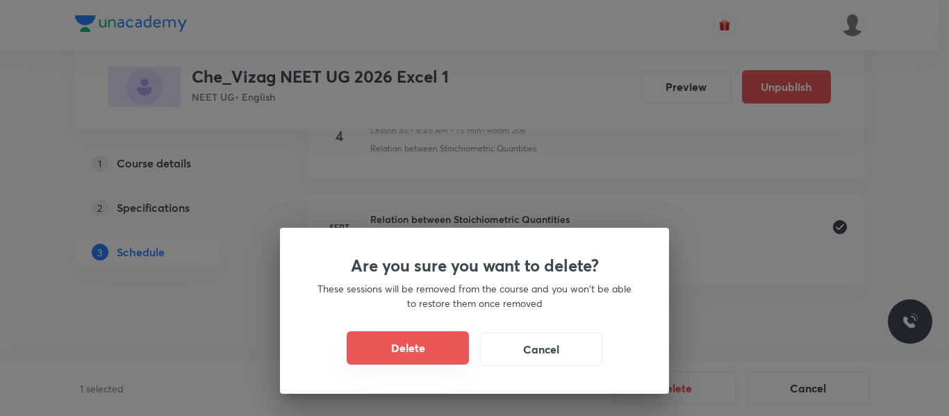
click at [432, 336] on button "Delete" at bounding box center [408, 347] width 122 height 33
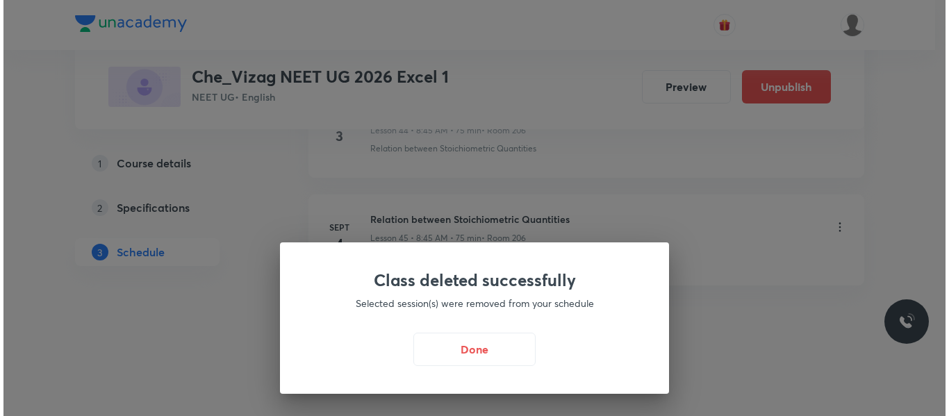
scroll to position [5543, 0]
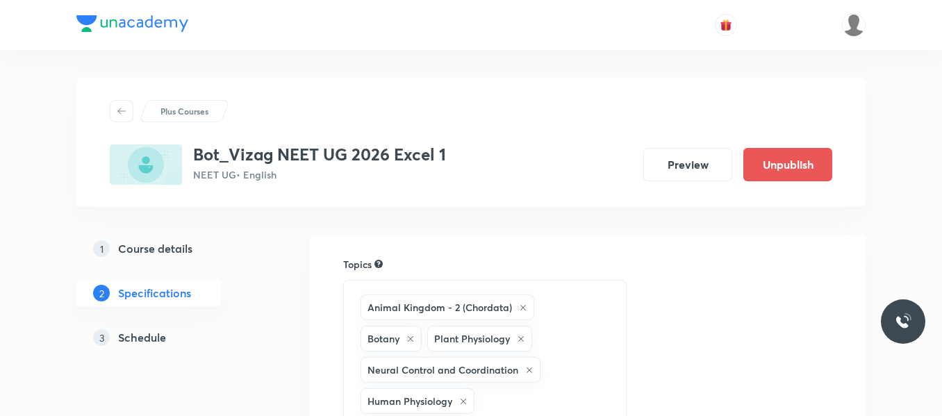
click at [149, 336] on h5 "Schedule" at bounding box center [142, 337] width 48 height 17
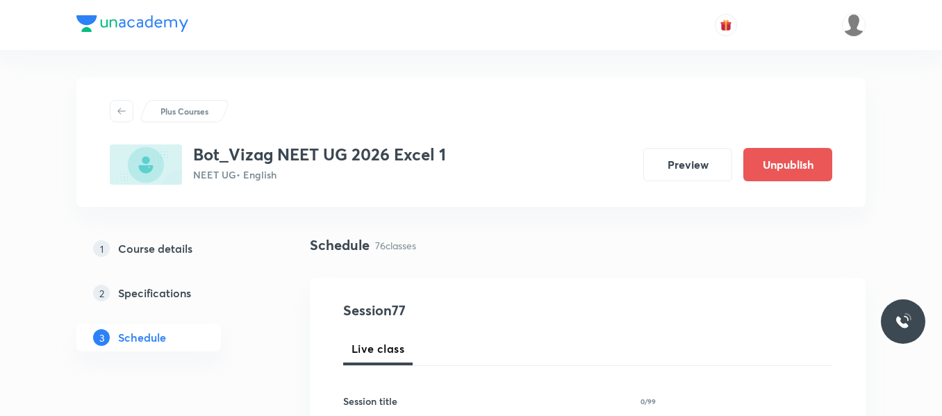
click at [265, 356] on div "1 Course details 2 Specifications 3 Schedule" at bounding box center [170, 301] width 189 height 133
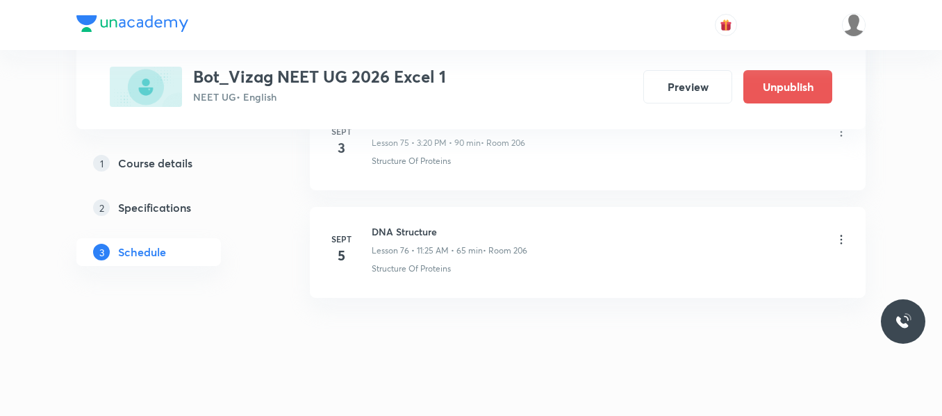
click at [841, 233] on icon at bounding box center [841, 240] width 14 height 14
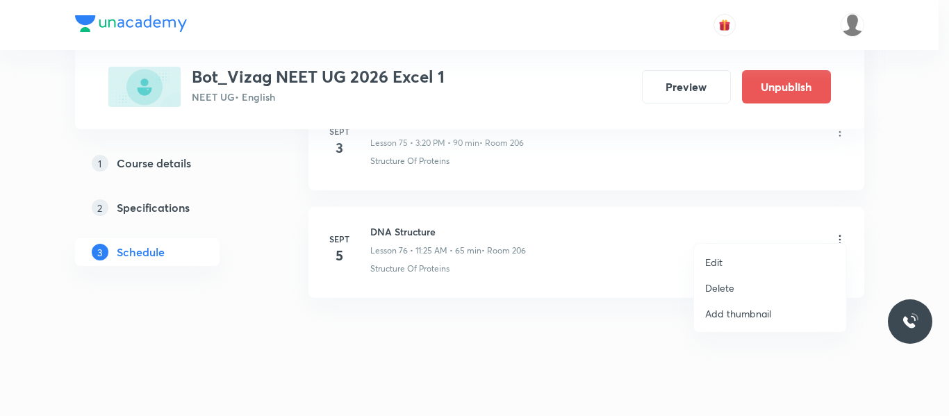
click at [716, 293] on p "Delete" at bounding box center [719, 288] width 29 height 15
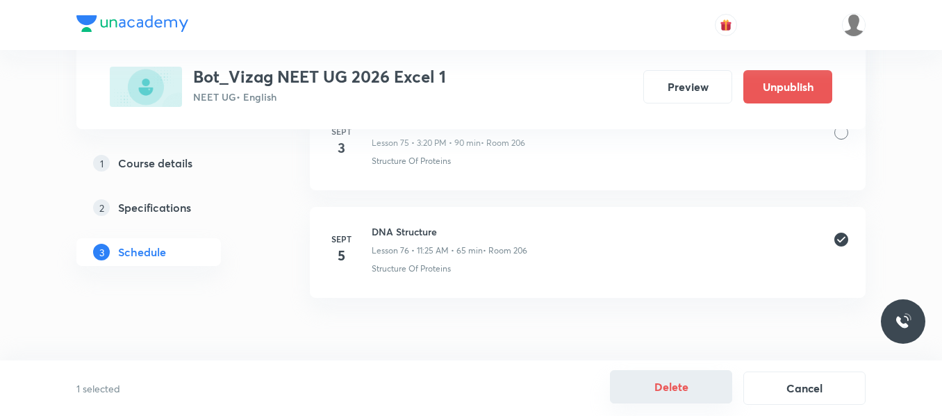
click at [647, 388] on button "Delete" at bounding box center [671, 386] width 122 height 33
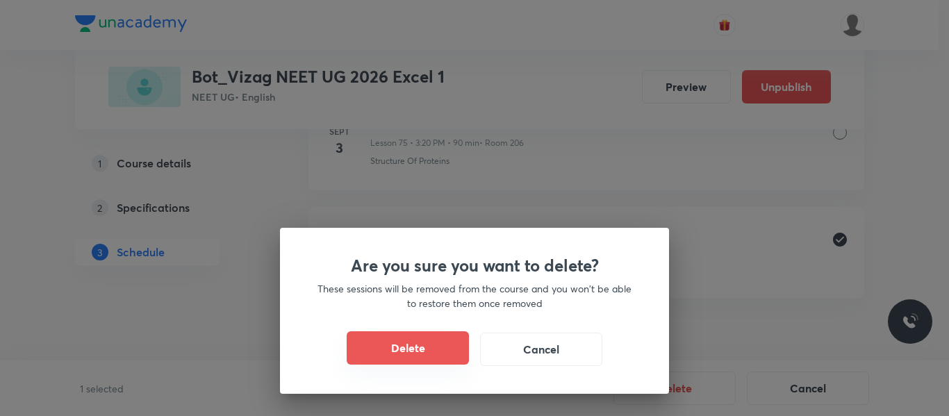
click at [433, 349] on button "Delete" at bounding box center [408, 347] width 122 height 33
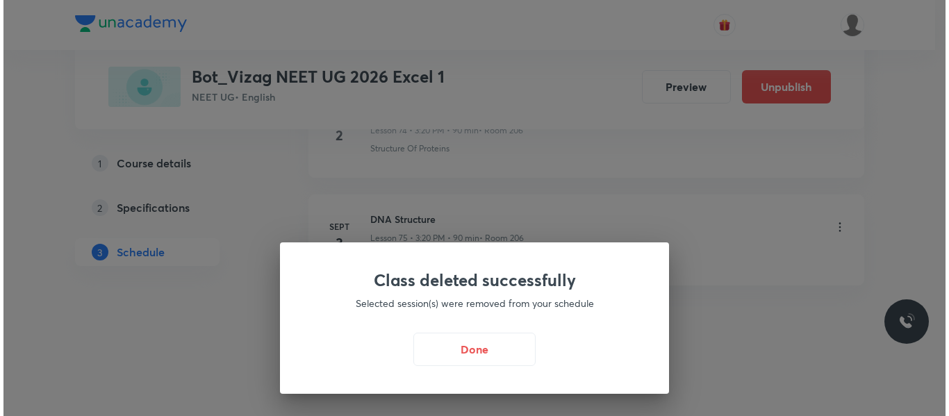
scroll to position [8839, 0]
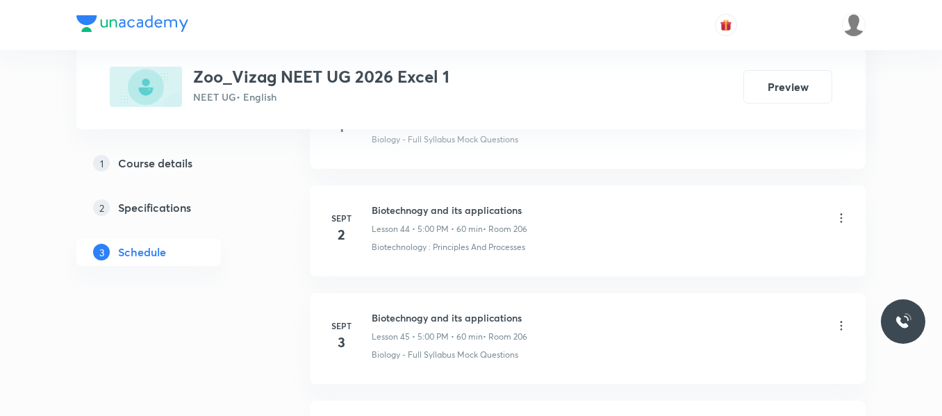
scroll to position [5651, 0]
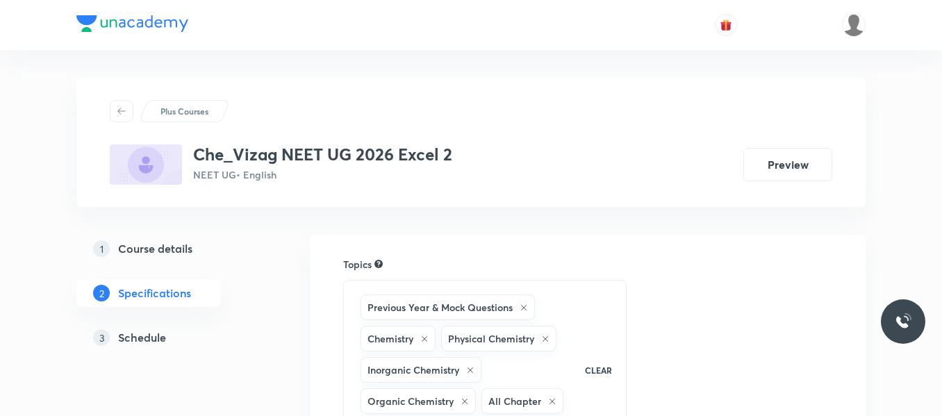
click at [142, 338] on h5 "Schedule" at bounding box center [142, 337] width 48 height 17
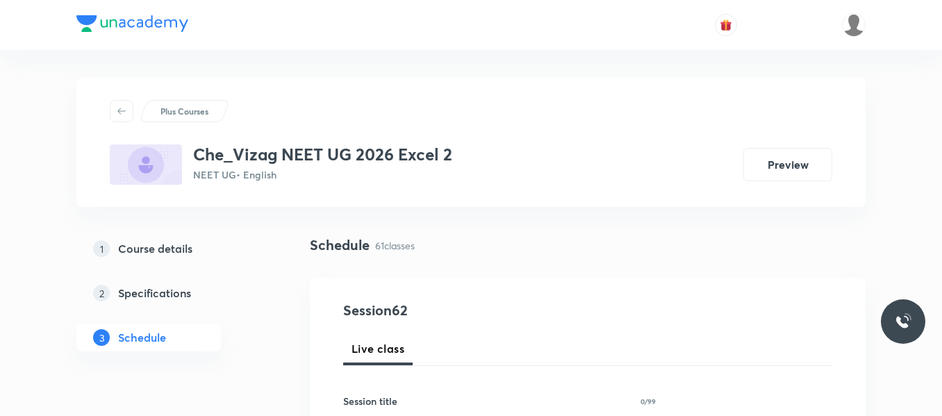
scroll to position [7267, 0]
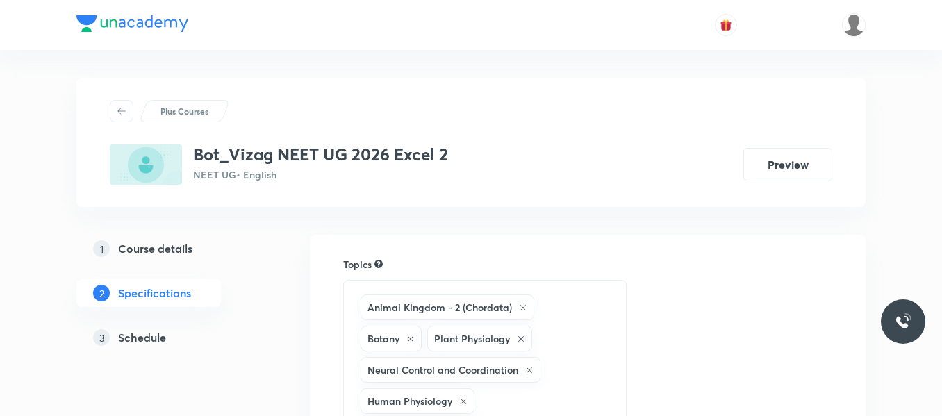
click at [156, 333] on h5 "Schedule" at bounding box center [142, 337] width 48 height 17
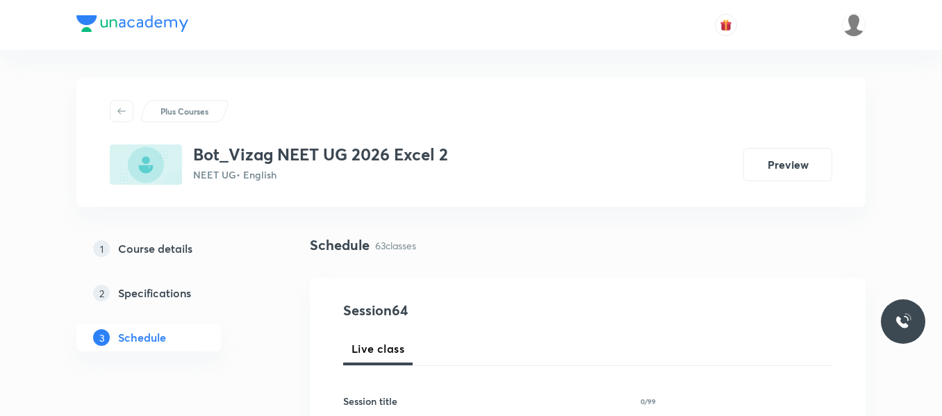
click at [251, 358] on div "1 Course details 2 Specifications 3 Schedule" at bounding box center [170, 301] width 189 height 133
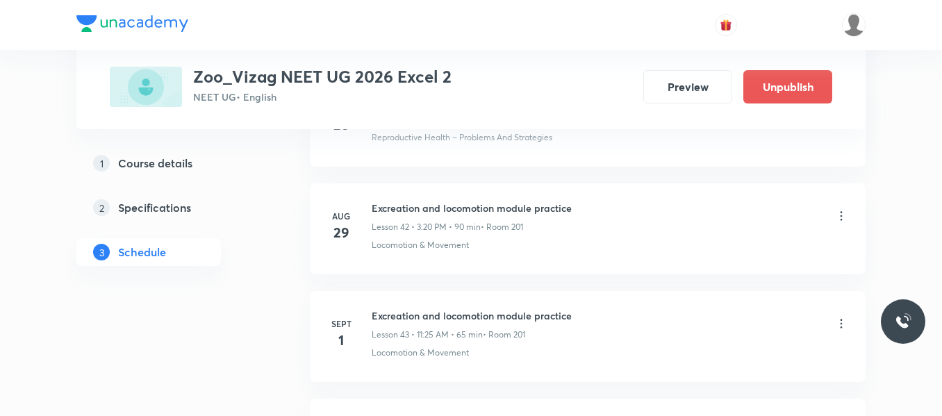
scroll to position [5651, 0]
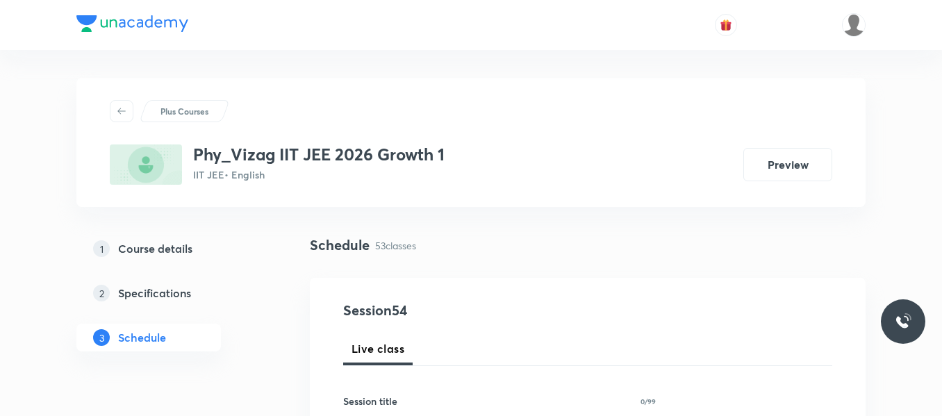
click at [265, 337] on div "1 Course details 2 Specifications 3 Schedule" at bounding box center [170, 301] width 189 height 133
click at [256, 352] on div "1 Course details 2 Specifications 3 Schedule" at bounding box center [170, 301] width 189 height 133
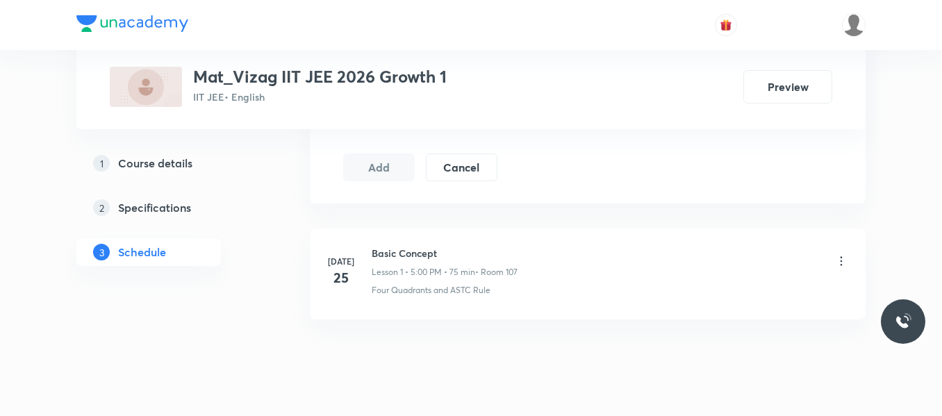
scroll to position [805, 0]
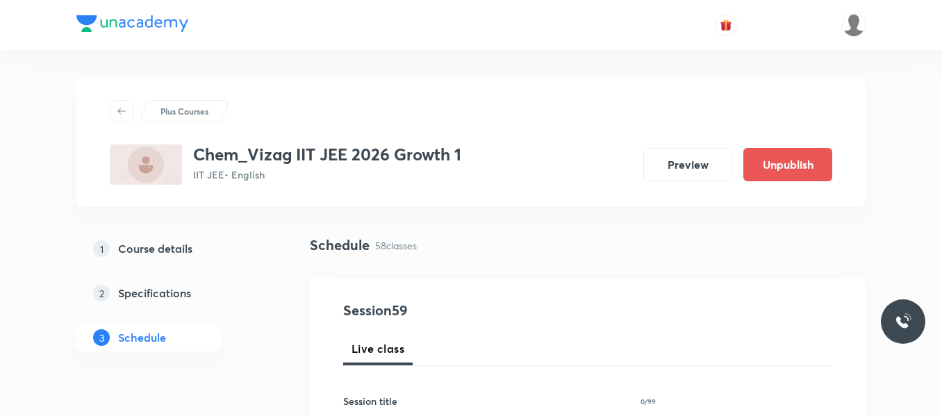
click at [240, 333] on div "1 Course details 2 Specifications 3 Schedule" at bounding box center [170, 301] width 189 height 133
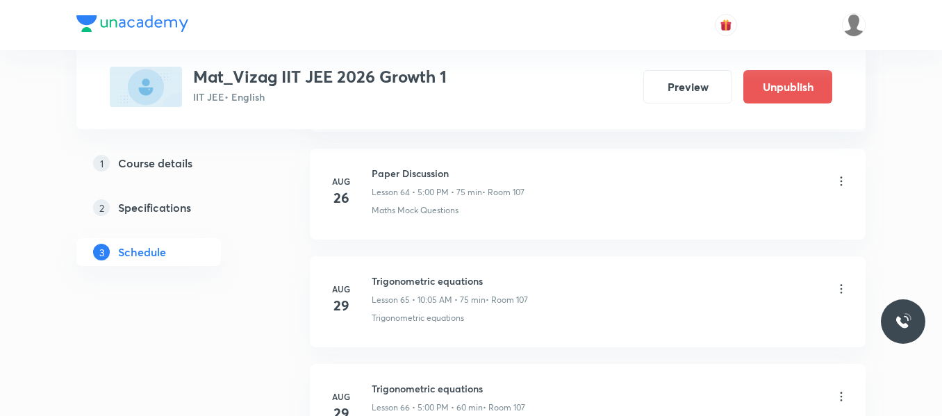
scroll to position [8647, 0]
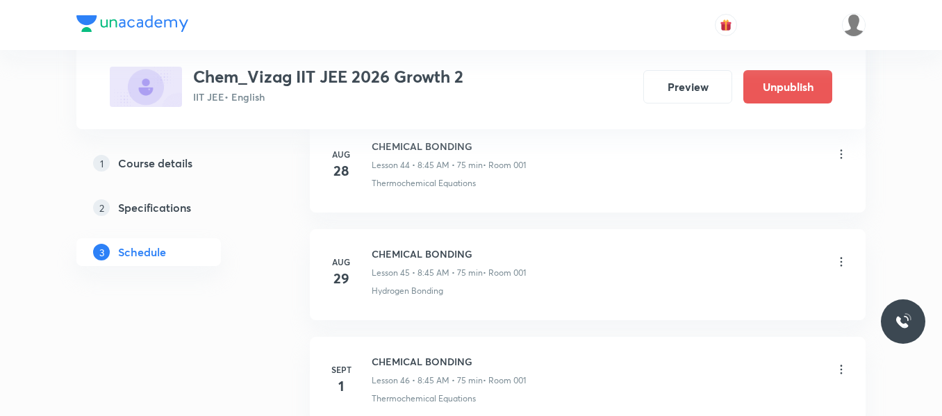
scroll to position [5974, 0]
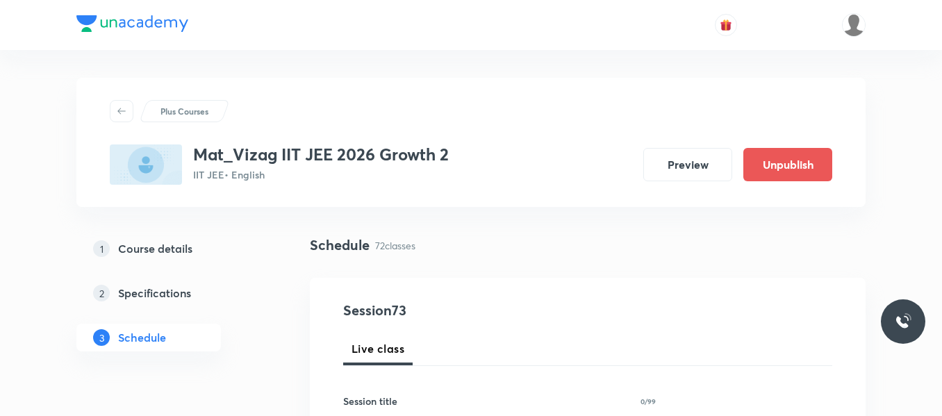
click at [265, 344] on div "1 Course details 2 Specifications 3 Schedule" at bounding box center [170, 301] width 189 height 133
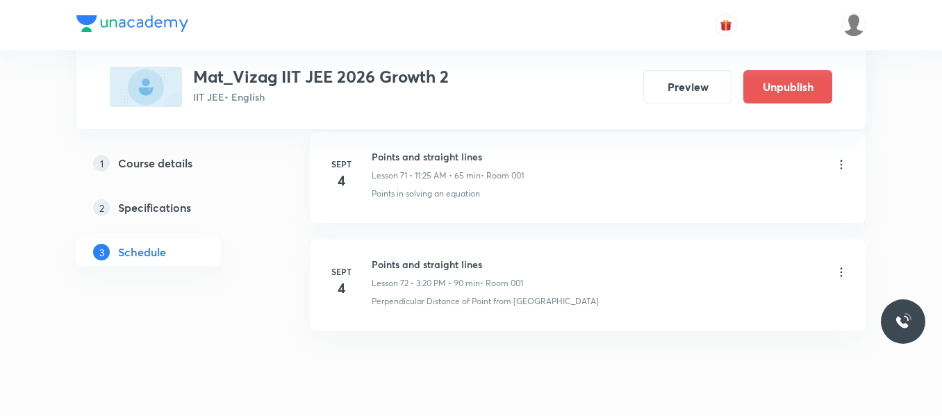
scroll to position [8540, 0]
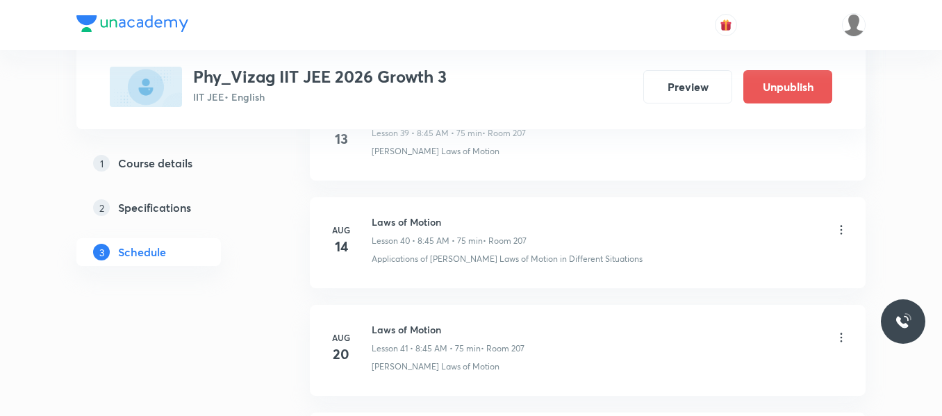
scroll to position [5651, 0]
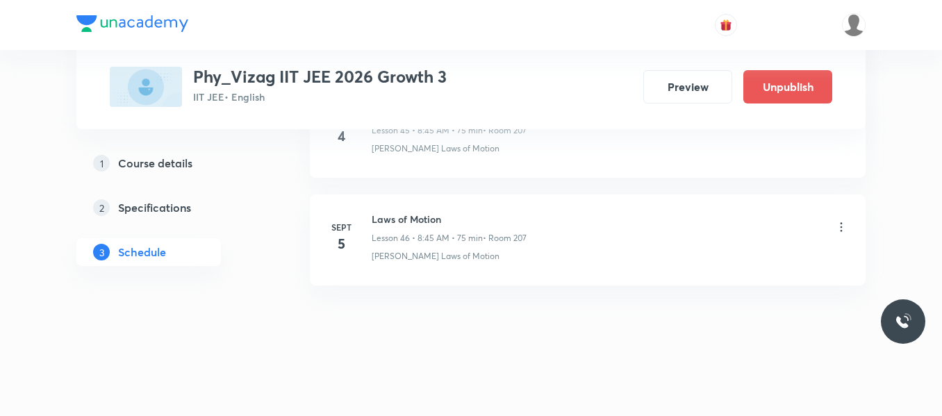
click at [837, 226] on icon at bounding box center [841, 227] width 14 height 14
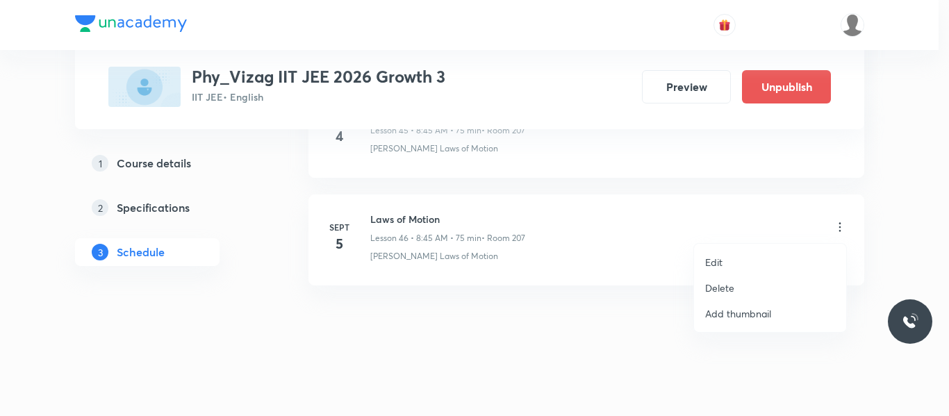
click at [719, 286] on p "Delete" at bounding box center [719, 288] width 29 height 15
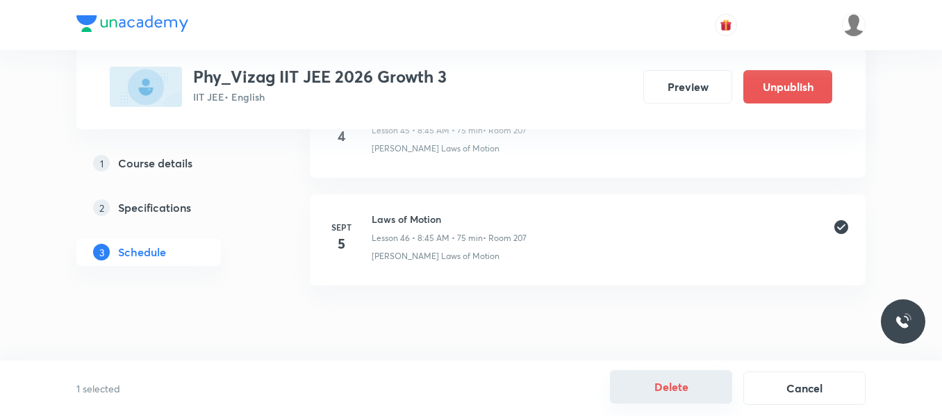
click at [672, 383] on button "Delete" at bounding box center [671, 386] width 122 height 33
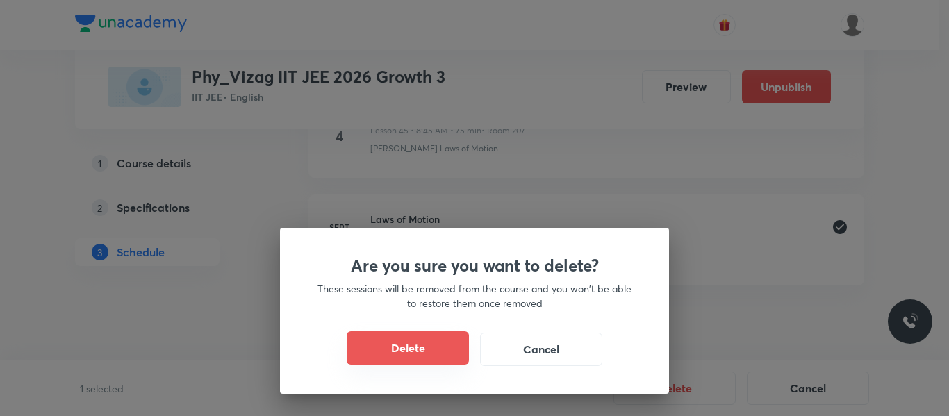
click at [442, 352] on button "Delete" at bounding box center [408, 347] width 122 height 33
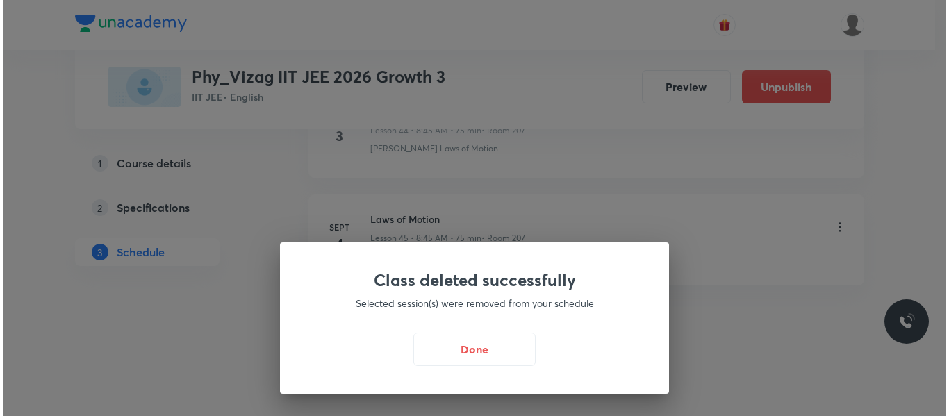
scroll to position [5543, 0]
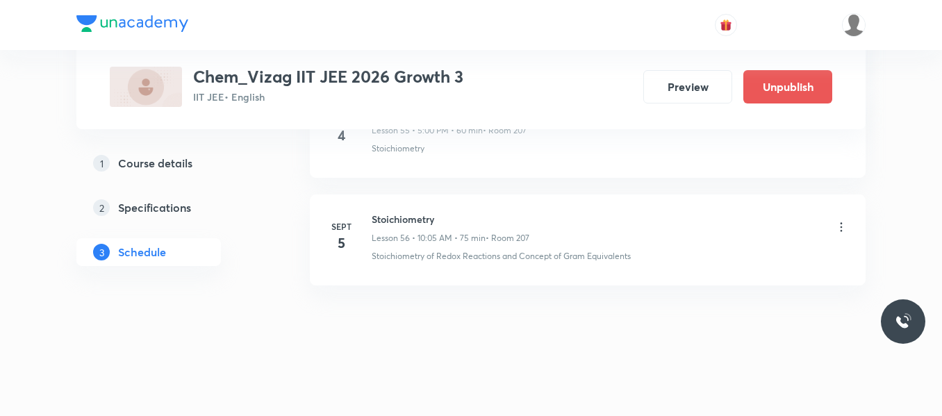
click at [834, 224] on icon at bounding box center [841, 227] width 14 height 14
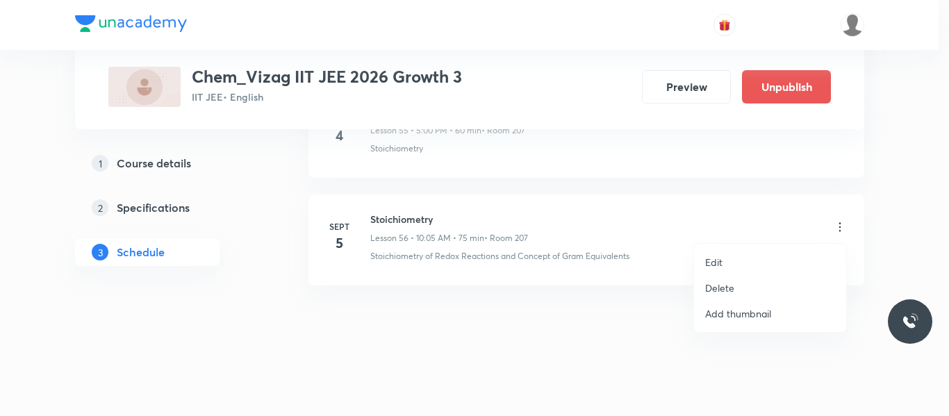
click at [720, 287] on p "Delete" at bounding box center [719, 288] width 29 height 15
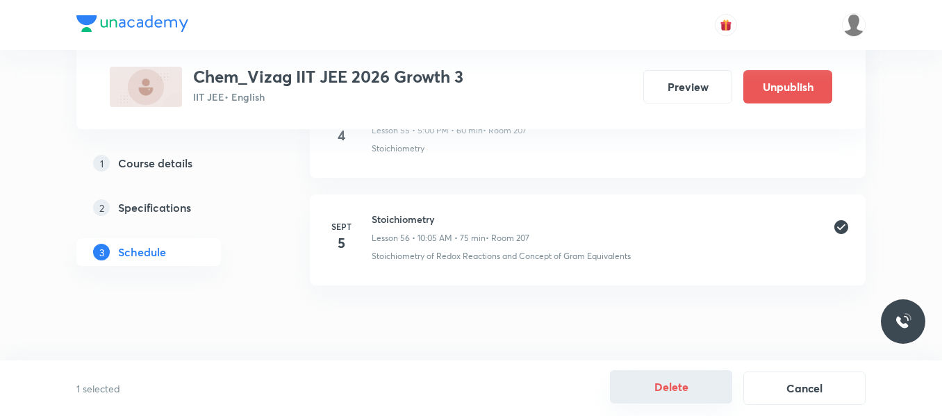
click at [666, 382] on button "Delete" at bounding box center [671, 386] width 122 height 33
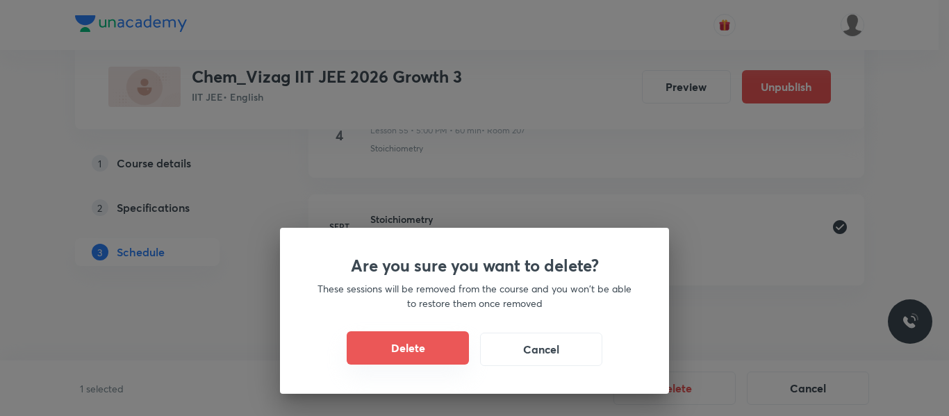
click at [412, 342] on button "Delete" at bounding box center [408, 347] width 122 height 33
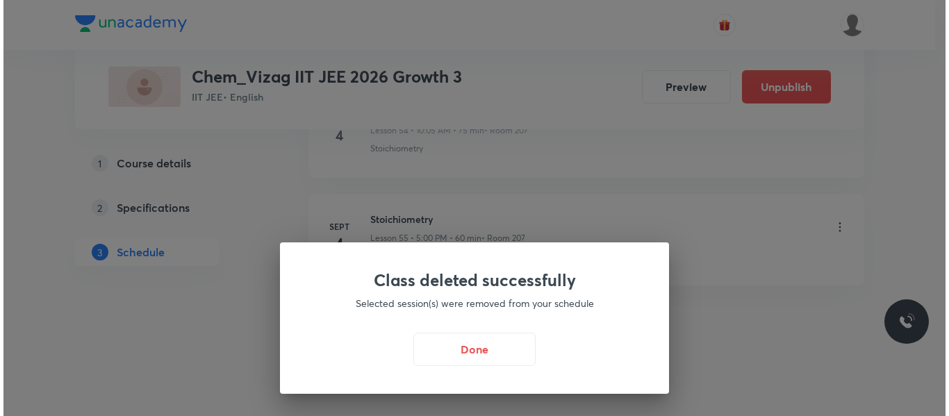
scroll to position [6621, 0]
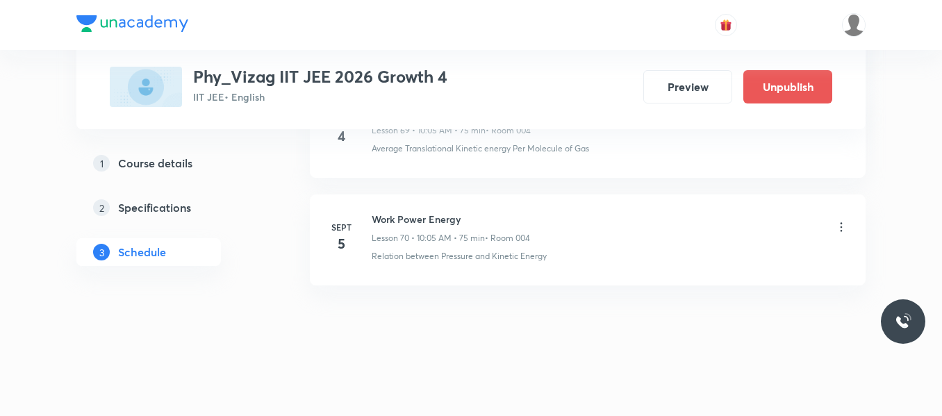
click at [840, 229] on icon at bounding box center [841, 227] width 14 height 14
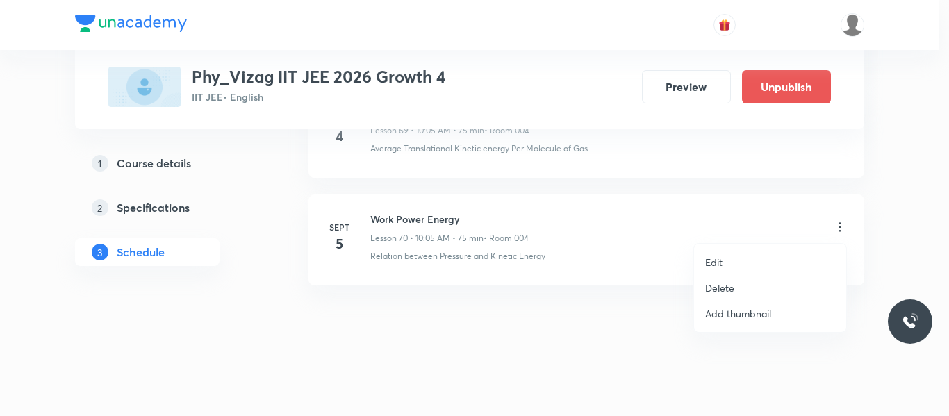
click at [722, 286] on p "Delete" at bounding box center [719, 288] width 29 height 15
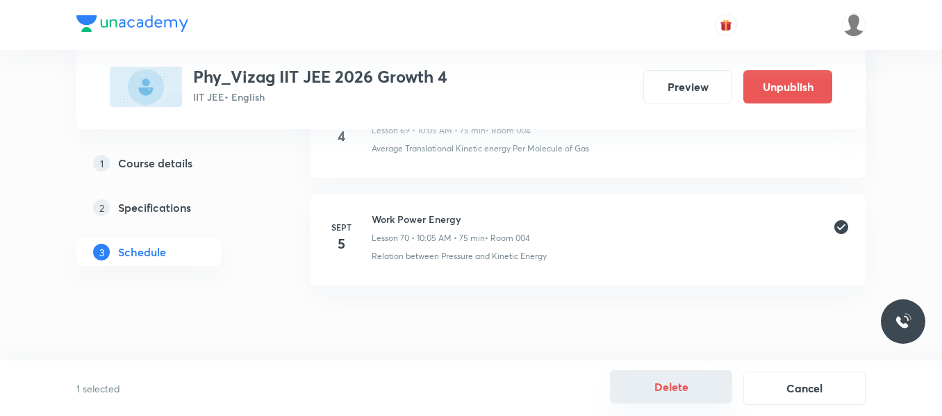
click at [697, 388] on button "Delete" at bounding box center [671, 386] width 122 height 33
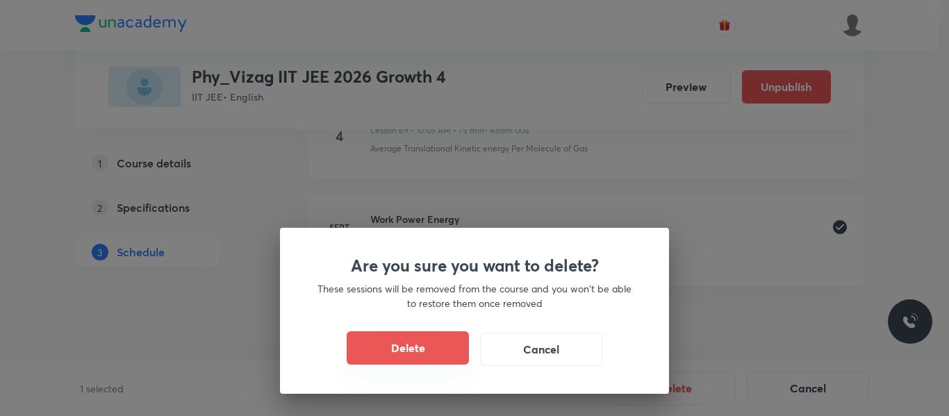
click at [445, 353] on button "Delete" at bounding box center [408, 347] width 122 height 33
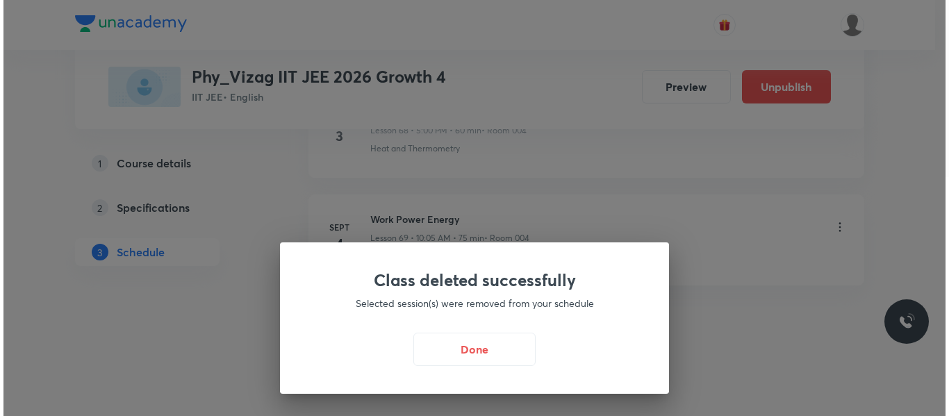
scroll to position [8127, 0]
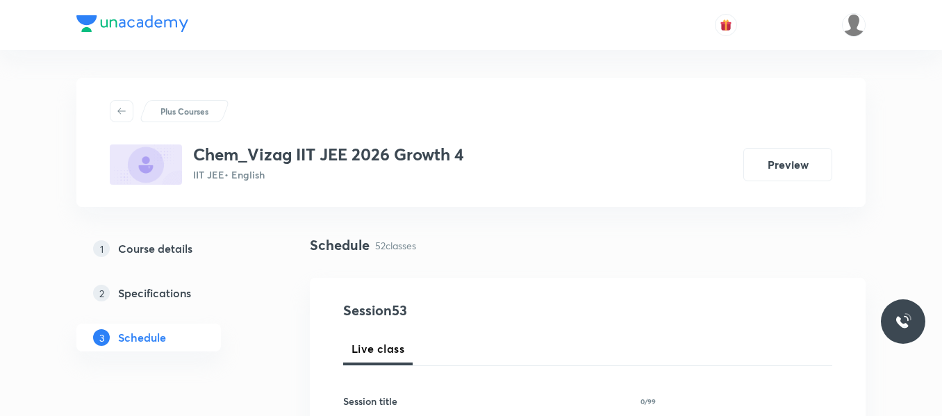
click at [263, 349] on div "1 Course details 2 Specifications 3 Schedule" at bounding box center [170, 301] width 189 height 133
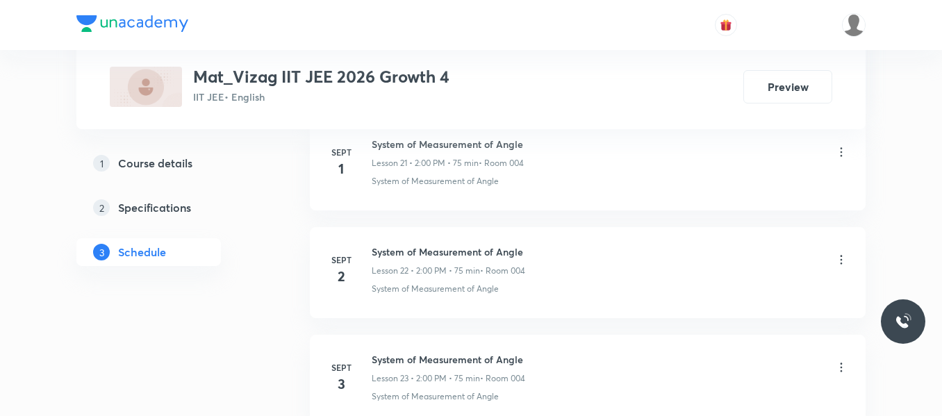
scroll to position [3389, 0]
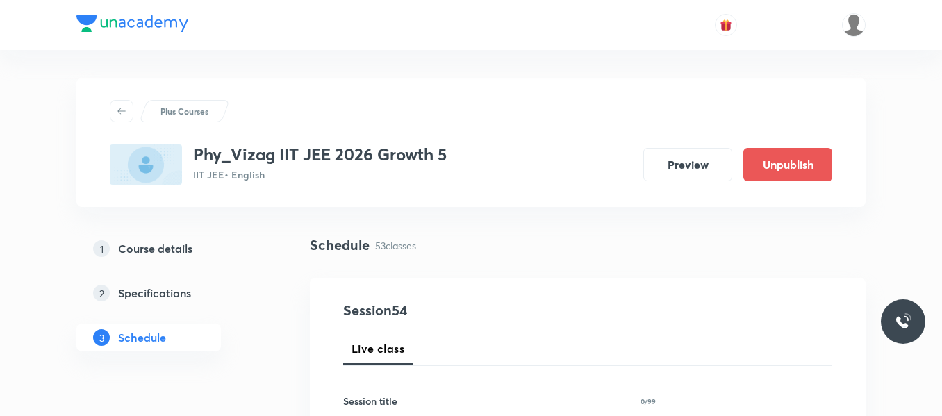
click at [258, 356] on div "1 Course details 2 Specifications 3 Schedule" at bounding box center [170, 301] width 189 height 133
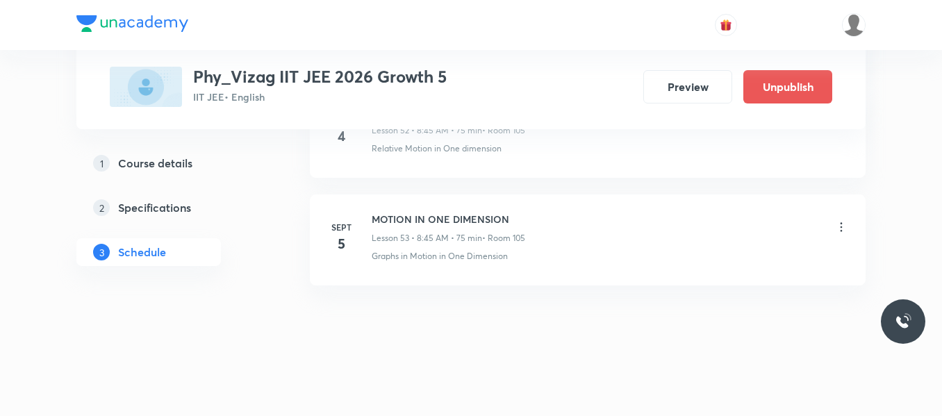
click at [839, 227] on icon at bounding box center [841, 227] width 14 height 14
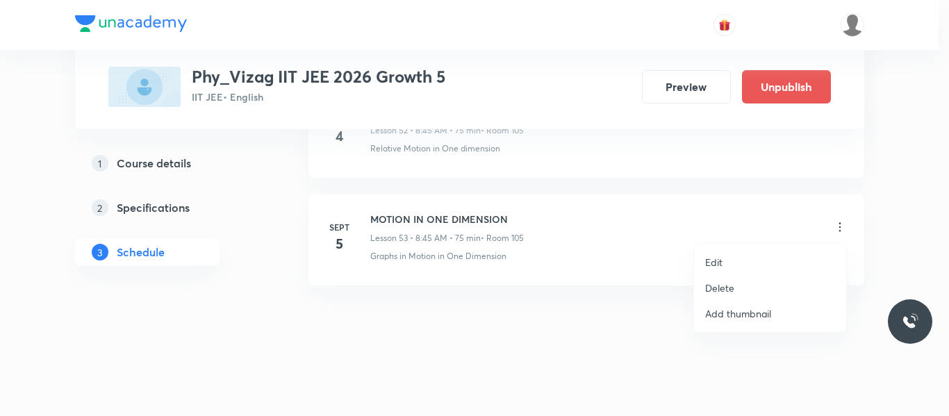
click at [720, 292] on p "Delete" at bounding box center [719, 288] width 29 height 15
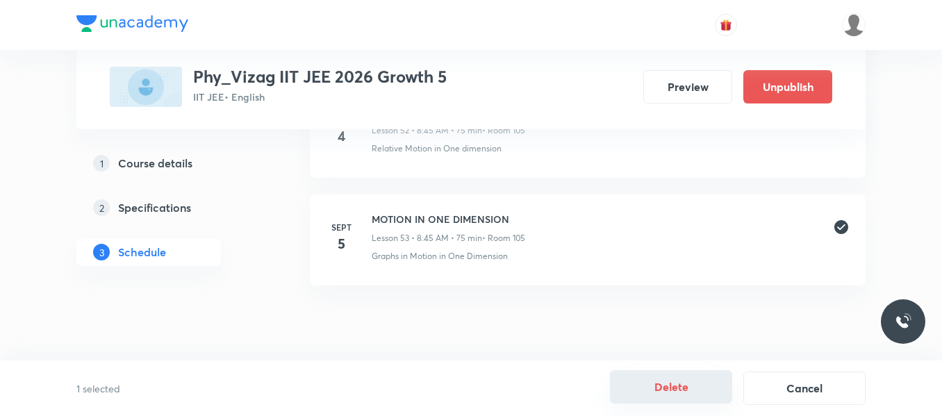
click at [667, 383] on button "Delete" at bounding box center [671, 386] width 122 height 33
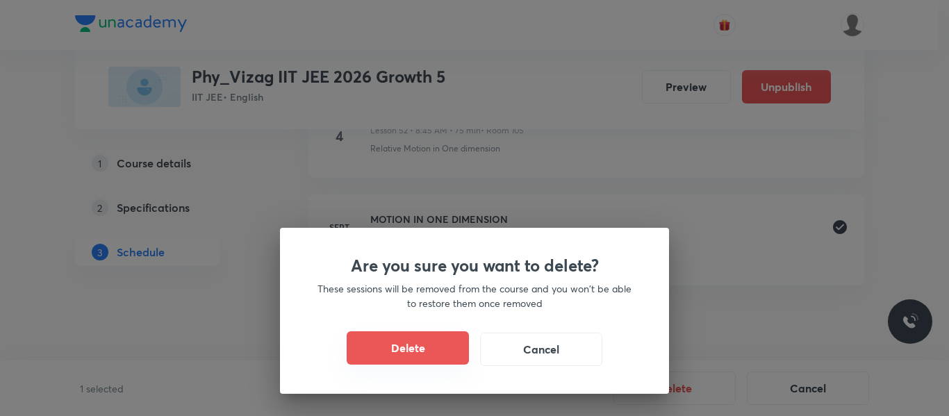
click at [454, 351] on button "Delete" at bounding box center [408, 347] width 122 height 33
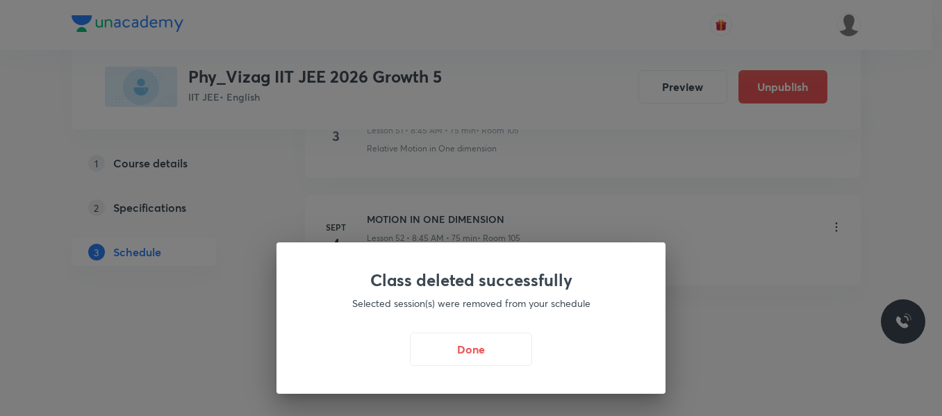
scroll to position [6297, 0]
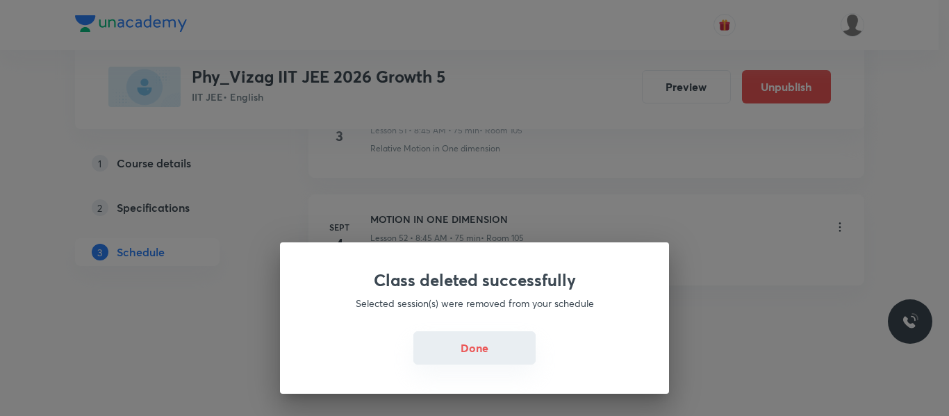
click at [522, 358] on button "Done" at bounding box center [474, 347] width 122 height 33
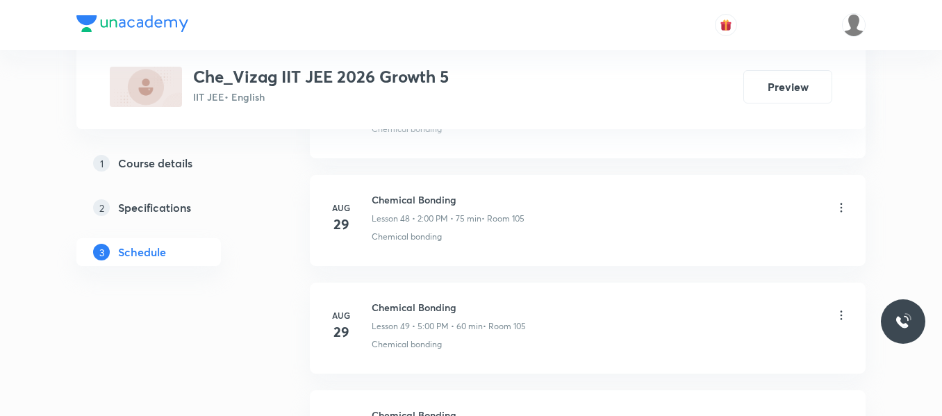
scroll to position [6404, 0]
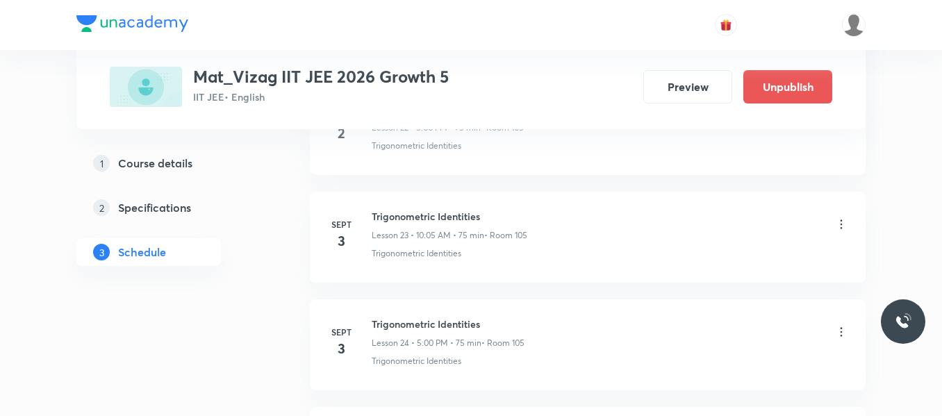
scroll to position [3497, 0]
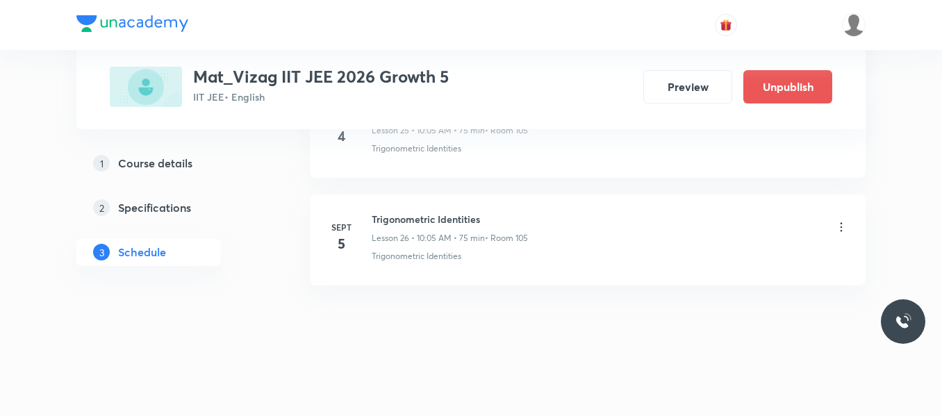
click at [839, 226] on icon at bounding box center [841, 227] width 14 height 14
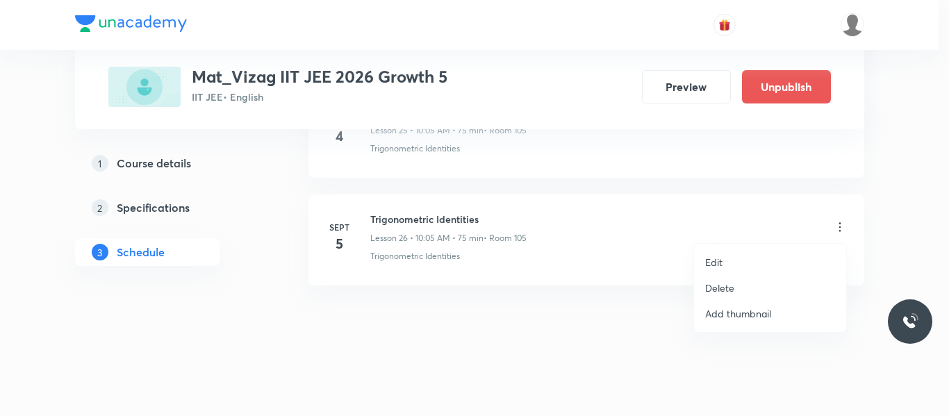
click at [717, 292] on p "Delete" at bounding box center [719, 288] width 29 height 15
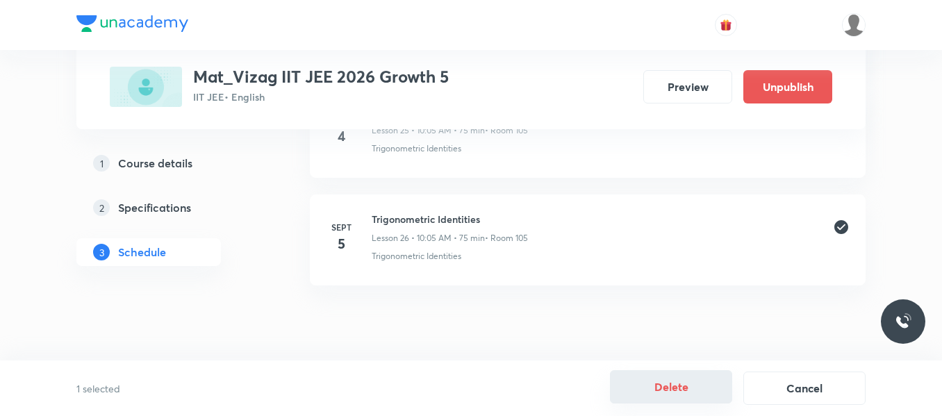
click at [645, 381] on button "Delete" at bounding box center [671, 386] width 122 height 33
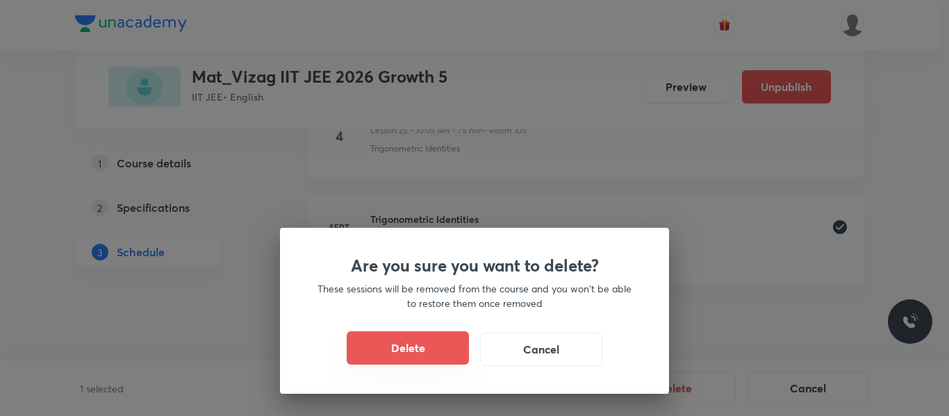
click at [436, 345] on button "Delete" at bounding box center [408, 347] width 122 height 33
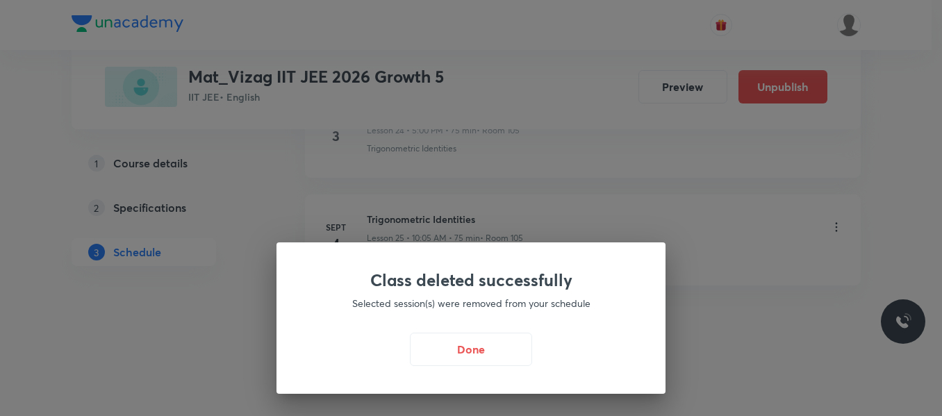
scroll to position [3389, 0]
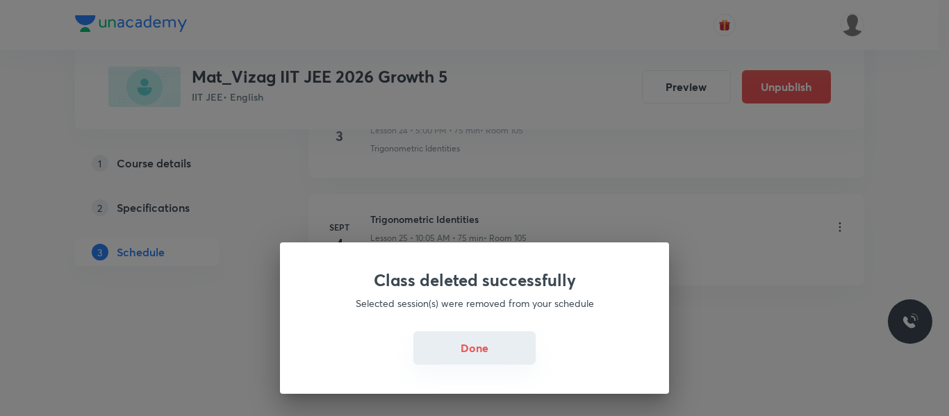
click at [501, 359] on button "Done" at bounding box center [474, 347] width 122 height 33
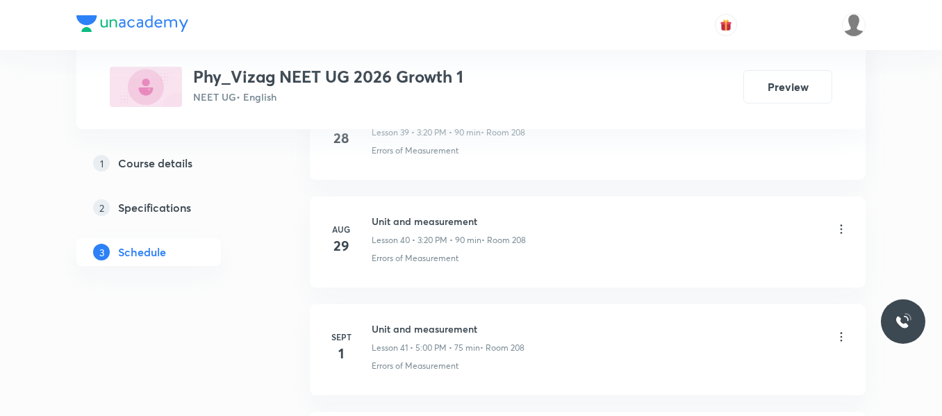
scroll to position [5435, 0]
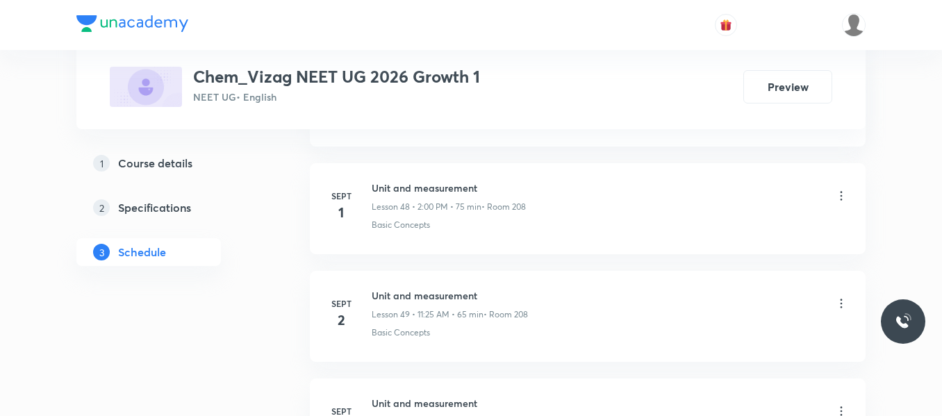
scroll to position [6297, 0]
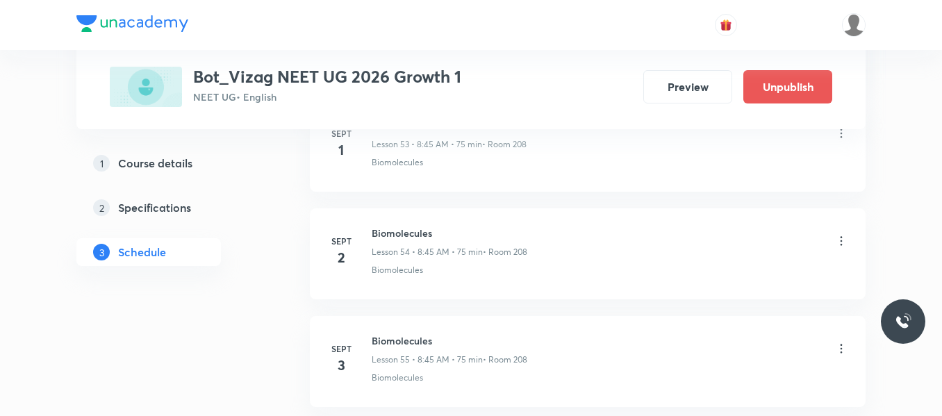
scroll to position [6835, 0]
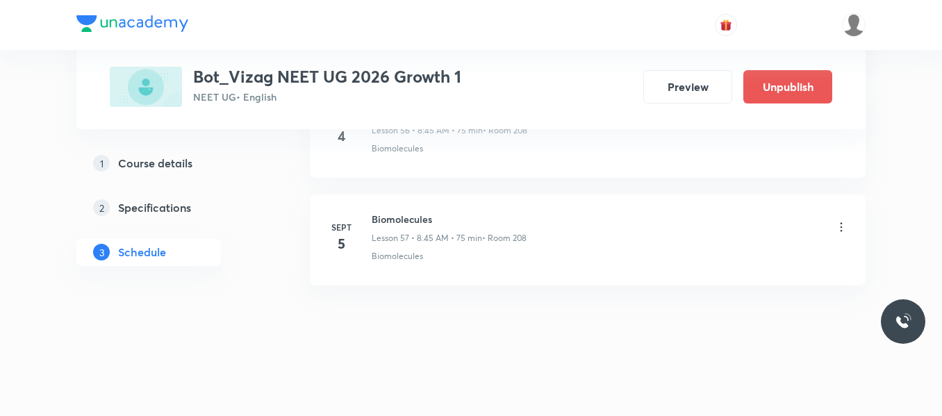
click at [841, 226] on icon at bounding box center [841, 227] width 14 height 14
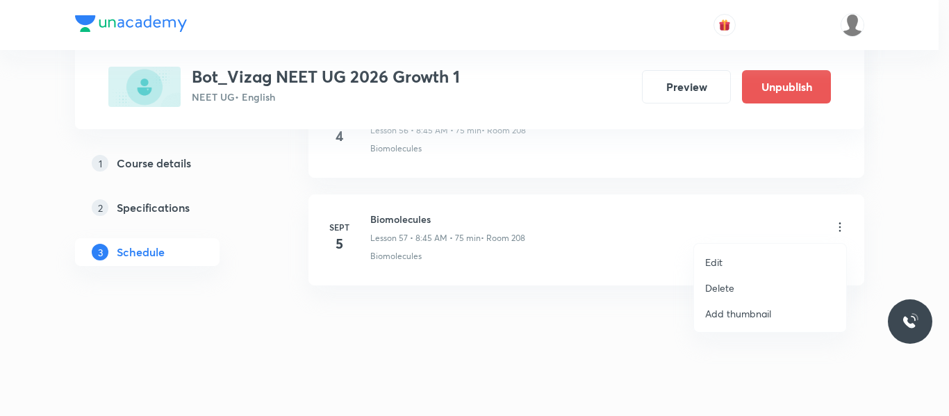
click at [721, 292] on p "Delete" at bounding box center [719, 288] width 29 height 15
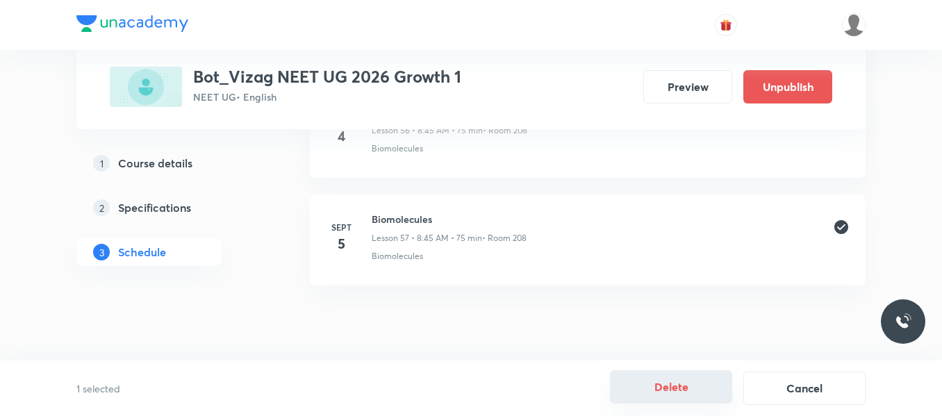
click at [684, 380] on button "Delete" at bounding box center [671, 386] width 122 height 33
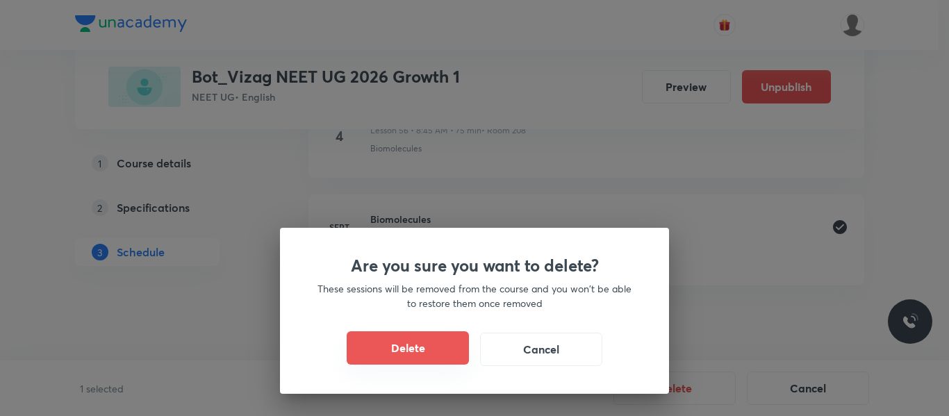
click at [453, 356] on button "Delete" at bounding box center [408, 347] width 122 height 33
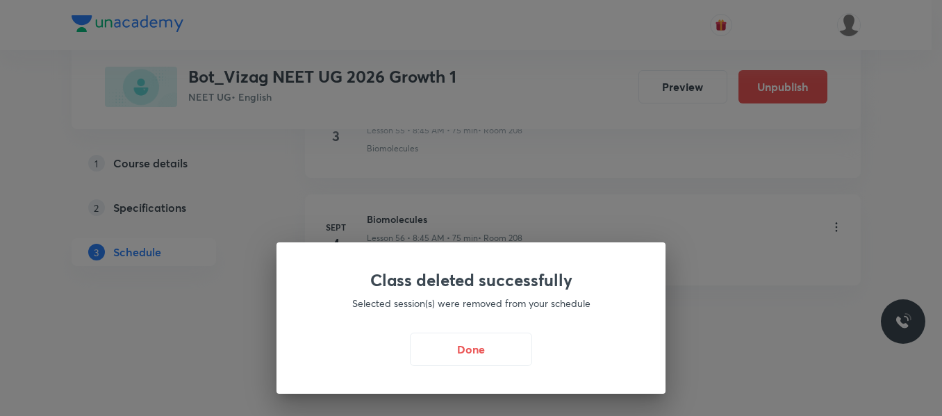
scroll to position [6728, 0]
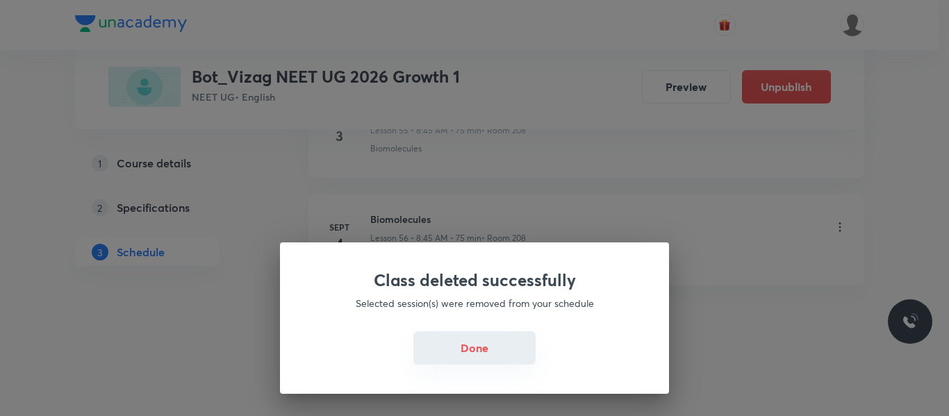
click at [495, 354] on button "Done" at bounding box center [474, 347] width 122 height 33
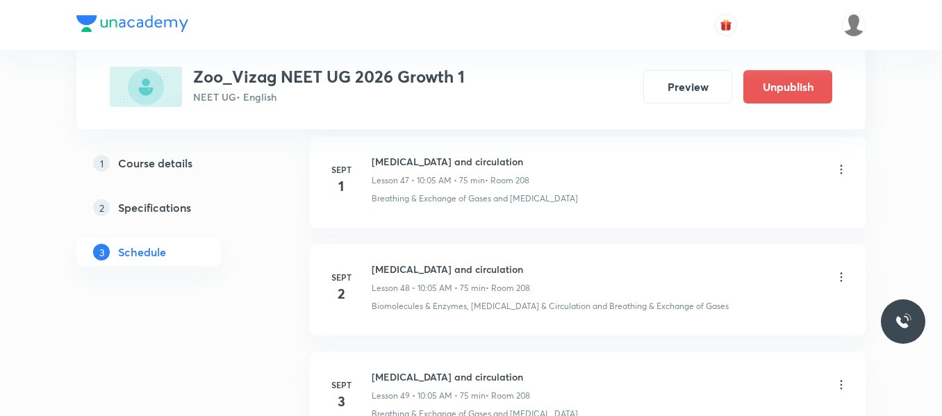
scroll to position [6189, 0]
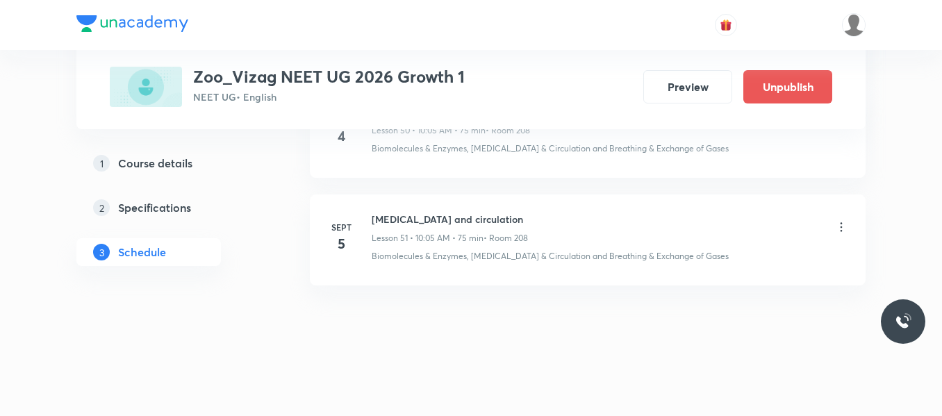
click at [836, 226] on icon at bounding box center [841, 227] width 14 height 14
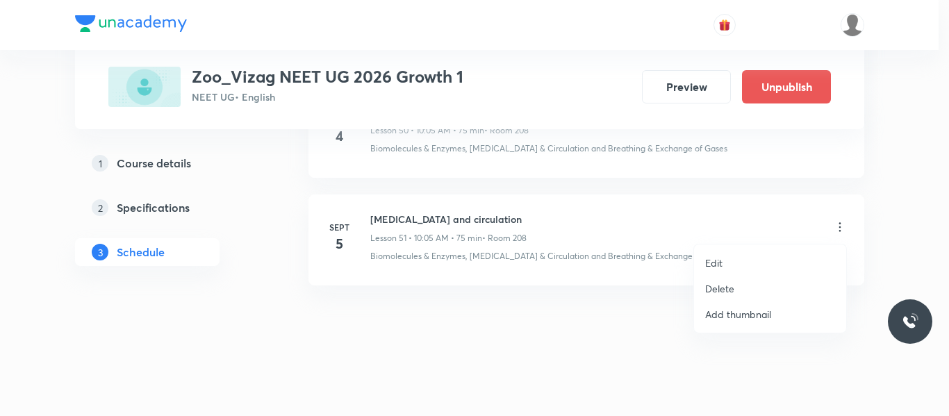
click at [729, 286] on p "Delete" at bounding box center [719, 288] width 29 height 15
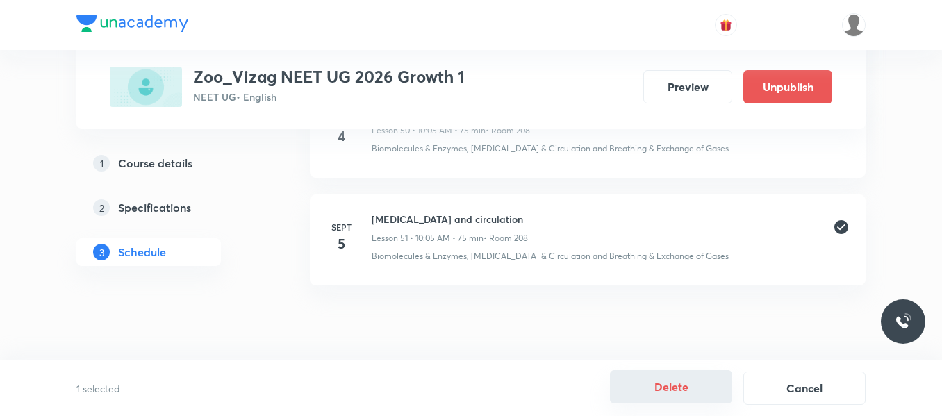
click at [669, 388] on button "Delete" at bounding box center [671, 386] width 122 height 33
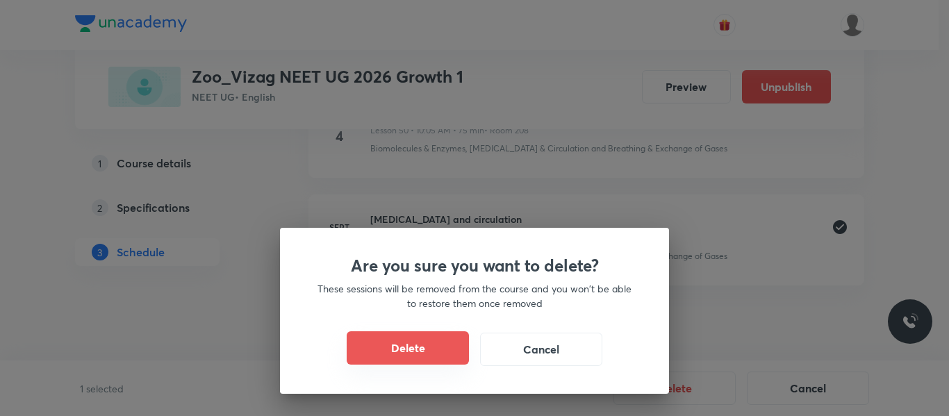
click at [415, 347] on button "Delete" at bounding box center [408, 347] width 122 height 33
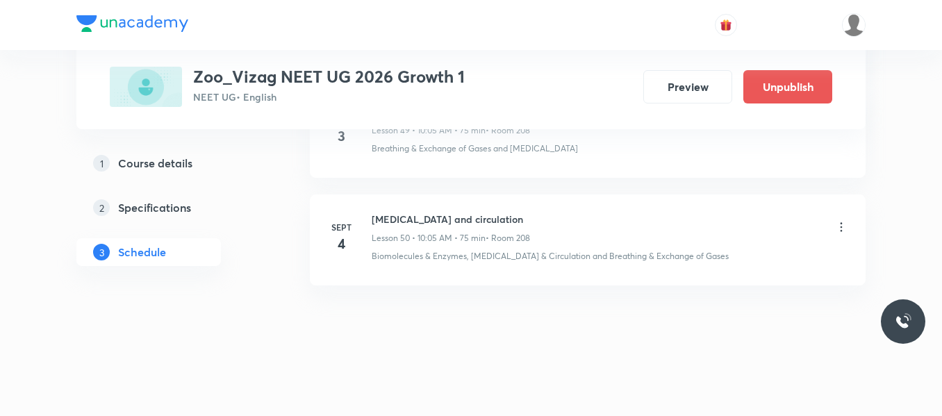
scroll to position [6081, 0]
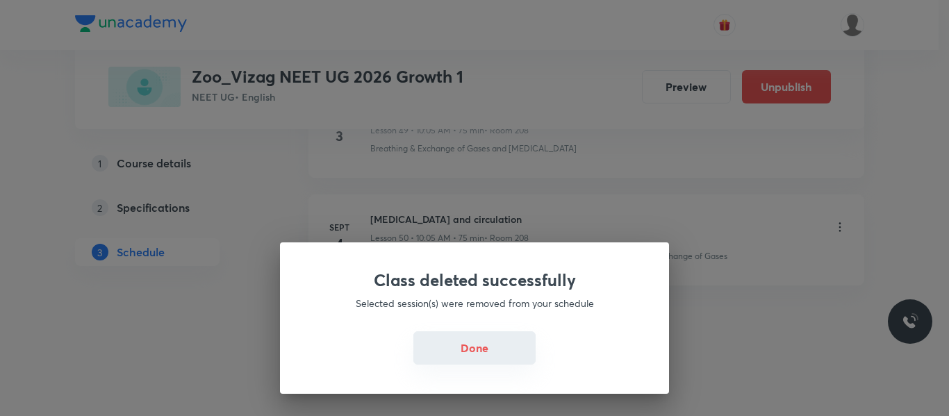
click at [458, 345] on button "Done" at bounding box center [474, 347] width 122 height 33
